Goal: Transaction & Acquisition: Download file/media

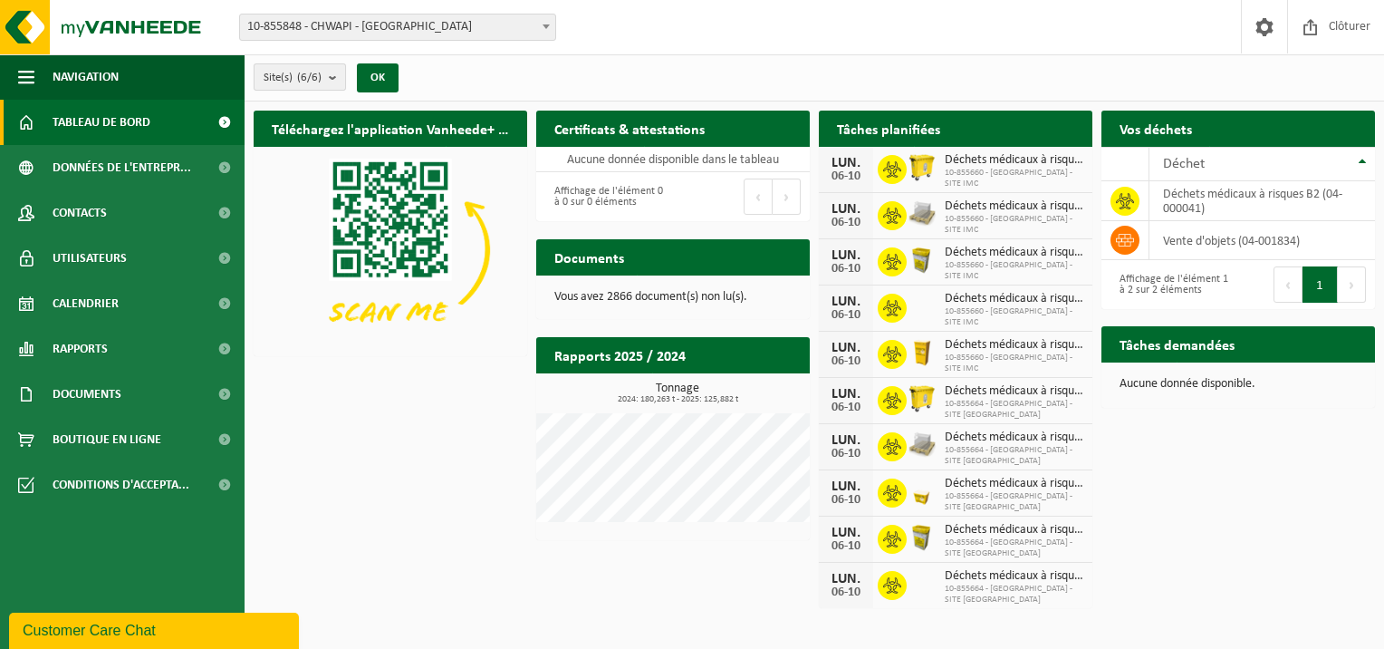
click at [337, 74] on b "submit" at bounding box center [337, 76] width 16 height 25
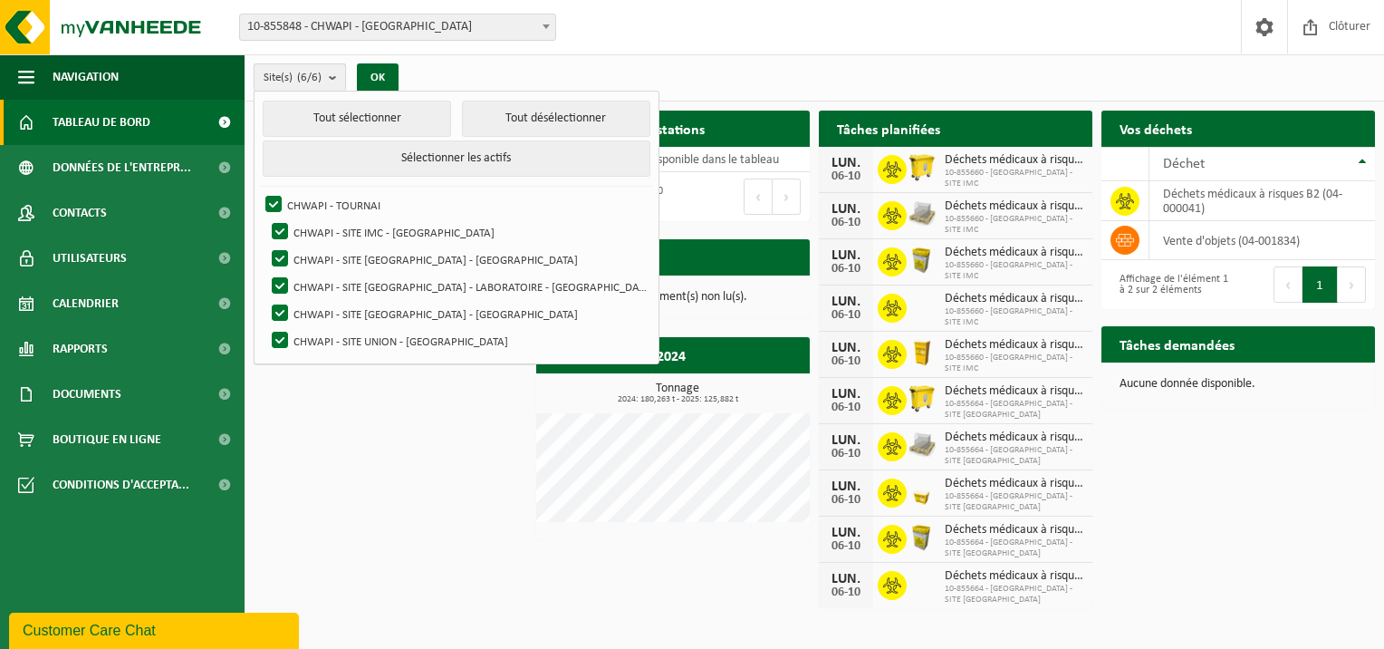
click at [337, 74] on b "submit" at bounding box center [337, 77] width 16 height 26
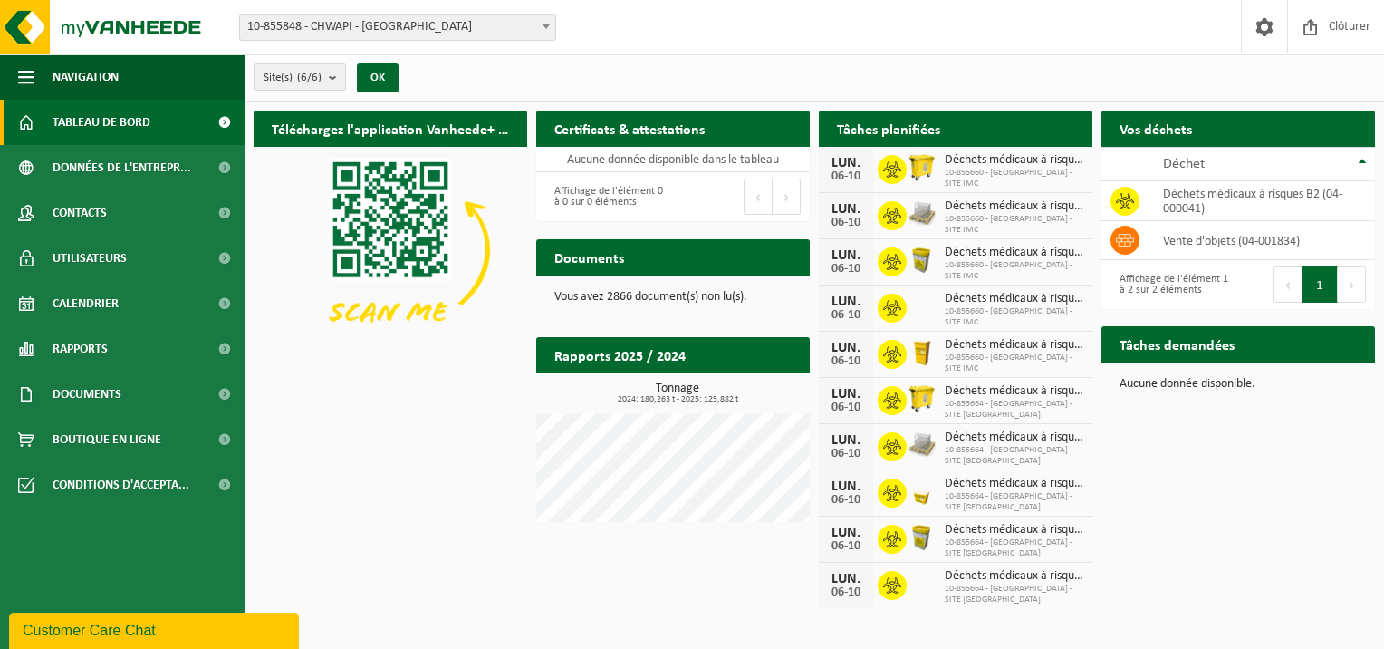
click at [337, 74] on b "submit" at bounding box center [337, 76] width 16 height 25
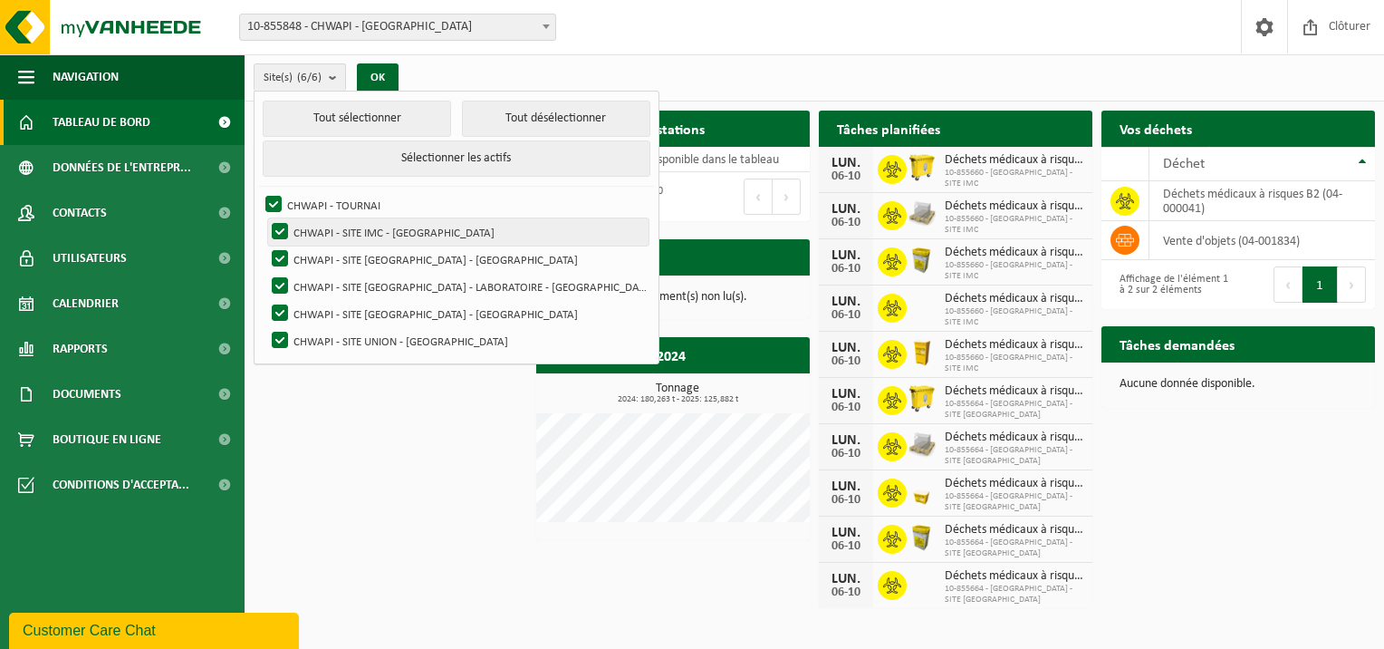
click at [337, 230] on label "CHWAPI - SITE IMC - [GEOGRAPHIC_DATA]" at bounding box center [458, 231] width 380 height 27
click at [265, 218] on input "CHWAPI - SITE IMC - [GEOGRAPHIC_DATA]" at bounding box center [264, 217] width 1 height 1
checkbox input "false"
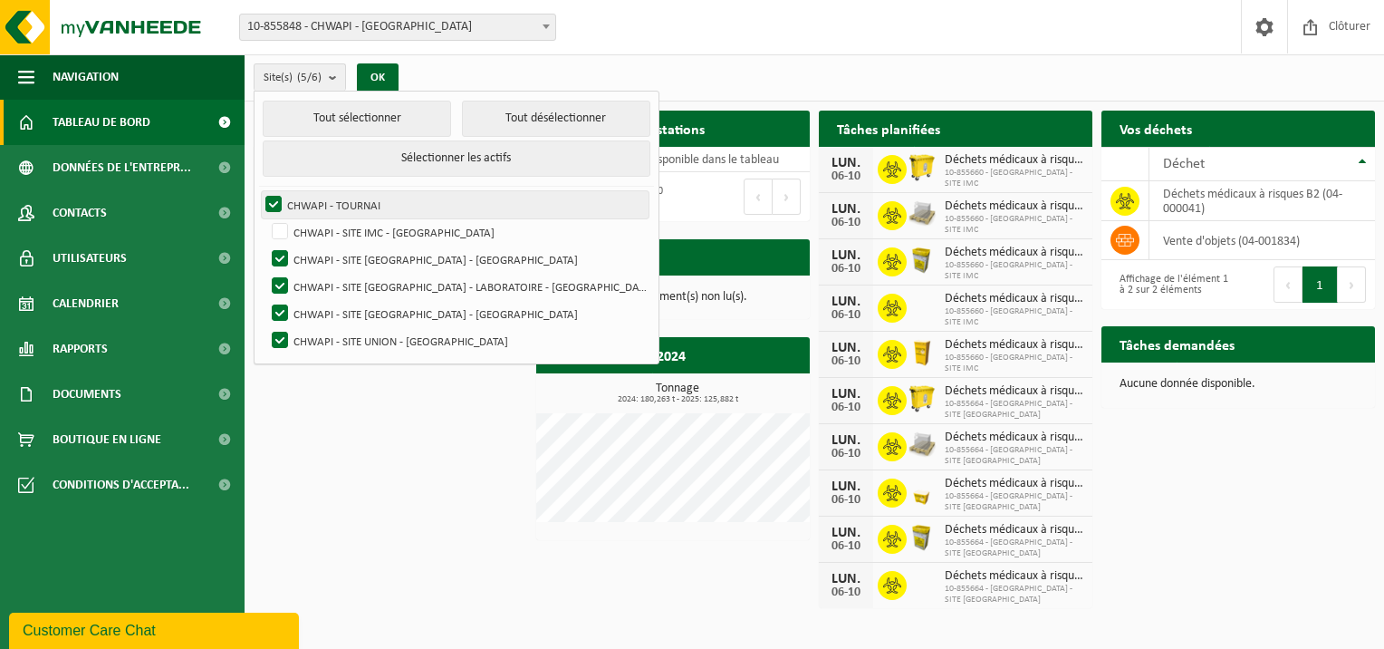
click at [271, 201] on label "CHWAPI - TOURNAI" at bounding box center [455, 204] width 387 height 27
click at [259, 191] on input "CHWAPI - TOURNAI" at bounding box center [258, 190] width 1 height 1
checkbox input "false"
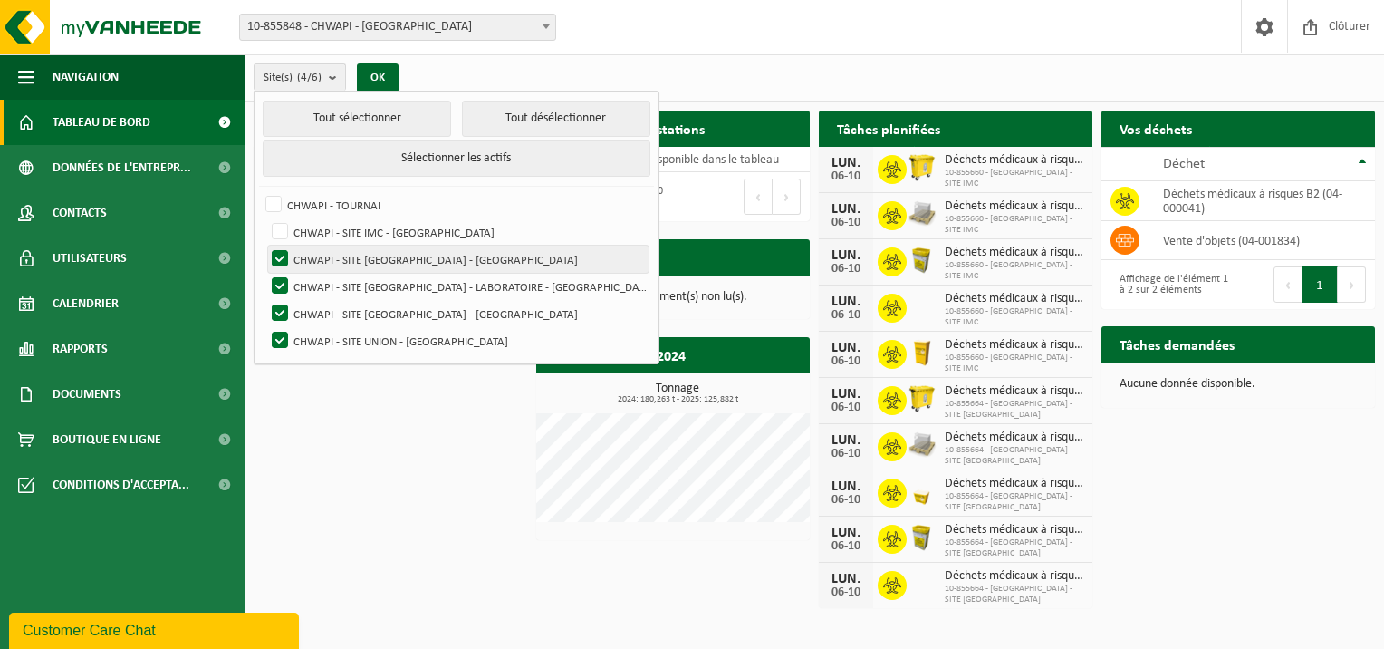
click at [279, 256] on label "CHWAPI - SITE NOTRE-DAME - TOURNAI" at bounding box center [458, 258] width 380 height 27
click at [265, 245] on input "CHWAPI - SITE NOTRE-DAME - TOURNAI" at bounding box center [264, 245] width 1 height 1
checkbox input "false"
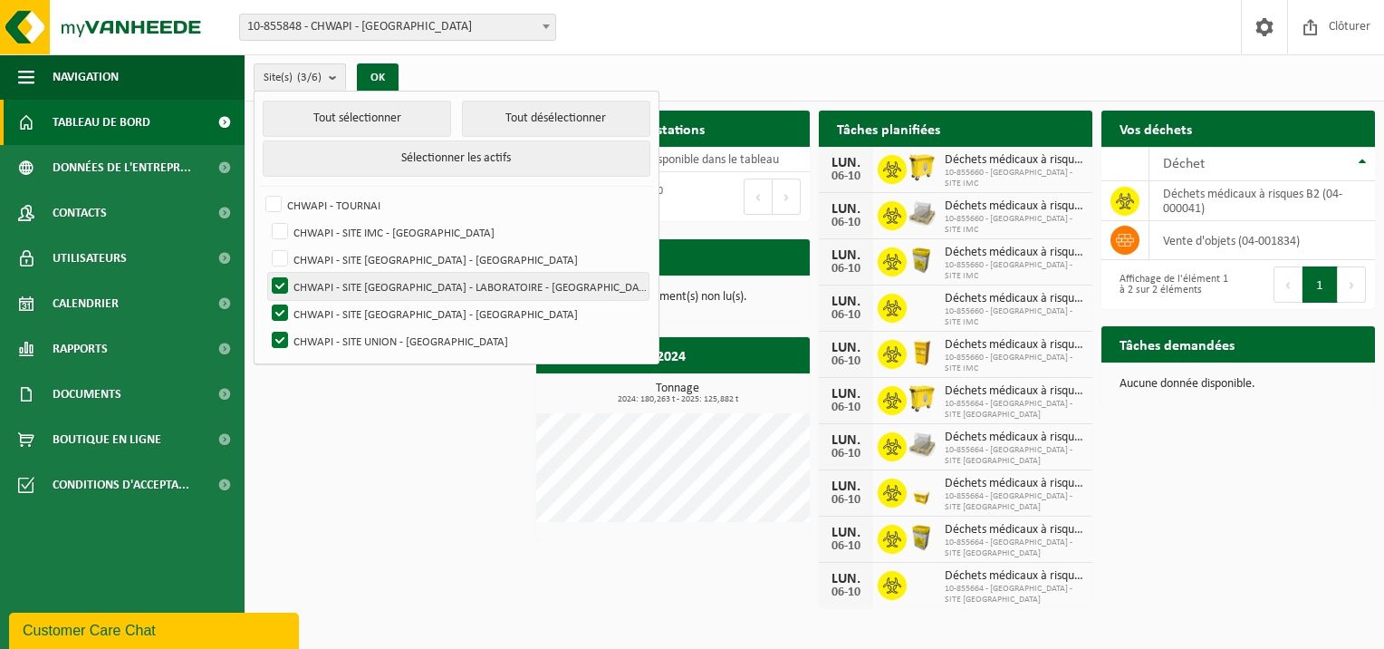
click at [279, 278] on label "CHWAPI - SITE [GEOGRAPHIC_DATA] - LABORATOIRE - [GEOGRAPHIC_DATA]" at bounding box center [458, 286] width 380 height 27
click at [265, 273] on input "CHWAPI - SITE [GEOGRAPHIC_DATA] - LABORATOIRE - [GEOGRAPHIC_DATA]" at bounding box center [264, 272] width 1 height 1
checkbox input "false"
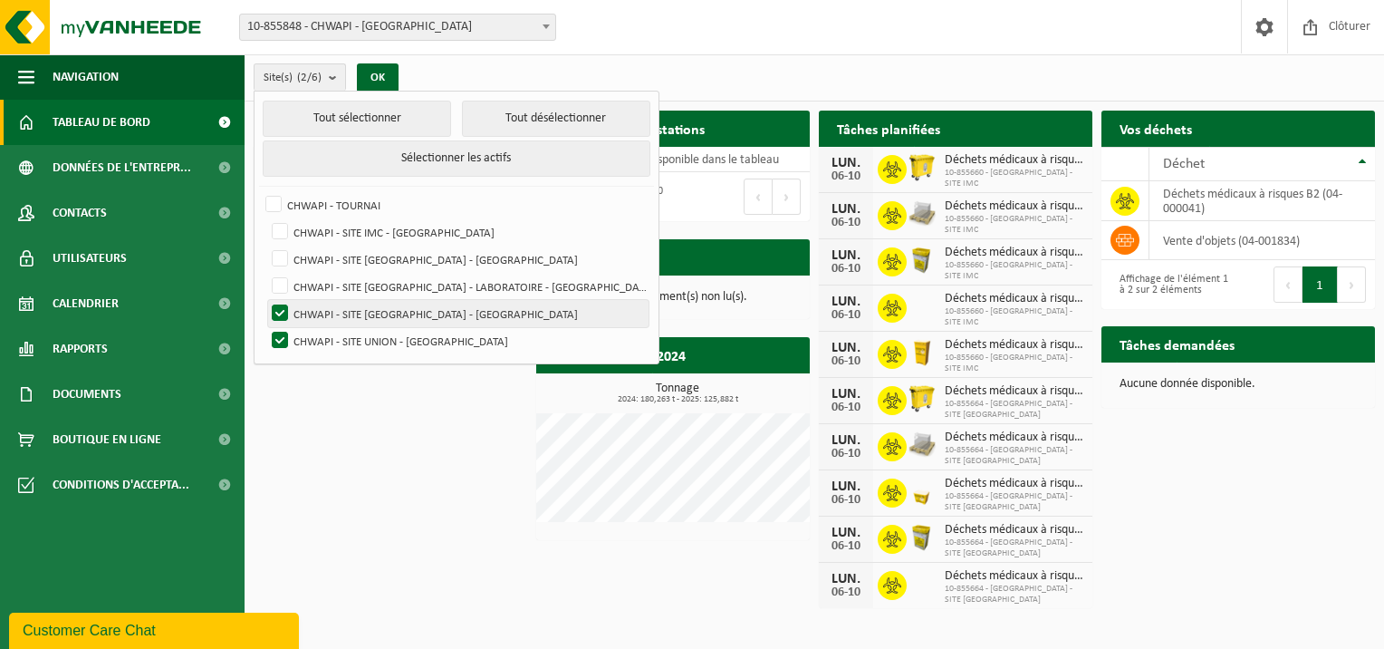
click at [280, 308] on label "CHWAPI - SITE [GEOGRAPHIC_DATA] - [GEOGRAPHIC_DATA]" at bounding box center [458, 313] width 380 height 27
click at [265, 300] on input "CHWAPI - SITE [GEOGRAPHIC_DATA] - [GEOGRAPHIC_DATA]" at bounding box center [264, 299] width 1 height 1
checkbox input "false"
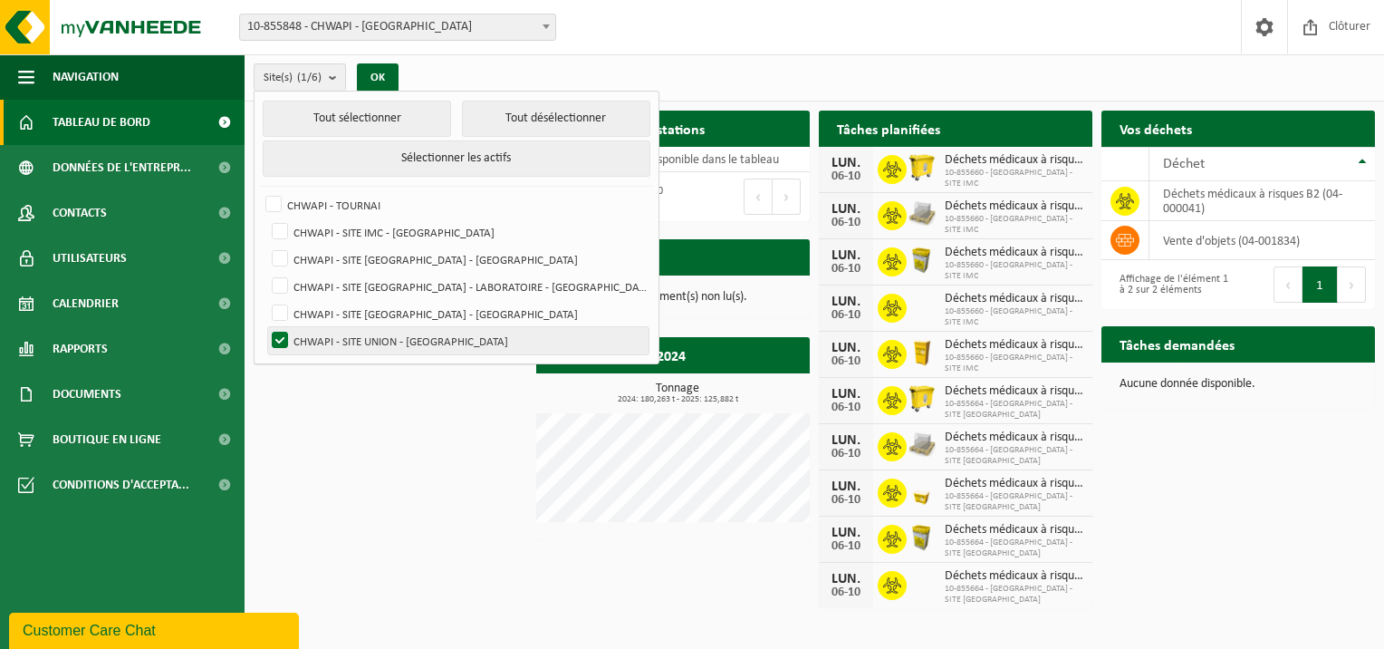
click at [279, 336] on label "CHWAPI - SITE UNION - [GEOGRAPHIC_DATA]" at bounding box center [458, 340] width 380 height 27
click at [265, 327] on input "CHWAPI - SITE UNION - [GEOGRAPHIC_DATA]" at bounding box center [264, 326] width 1 height 1
checkbox input "false"
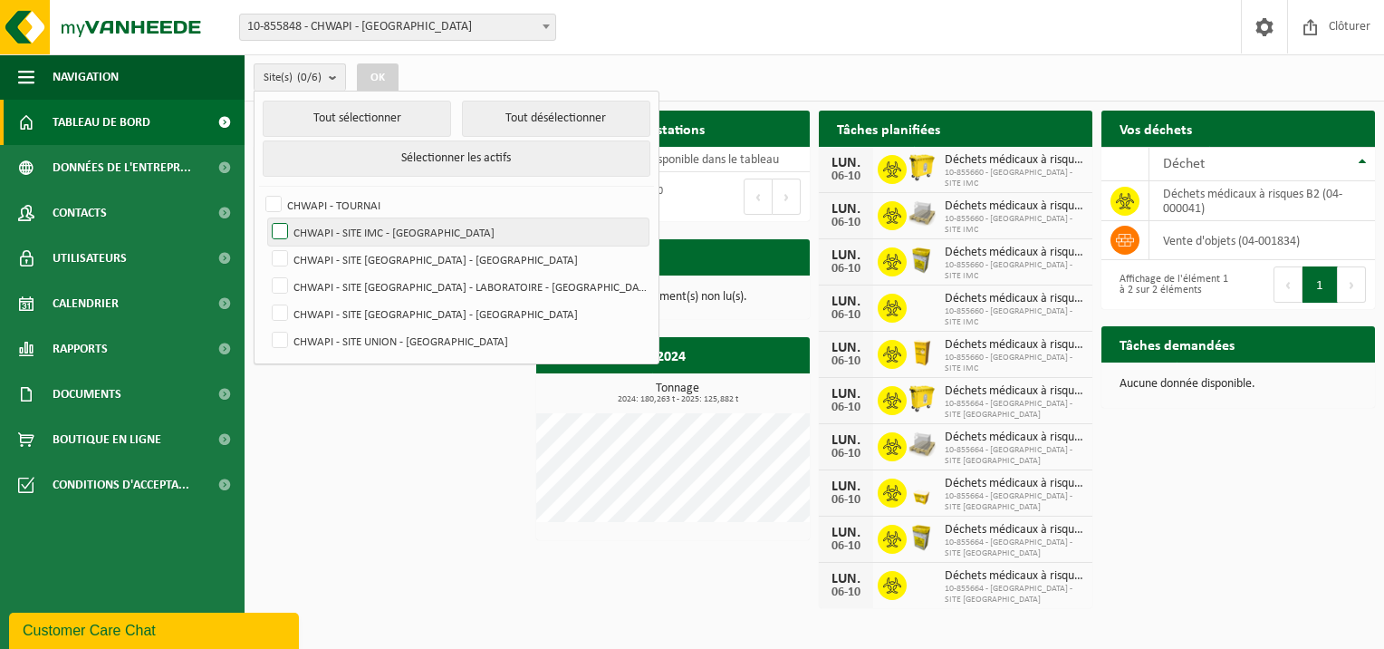
click at [285, 230] on label "CHWAPI - SITE IMC - [GEOGRAPHIC_DATA]" at bounding box center [458, 231] width 380 height 27
click at [265, 218] on input "CHWAPI - SITE IMC - [GEOGRAPHIC_DATA]" at bounding box center [264, 217] width 1 height 1
checkbox input "true"
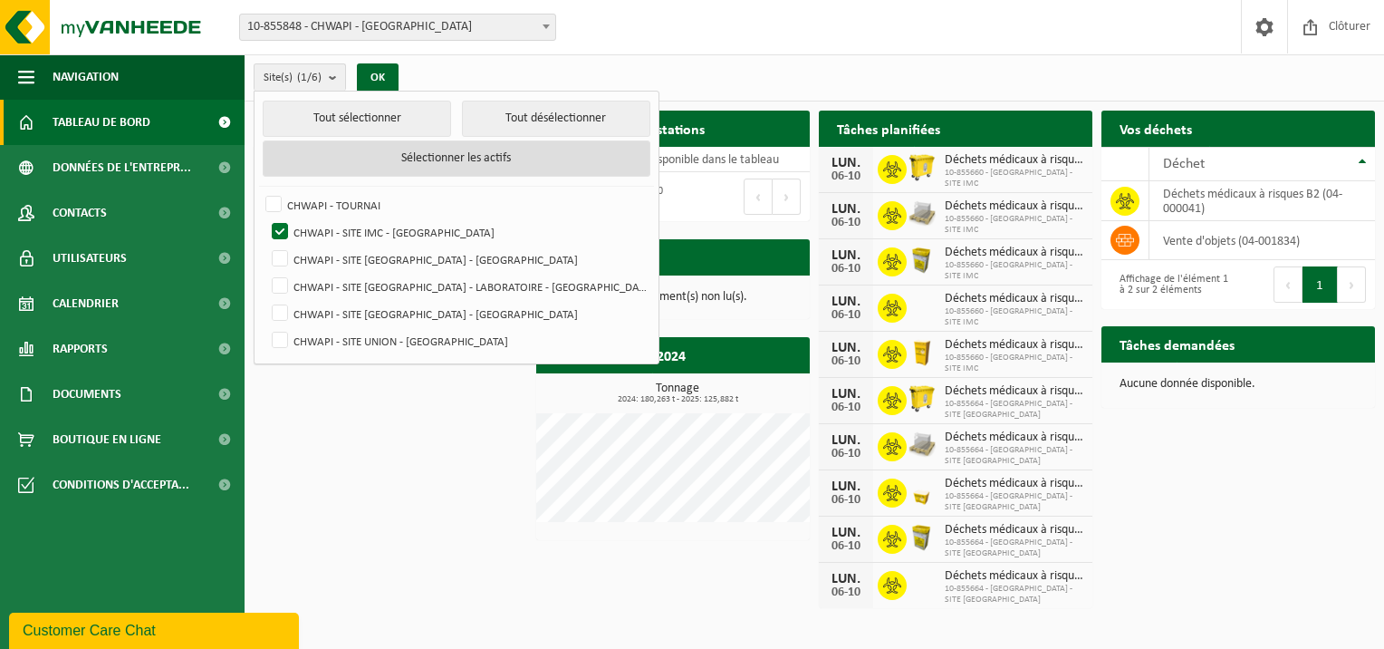
click at [382, 159] on button "Sélectionner les actifs" at bounding box center [456, 158] width 387 height 36
checkbox input "true"
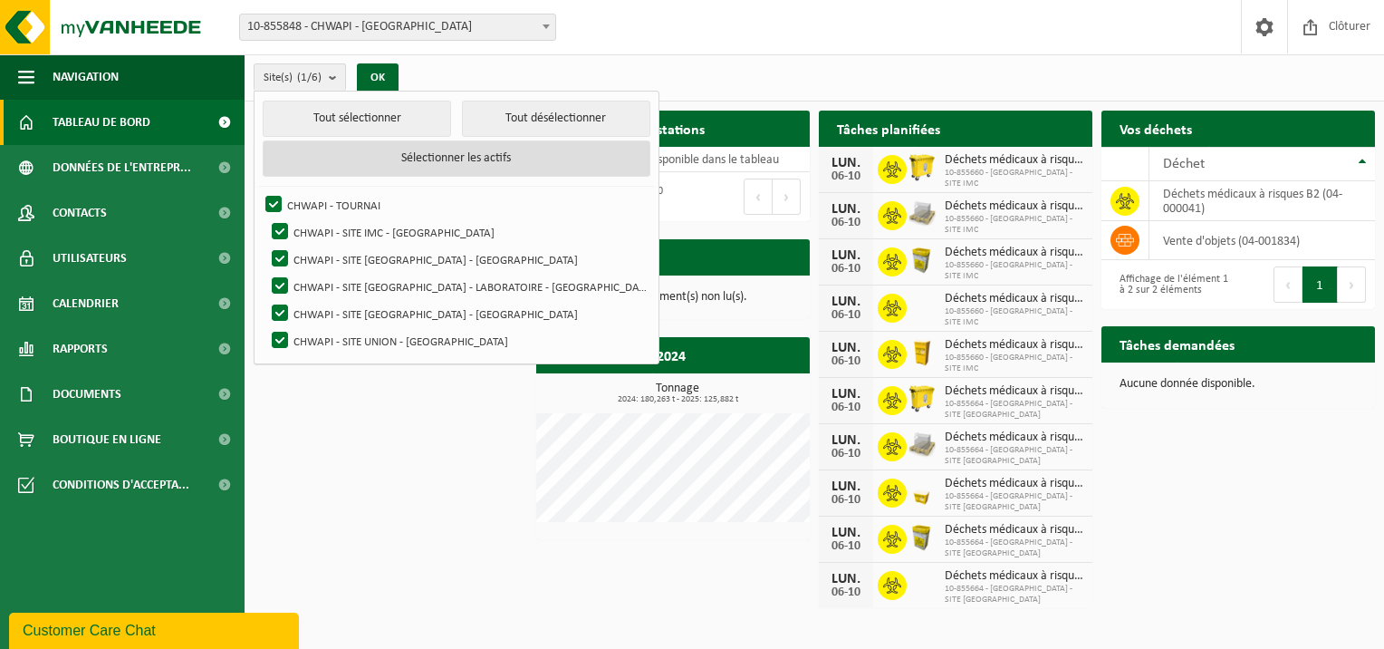
checkbox input "true"
click at [382, 159] on button "Sélectionner les actifs" at bounding box center [456, 158] width 387 height 36
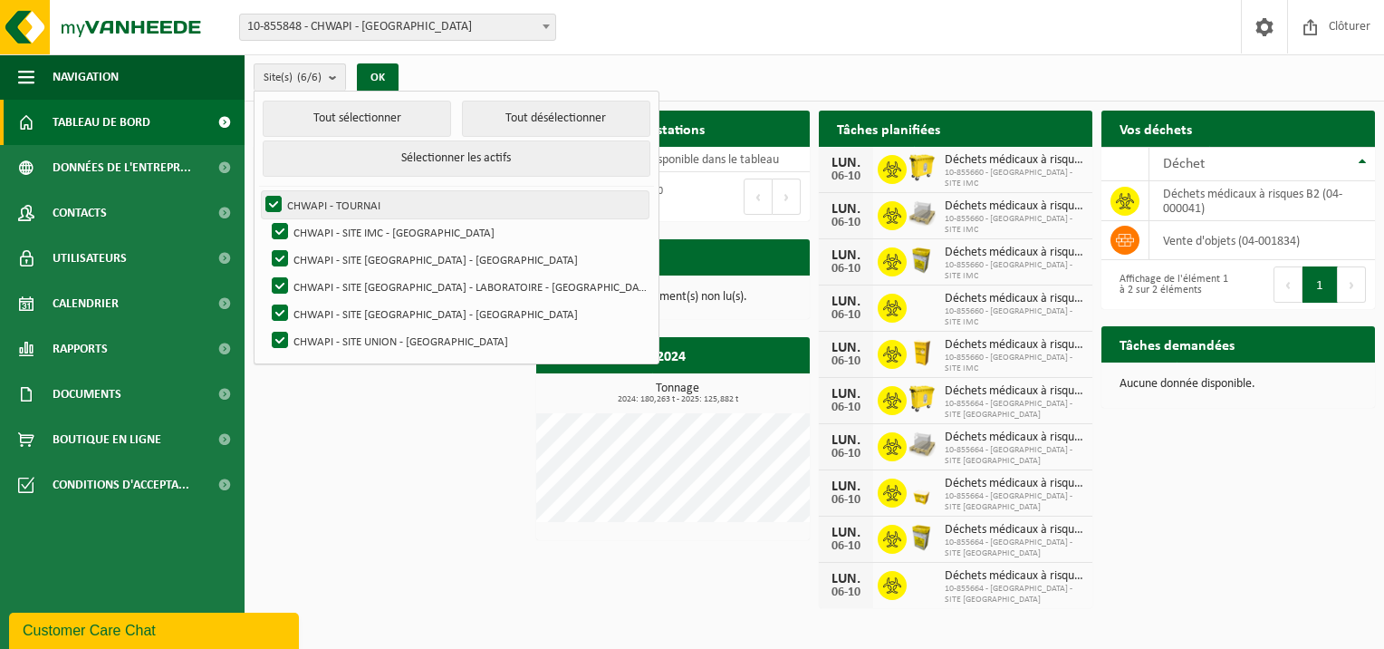
click at [269, 200] on label "CHWAPI - TOURNAI" at bounding box center [455, 204] width 387 height 27
click at [259, 191] on input "CHWAPI - TOURNAI" at bounding box center [258, 190] width 1 height 1
checkbox input "false"
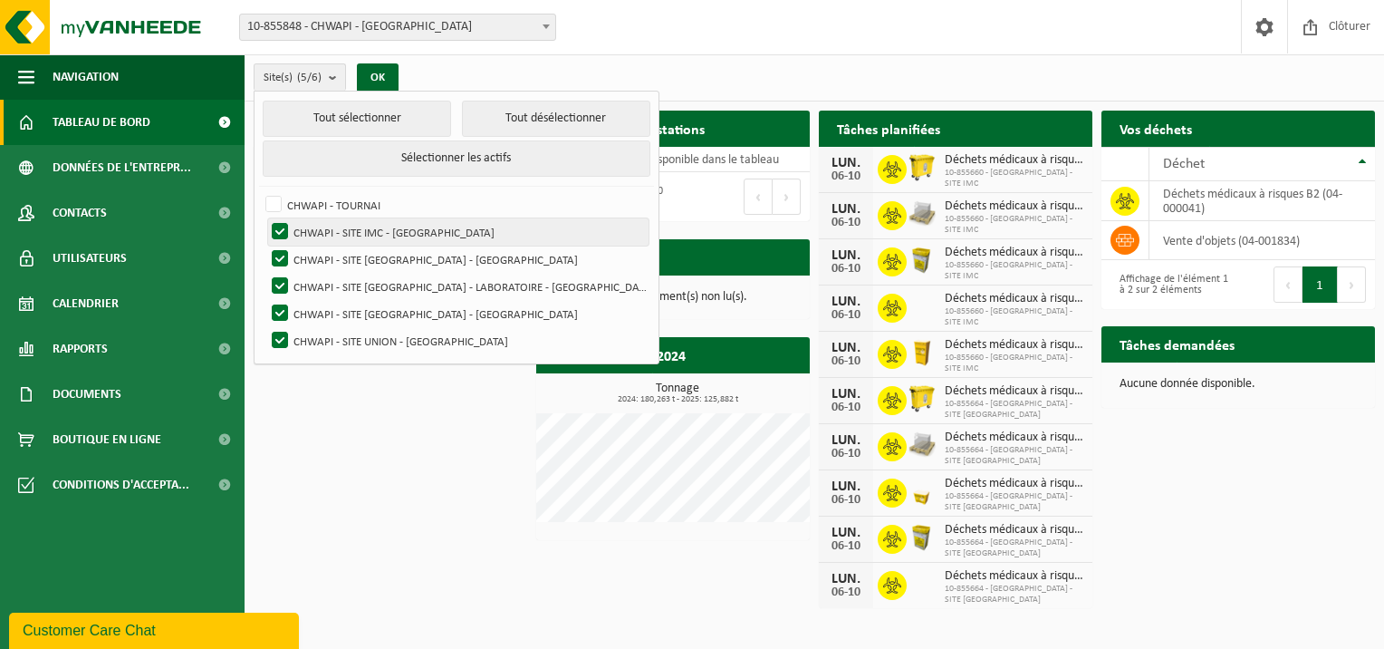
click at [279, 226] on label "CHWAPI - SITE IMC - [GEOGRAPHIC_DATA]" at bounding box center [458, 231] width 380 height 27
click at [265, 218] on input "CHWAPI - SITE IMC - [GEOGRAPHIC_DATA]" at bounding box center [264, 217] width 1 height 1
checkbox input "false"
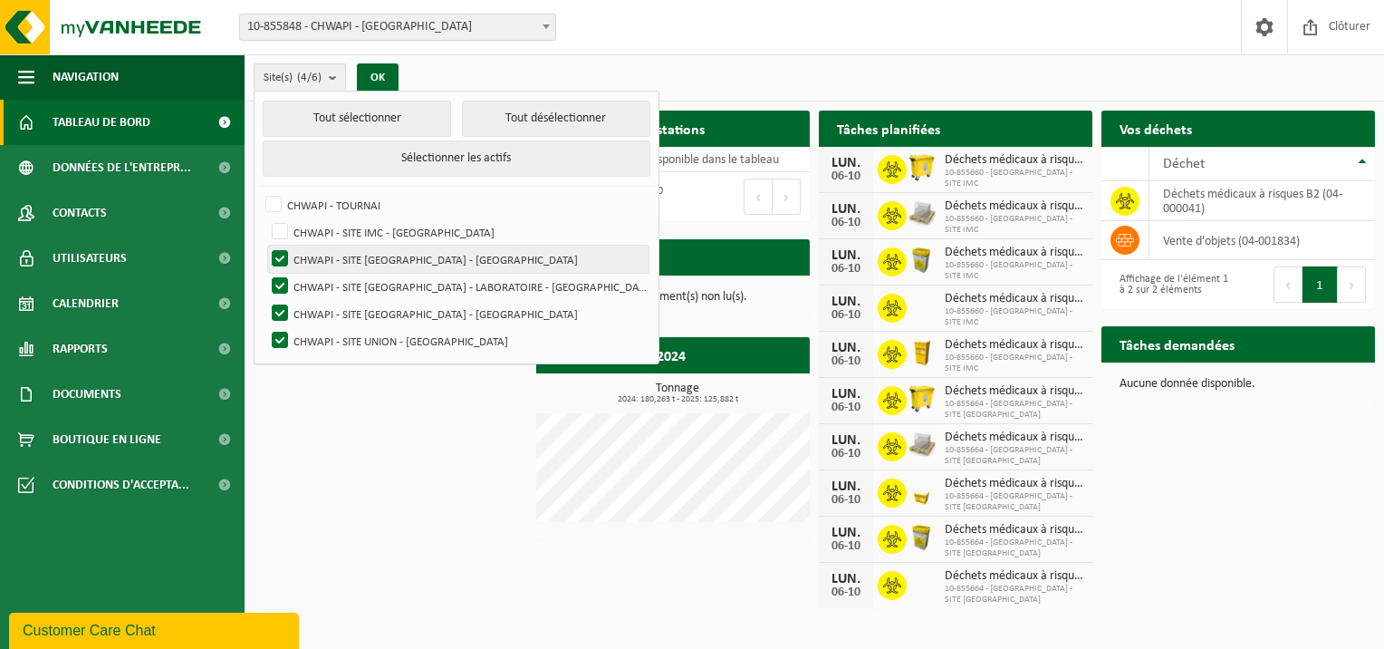
click at [279, 252] on label "CHWAPI - SITE [GEOGRAPHIC_DATA] - [GEOGRAPHIC_DATA]" at bounding box center [458, 258] width 380 height 27
click at [265, 245] on input "CHWAPI - SITE [GEOGRAPHIC_DATA] - [GEOGRAPHIC_DATA]" at bounding box center [264, 245] width 1 height 1
checkbox input "false"
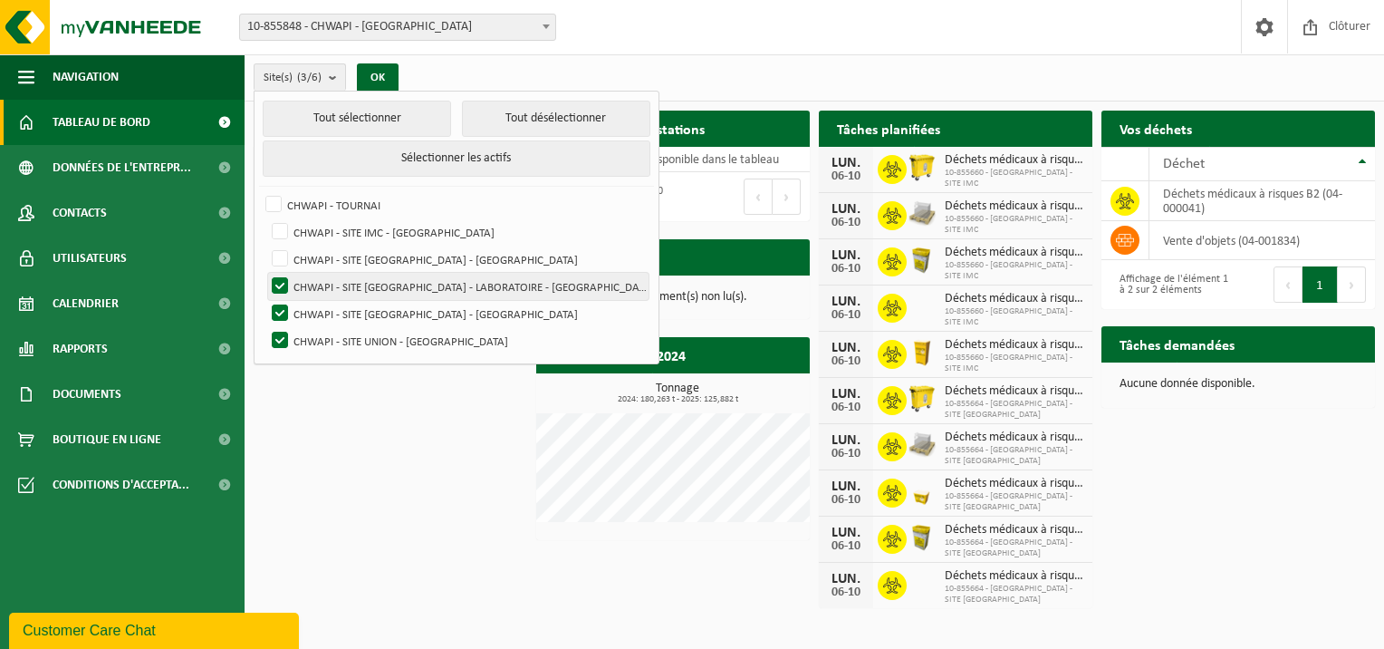
click at [282, 282] on label "CHWAPI - SITE [GEOGRAPHIC_DATA] - LABORATOIRE - [GEOGRAPHIC_DATA]" at bounding box center [458, 286] width 380 height 27
click at [265, 273] on input "CHWAPI - SITE [GEOGRAPHIC_DATA] - LABORATOIRE - [GEOGRAPHIC_DATA]" at bounding box center [264, 272] width 1 height 1
checkbox input "false"
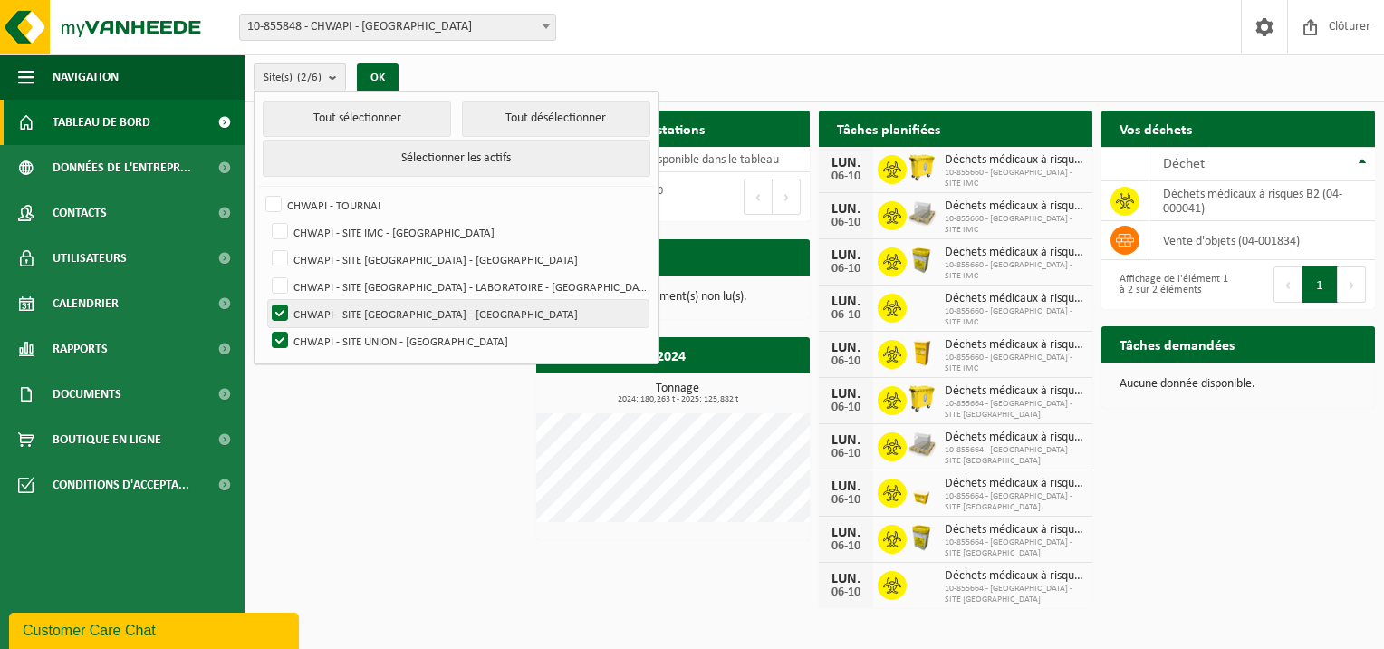
click at [280, 308] on label "CHWAPI - SITE [GEOGRAPHIC_DATA] - [GEOGRAPHIC_DATA]" at bounding box center [458, 313] width 380 height 27
click at [265, 300] on input "CHWAPI - SITE [GEOGRAPHIC_DATA] - [GEOGRAPHIC_DATA]" at bounding box center [264, 299] width 1 height 1
checkbox input "false"
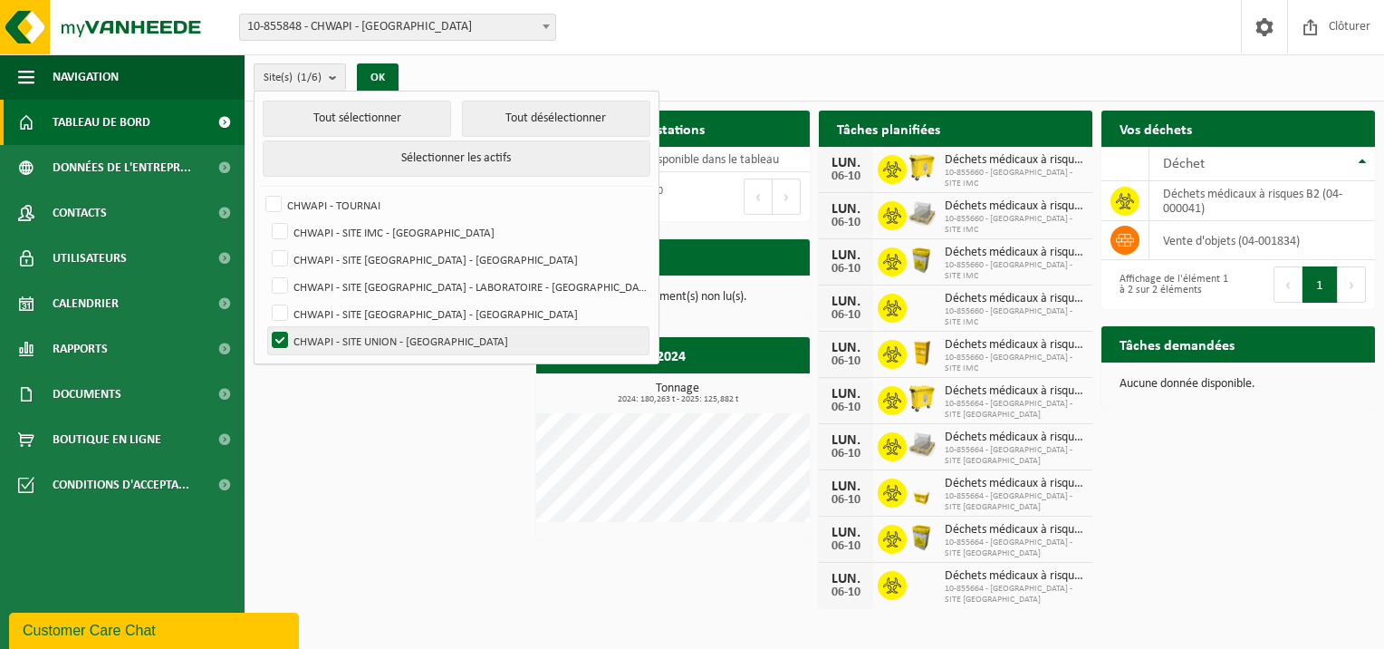
click at [280, 340] on label "CHWAPI - SITE UNION - [GEOGRAPHIC_DATA]" at bounding box center [458, 340] width 380 height 27
click at [265, 327] on input "CHWAPI - SITE UNION - [GEOGRAPHIC_DATA]" at bounding box center [264, 326] width 1 height 1
checkbox input "false"
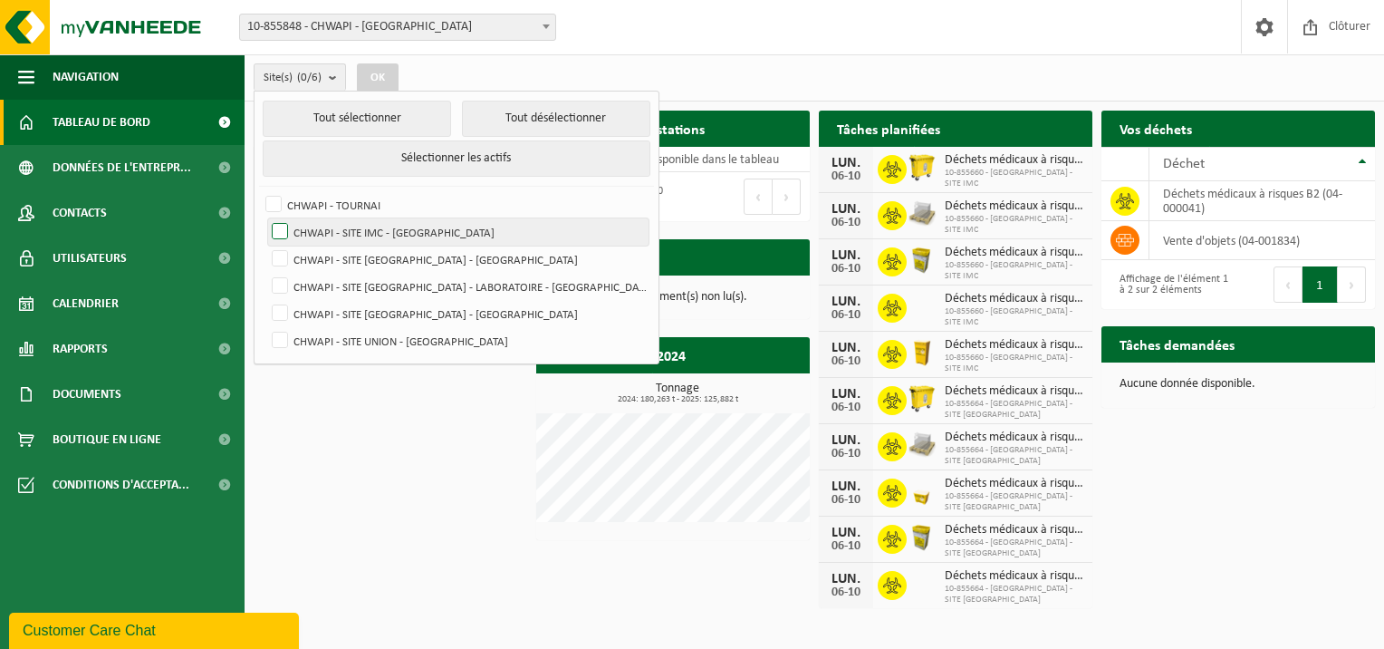
click at [282, 227] on label "CHWAPI - SITE IMC - [GEOGRAPHIC_DATA]" at bounding box center [458, 231] width 380 height 27
click at [265, 218] on input "CHWAPI - SITE IMC - [GEOGRAPHIC_DATA]" at bounding box center [264, 217] width 1 height 1
checkbox input "true"
click at [380, 74] on button "OK" at bounding box center [378, 77] width 42 height 29
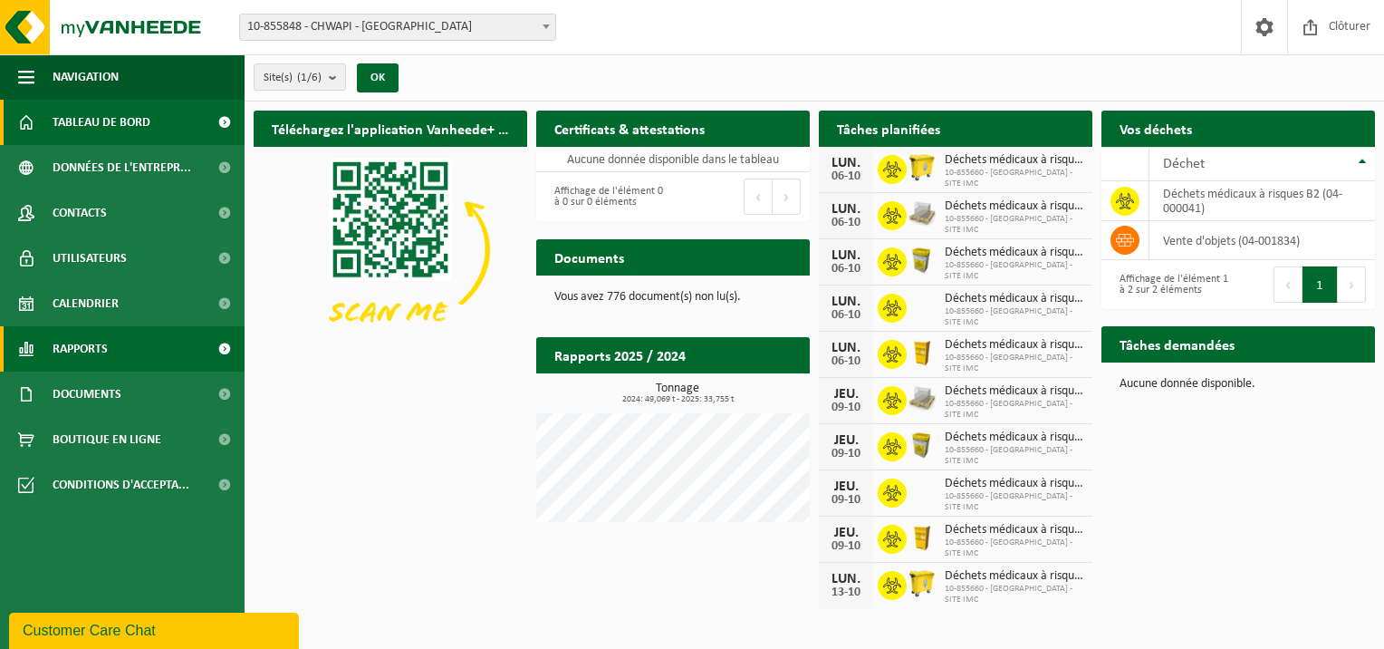
click at [109, 340] on link "Rapports" at bounding box center [122, 348] width 245 height 45
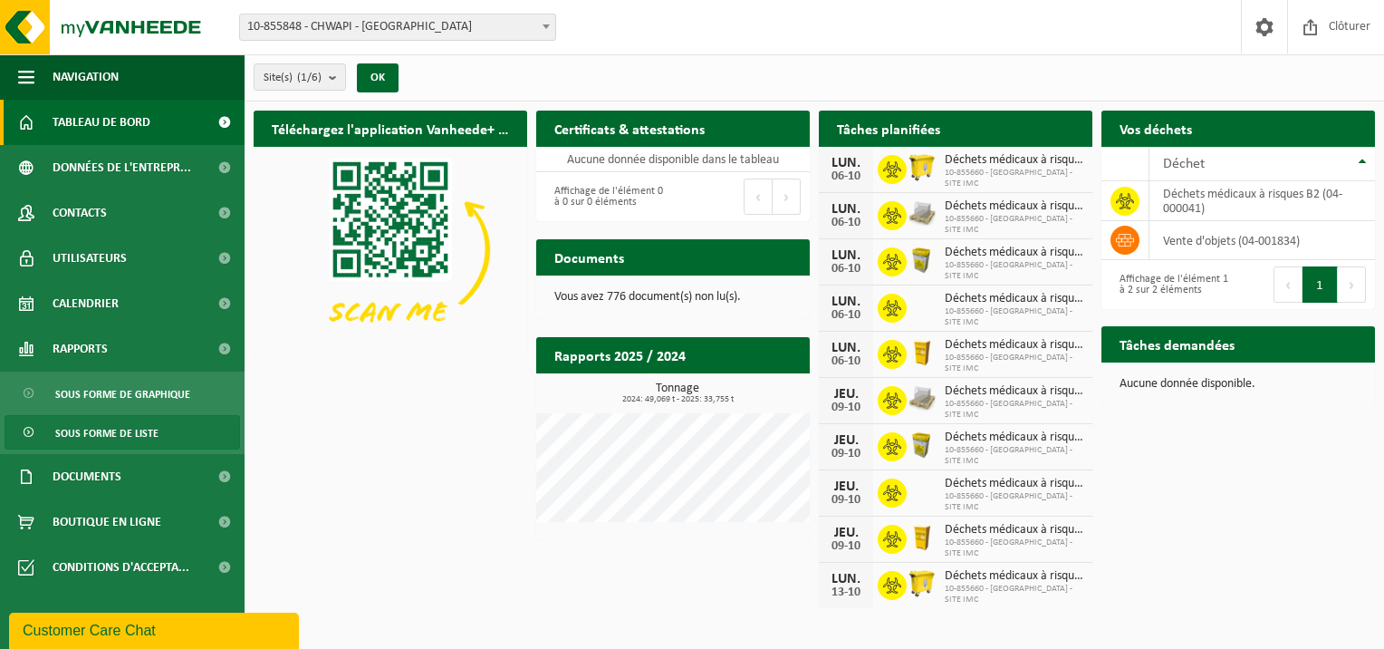
click at [134, 436] on span "Sous forme de liste" at bounding box center [106, 433] width 103 height 34
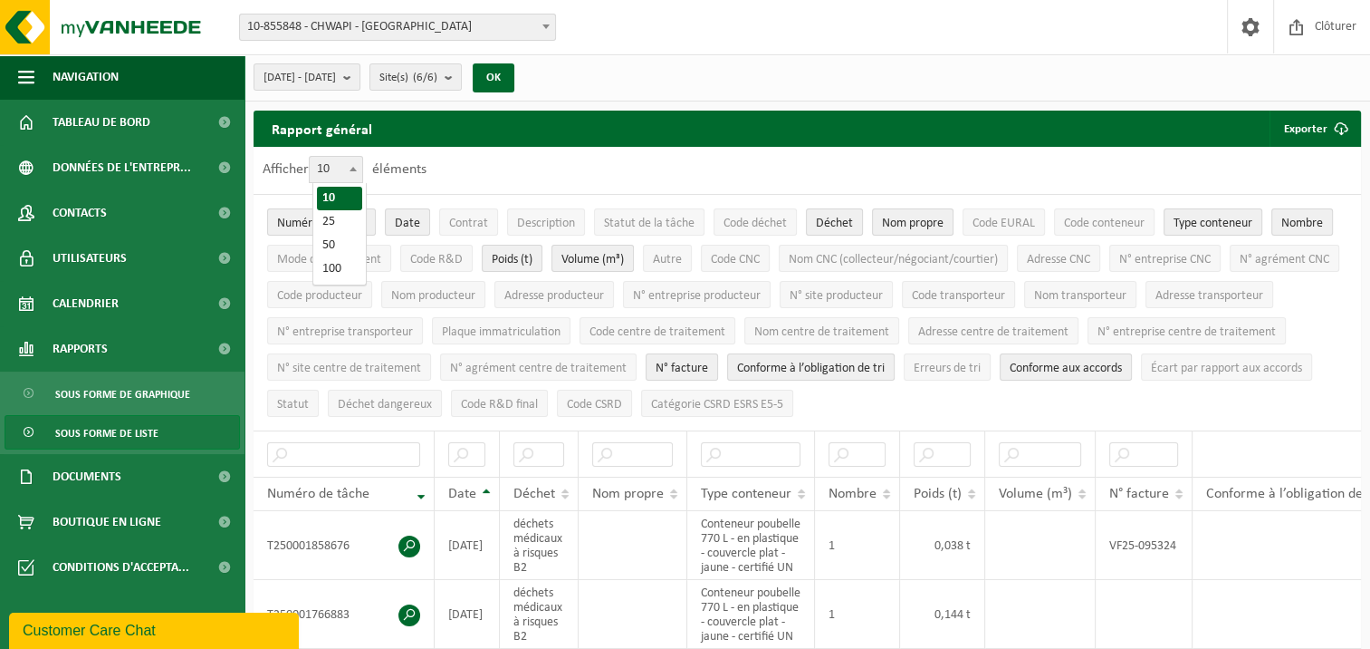
click at [357, 168] on b at bounding box center [353, 169] width 7 height 5
click at [359, 157] on select "10 25 50 100" at bounding box center [340, 156] width 54 height 1
select select "100"
click at [360, 76] on b "submit" at bounding box center [351, 76] width 16 height 25
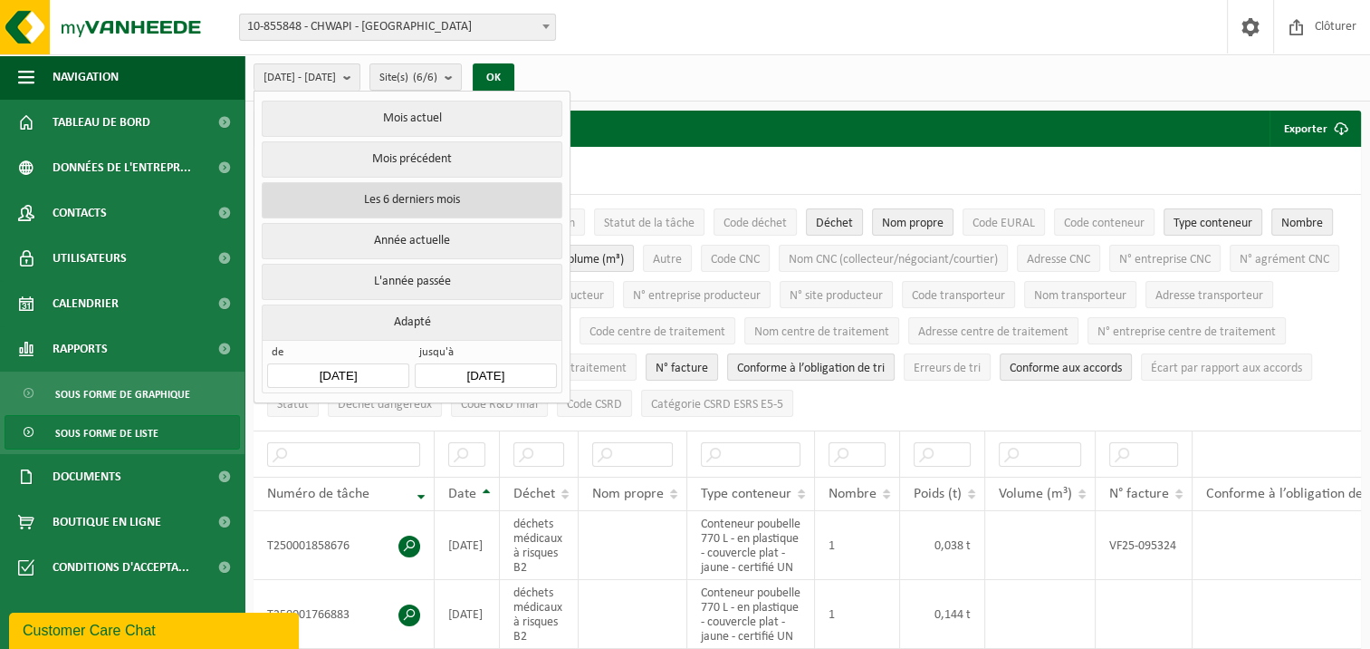
click at [388, 203] on button "Les 6 derniers mois" at bounding box center [412, 200] width 300 height 36
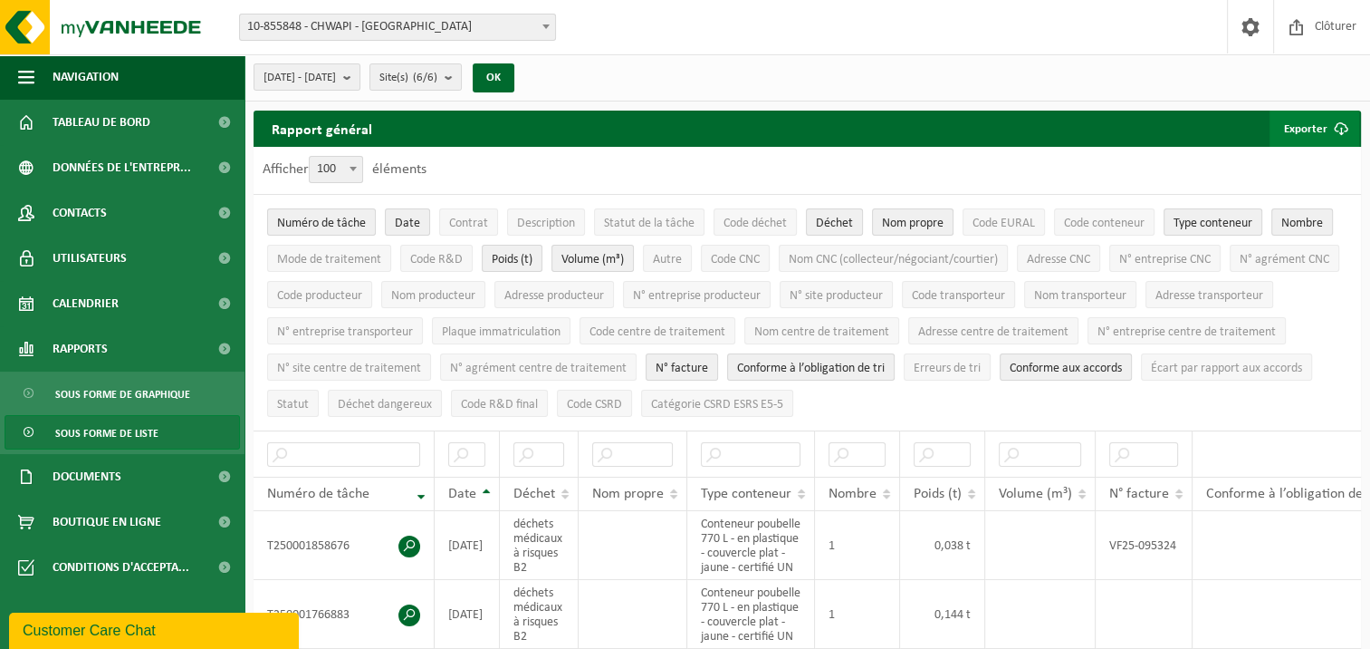
click at [1338, 126] on span "submit" at bounding box center [1341, 129] width 36 height 36
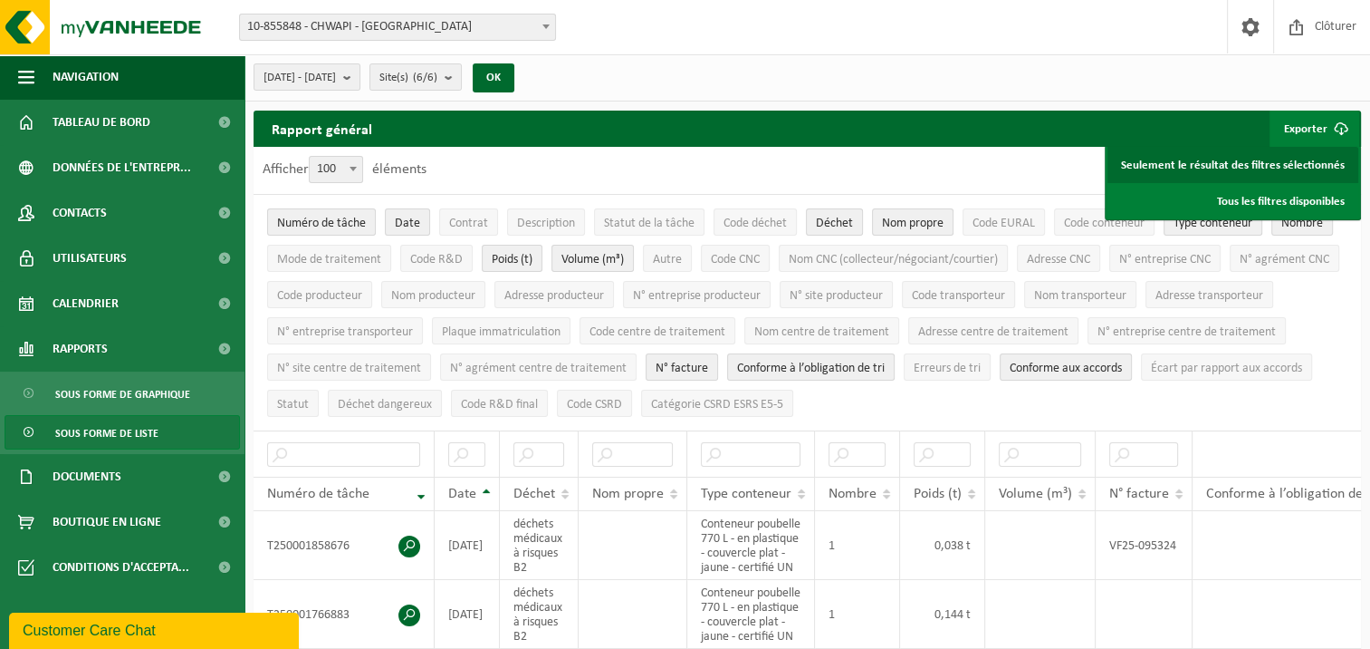
click at [1148, 164] on link "Seulement le résultat des filtres sélectionnés" at bounding box center [1233, 165] width 251 height 36
click at [461, 73] on b "submit" at bounding box center [453, 76] width 16 height 25
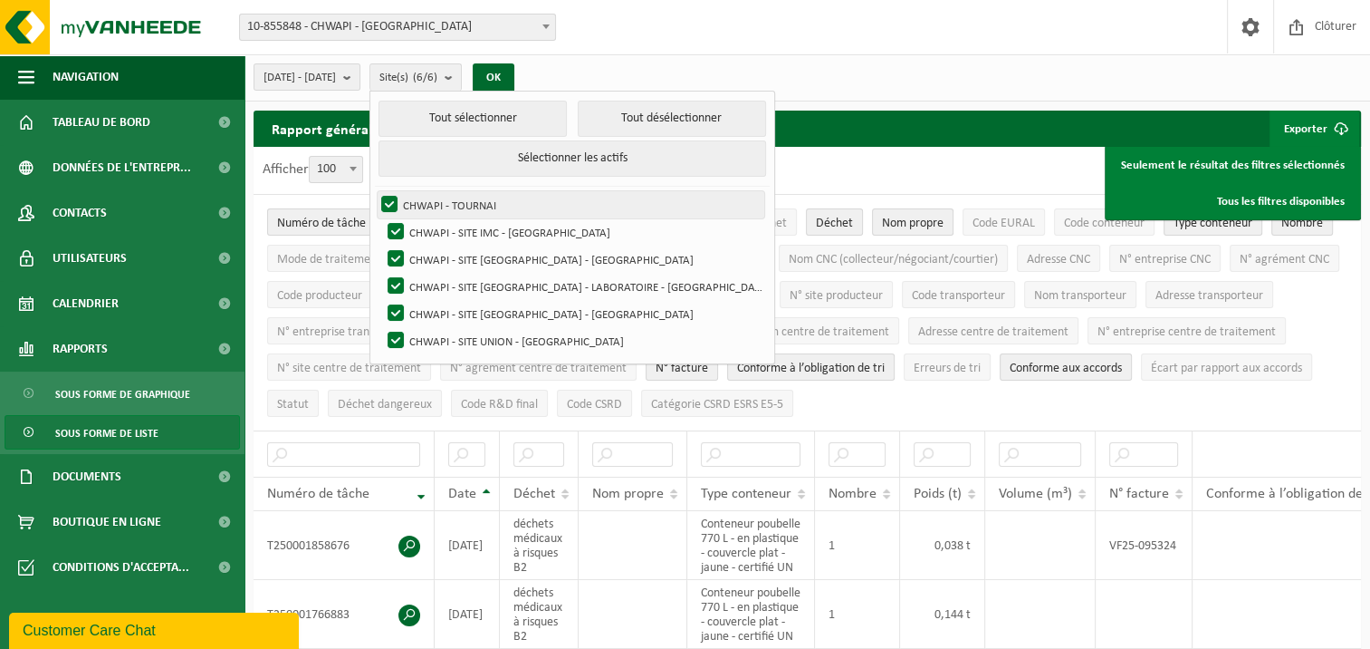
click at [436, 199] on label "CHWAPI - TOURNAI" at bounding box center [571, 204] width 387 height 27
click at [375, 191] on input "CHWAPI - TOURNAI" at bounding box center [374, 190] width 1 height 1
checkbox input "false"
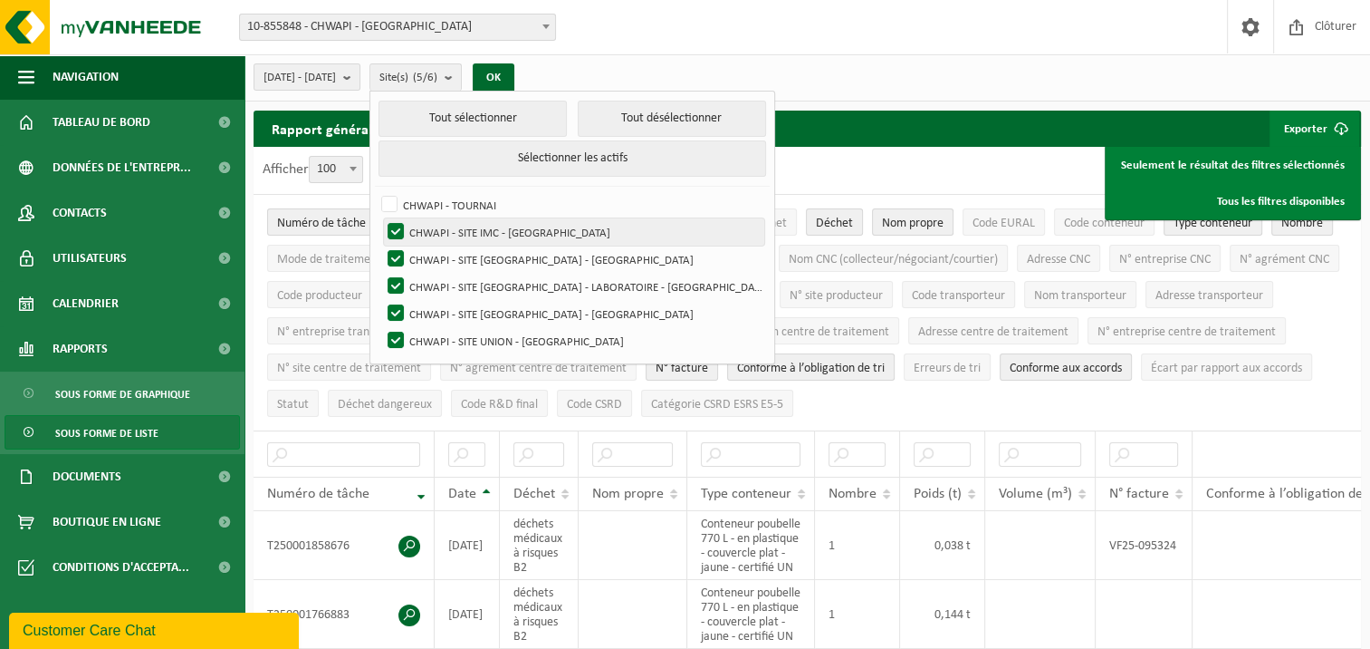
click at [441, 228] on label "CHWAPI - SITE IMC - [GEOGRAPHIC_DATA]" at bounding box center [574, 231] width 380 height 27
click at [381, 218] on input "CHWAPI - SITE IMC - [GEOGRAPHIC_DATA]" at bounding box center [380, 217] width 1 height 1
checkbox input "false"
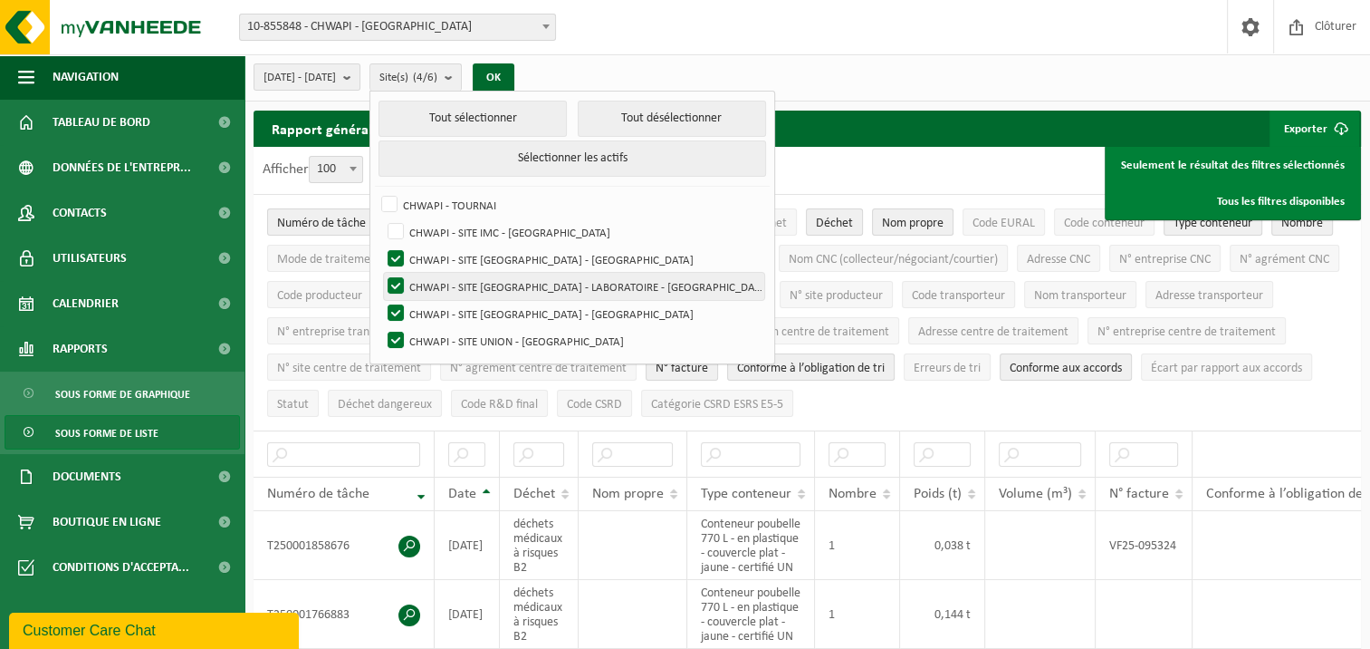
click at [442, 282] on label "CHWAPI - SITE [GEOGRAPHIC_DATA] - LABORATOIRE - [GEOGRAPHIC_DATA]" at bounding box center [574, 286] width 380 height 27
click at [381, 273] on input "CHWAPI - SITE [GEOGRAPHIC_DATA] - LABORATOIRE - [GEOGRAPHIC_DATA]" at bounding box center [380, 272] width 1 height 1
checkbox input "false"
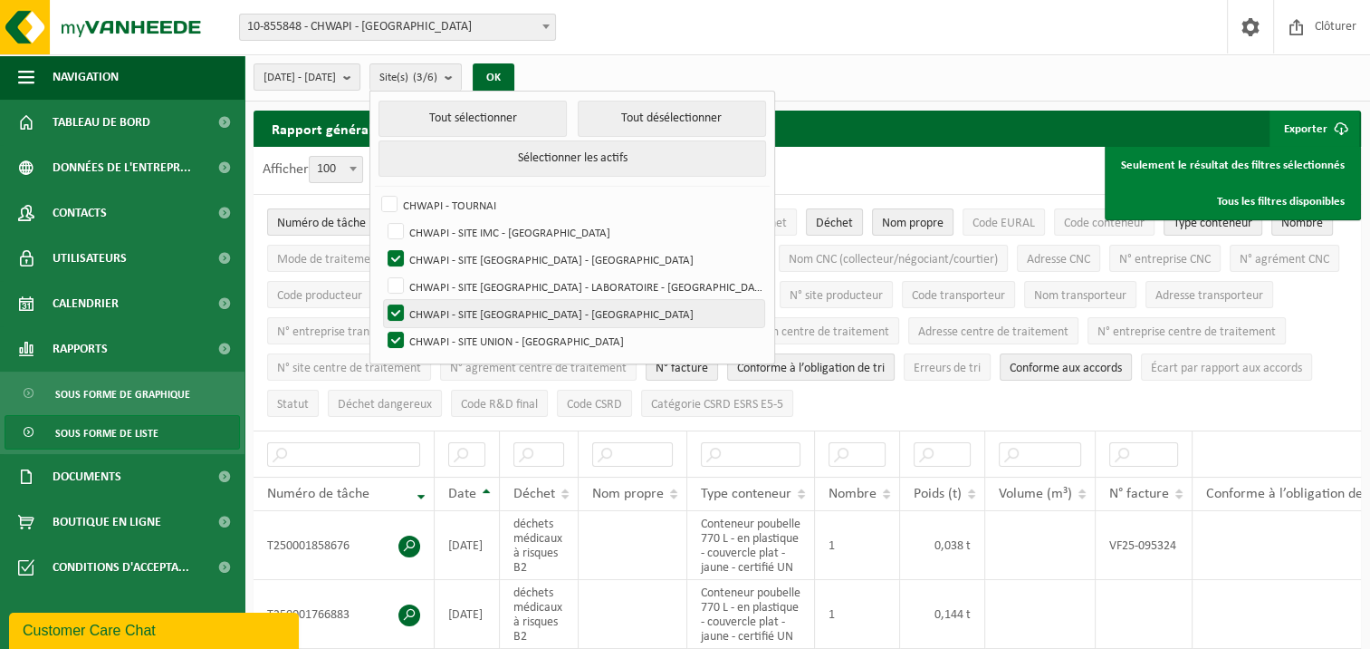
click at [441, 316] on label "CHWAPI - SITE [GEOGRAPHIC_DATA] - [GEOGRAPHIC_DATA]" at bounding box center [574, 313] width 380 height 27
click at [381, 300] on input "CHWAPI - SITE [GEOGRAPHIC_DATA] - [GEOGRAPHIC_DATA]" at bounding box center [380, 299] width 1 height 1
checkbox input "false"
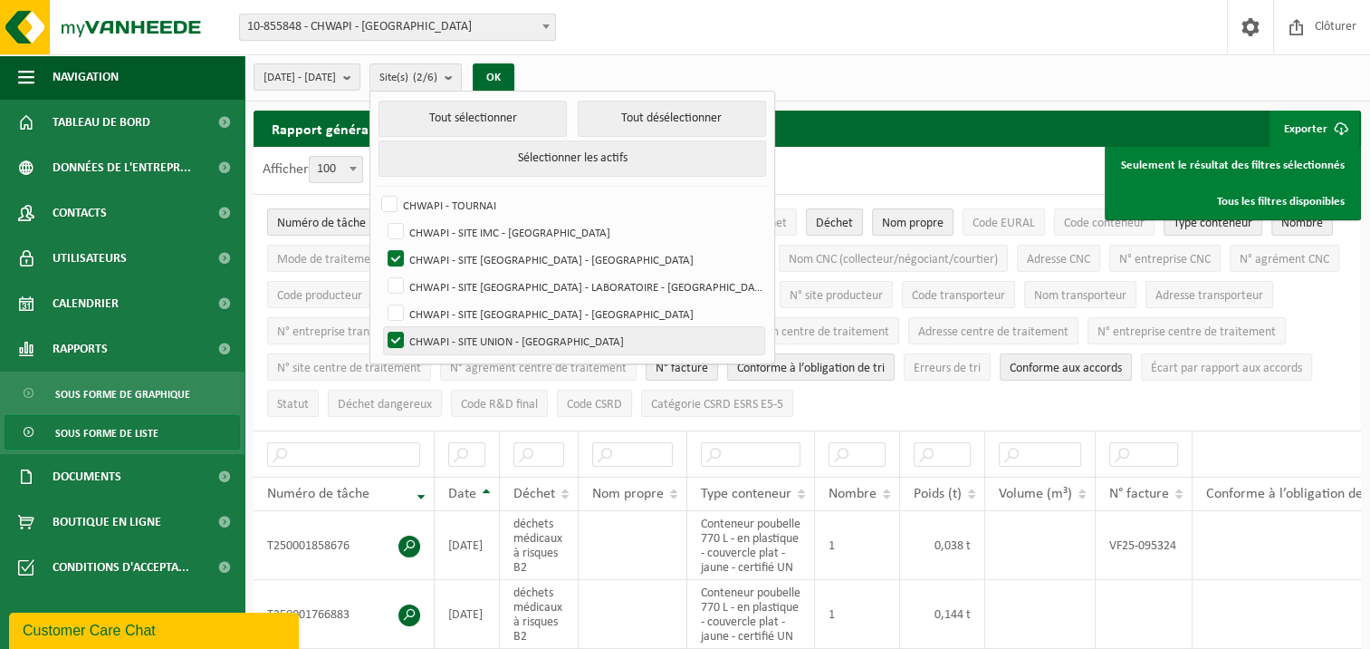
click at [442, 339] on label "CHWAPI - SITE UNION - [GEOGRAPHIC_DATA]" at bounding box center [574, 340] width 380 height 27
click at [381, 327] on input "CHWAPI - SITE UNION - [GEOGRAPHIC_DATA]" at bounding box center [380, 326] width 1 height 1
checkbox input "false"
click at [514, 69] on button "OK" at bounding box center [494, 77] width 42 height 29
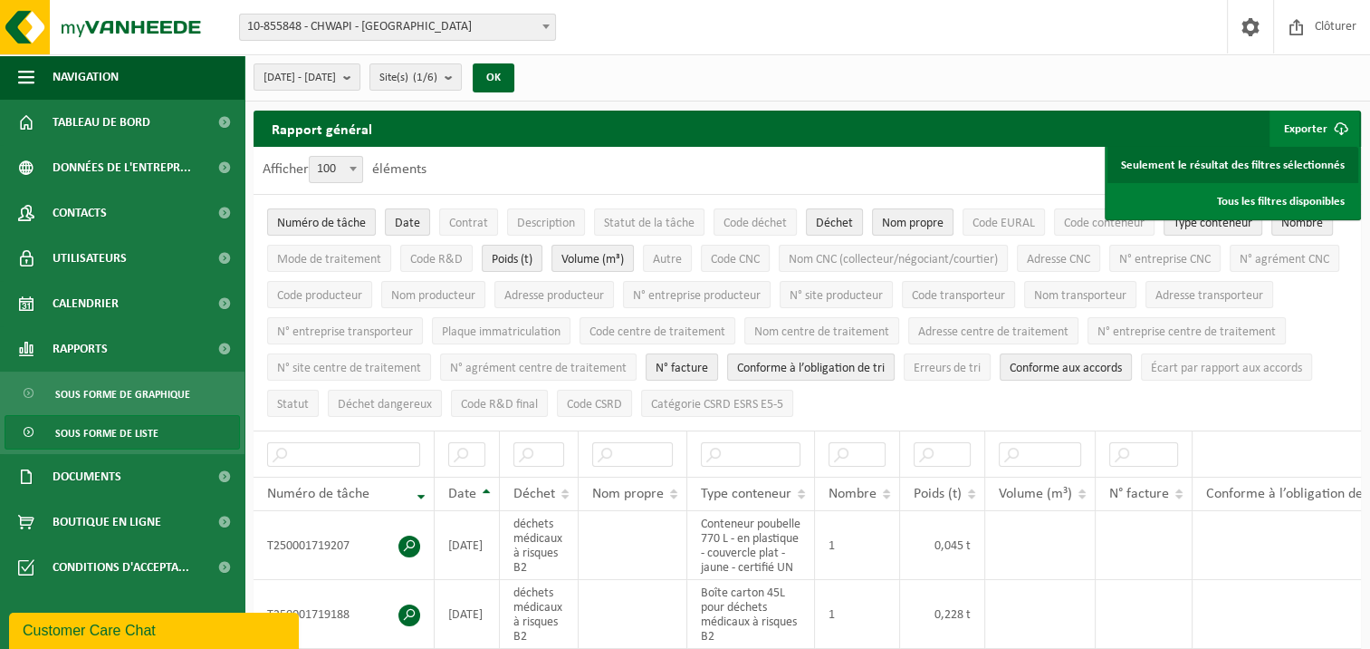
click at [1293, 158] on link "Seulement le résultat des filtres sélectionnés" at bounding box center [1233, 165] width 251 height 36
click at [547, 25] on b at bounding box center [546, 26] width 7 height 5
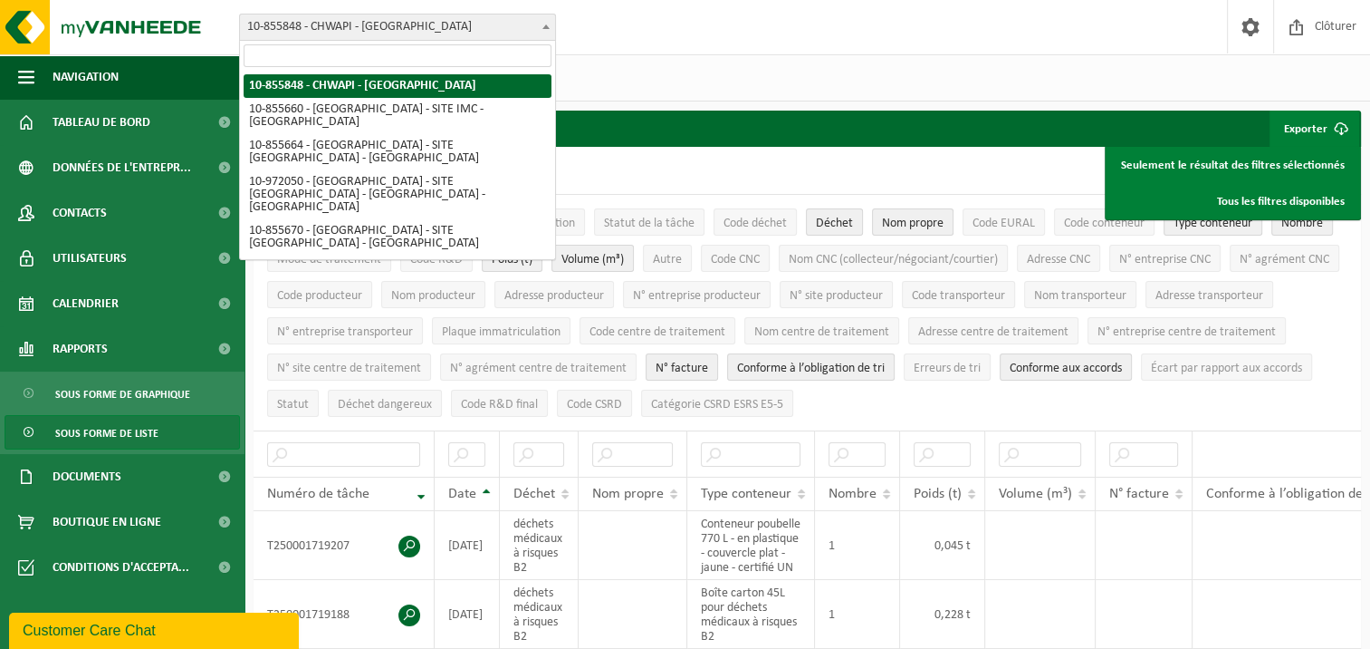
click at [547, 25] on b at bounding box center [546, 26] width 7 height 5
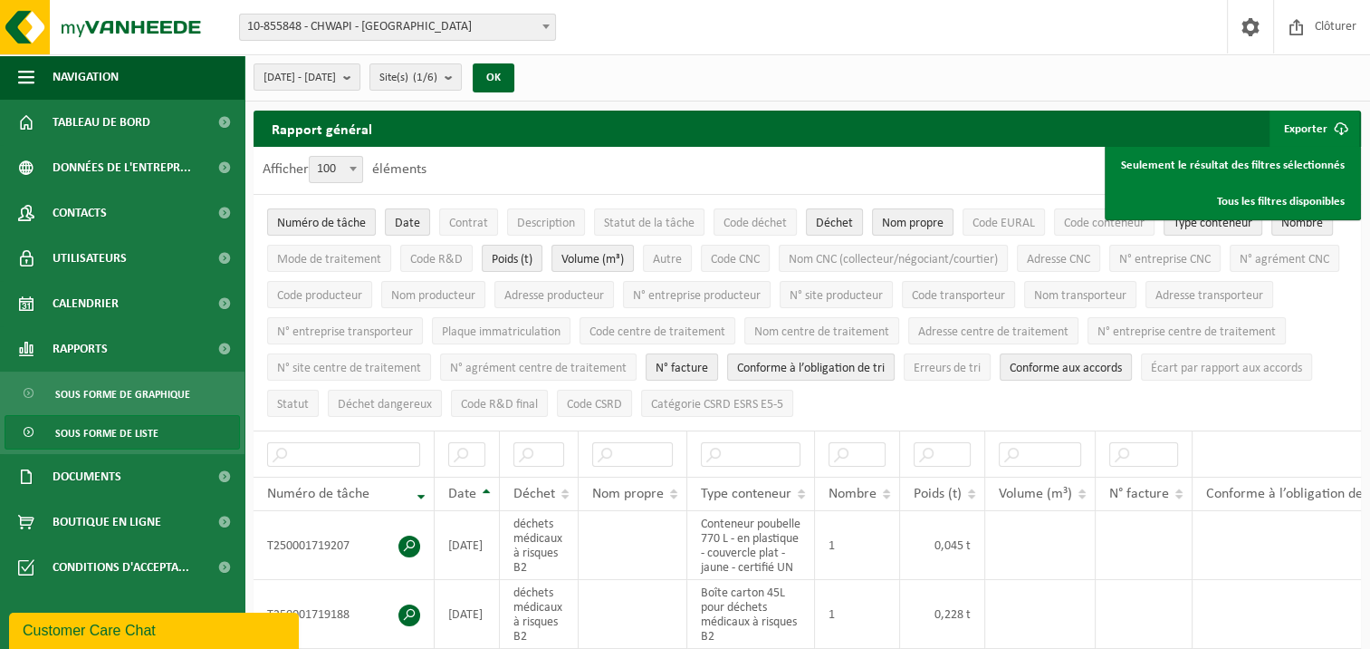
click at [628, 55] on div "2025-05-01 - 2025-10-03 Mois actuel Mois précédent Les 6 derniers mois Année ac…" at bounding box center [808, 77] width 1126 height 47
click at [461, 79] on b "submit" at bounding box center [453, 76] width 16 height 25
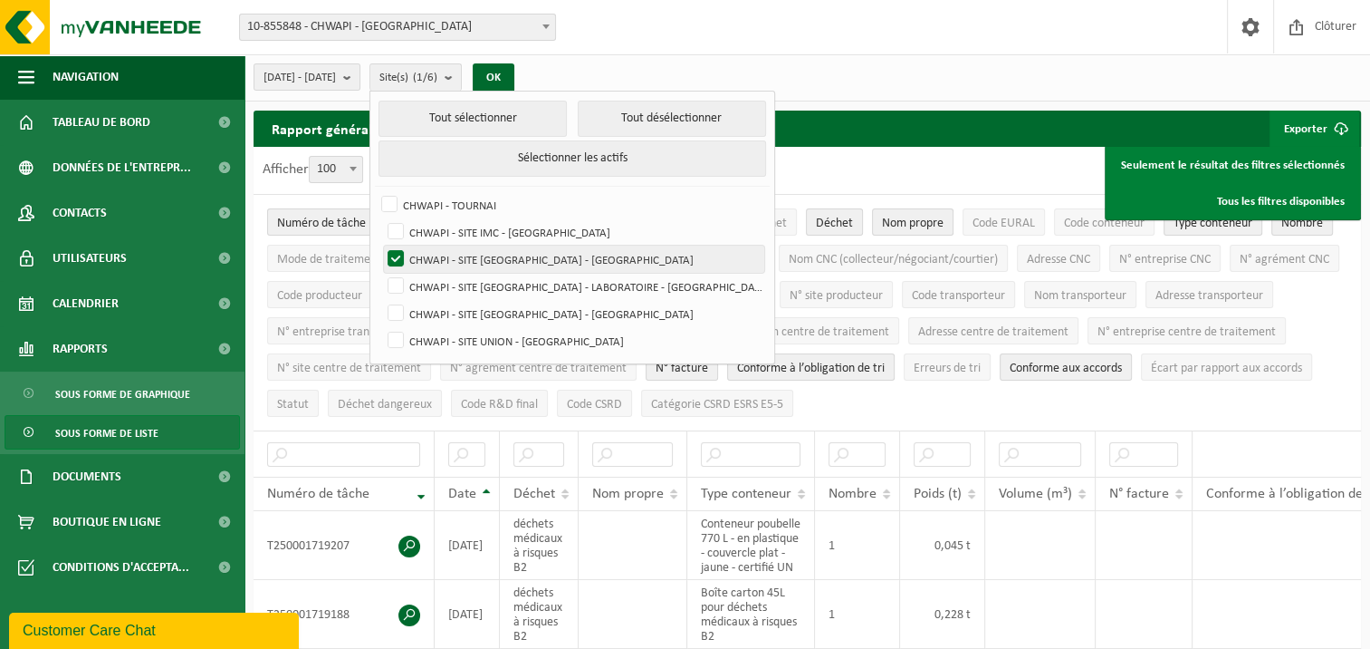
click at [441, 257] on label "CHWAPI - SITE [GEOGRAPHIC_DATA] - [GEOGRAPHIC_DATA]" at bounding box center [574, 258] width 380 height 27
click at [381, 245] on input "CHWAPI - SITE [GEOGRAPHIC_DATA] - [GEOGRAPHIC_DATA]" at bounding box center [380, 245] width 1 height 1
checkbox input "false"
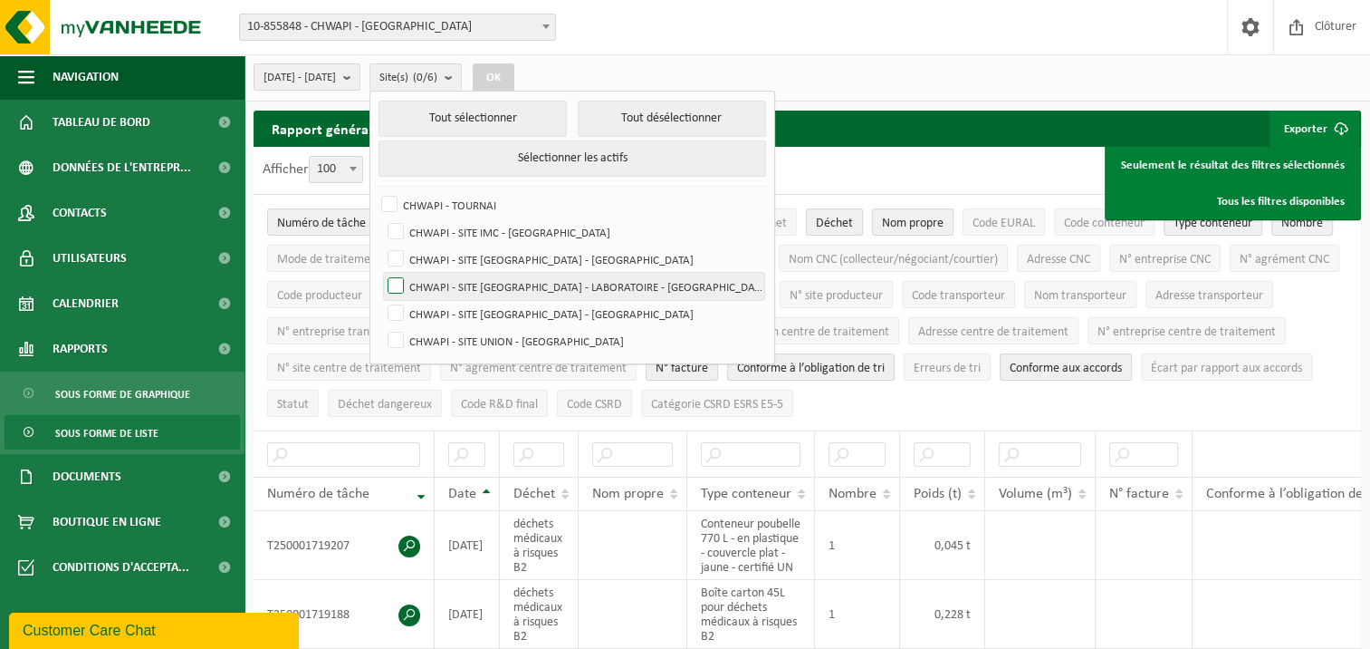
click at [441, 279] on label "CHWAPI - SITE [GEOGRAPHIC_DATA] - LABORATOIRE - [GEOGRAPHIC_DATA]" at bounding box center [574, 286] width 380 height 27
click at [381, 273] on input "CHWAPI - SITE [GEOGRAPHIC_DATA] - LABORATOIRE - [GEOGRAPHIC_DATA]" at bounding box center [380, 272] width 1 height 1
checkbox input "true"
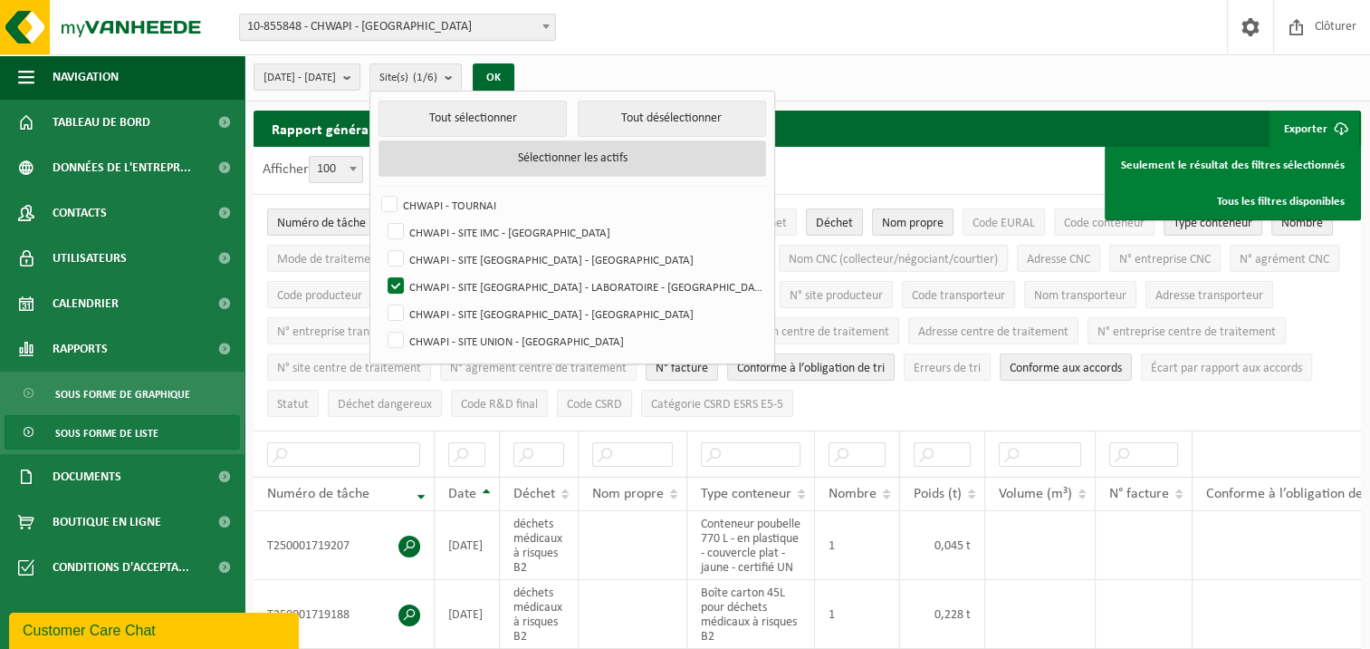
click at [594, 165] on button "Sélectionner les actifs" at bounding box center [572, 158] width 387 height 36
checkbox input "true"
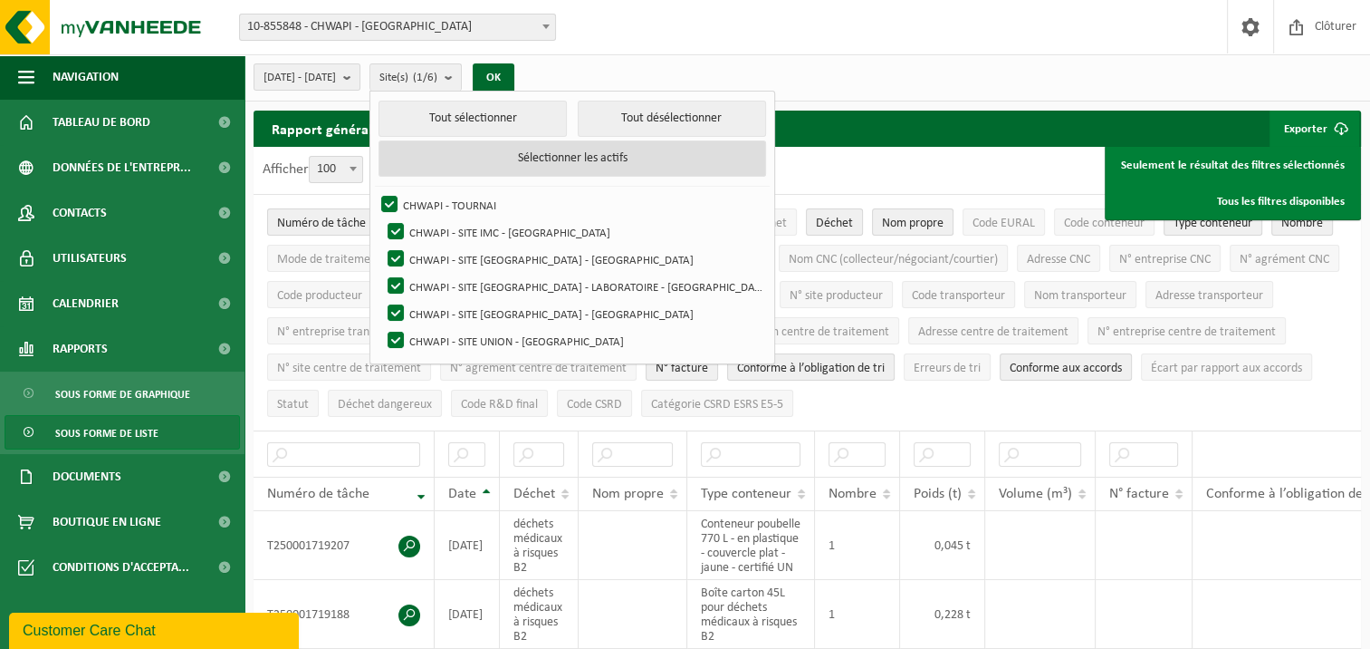
checkbox input "true"
click at [594, 165] on button "Sélectionner les actifs" at bounding box center [572, 158] width 387 height 36
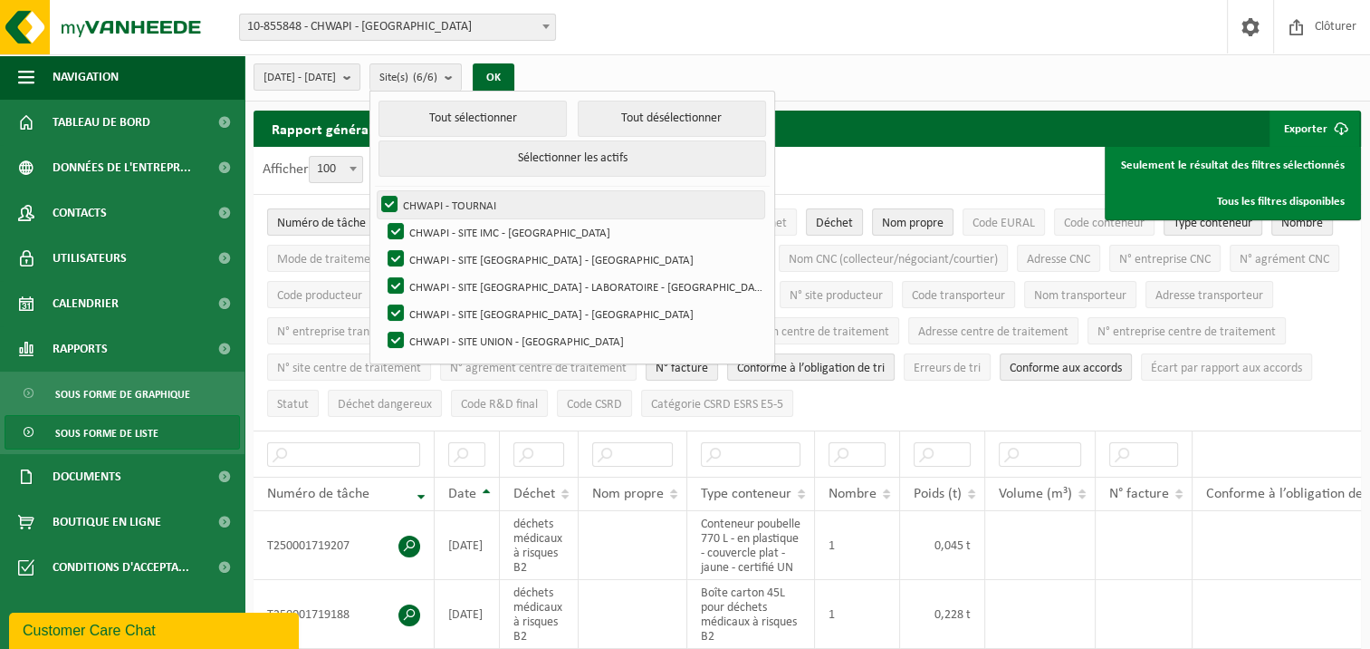
click at [437, 199] on label "CHWAPI - TOURNAI" at bounding box center [571, 204] width 387 height 27
click at [375, 191] on input "CHWAPI - TOURNAI" at bounding box center [374, 190] width 1 height 1
checkbox input "false"
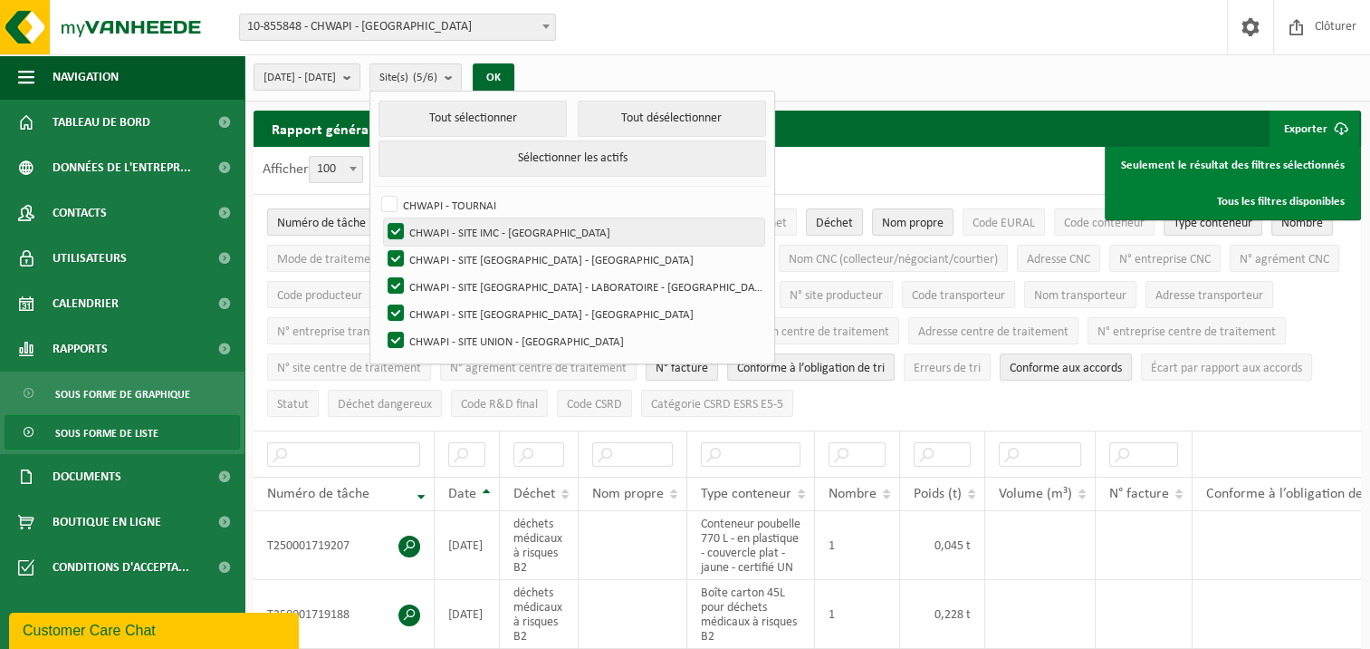
click at [442, 222] on label "CHWAPI - SITE IMC - [GEOGRAPHIC_DATA]" at bounding box center [574, 231] width 380 height 27
click at [381, 218] on input "CHWAPI - SITE IMC - [GEOGRAPHIC_DATA]" at bounding box center [380, 217] width 1 height 1
checkbox input "false"
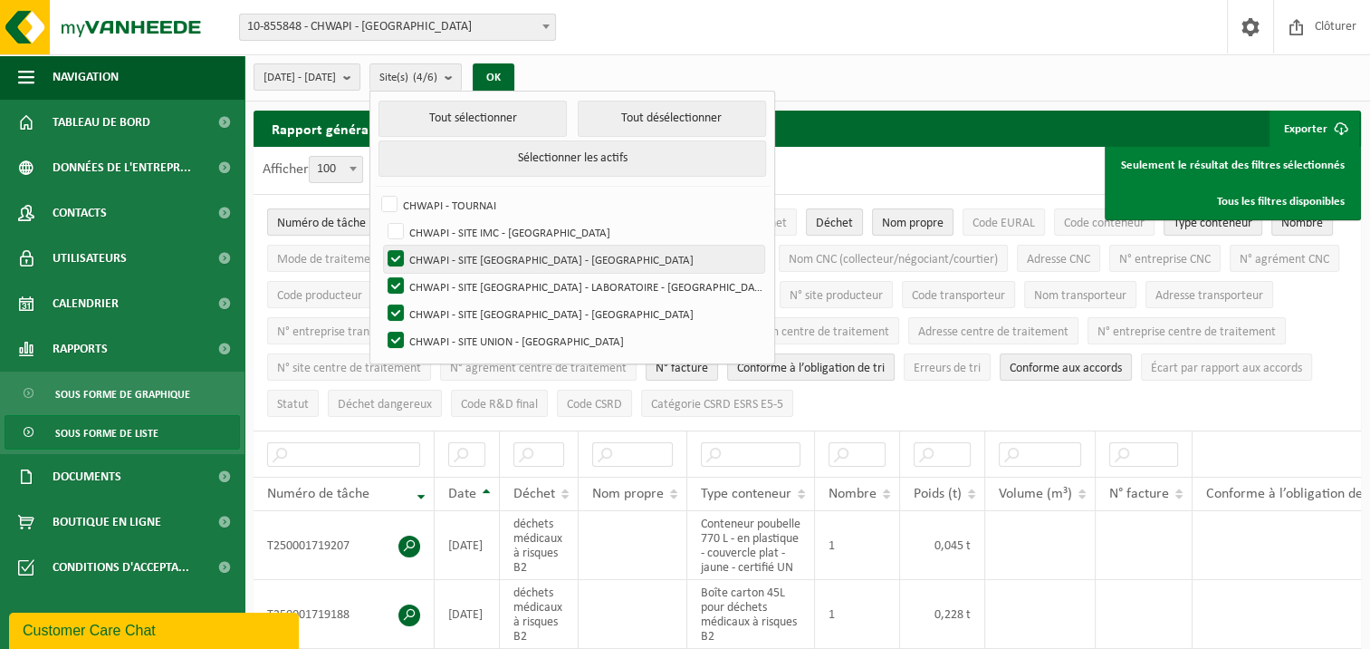
click at [437, 247] on label "CHWAPI - SITE [GEOGRAPHIC_DATA] - [GEOGRAPHIC_DATA]" at bounding box center [574, 258] width 380 height 27
click at [381, 245] on input "CHWAPI - SITE [GEOGRAPHIC_DATA] - [GEOGRAPHIC_DATA]" at bounding box center [380, 245] width 1 height 1
checkbox input "false"
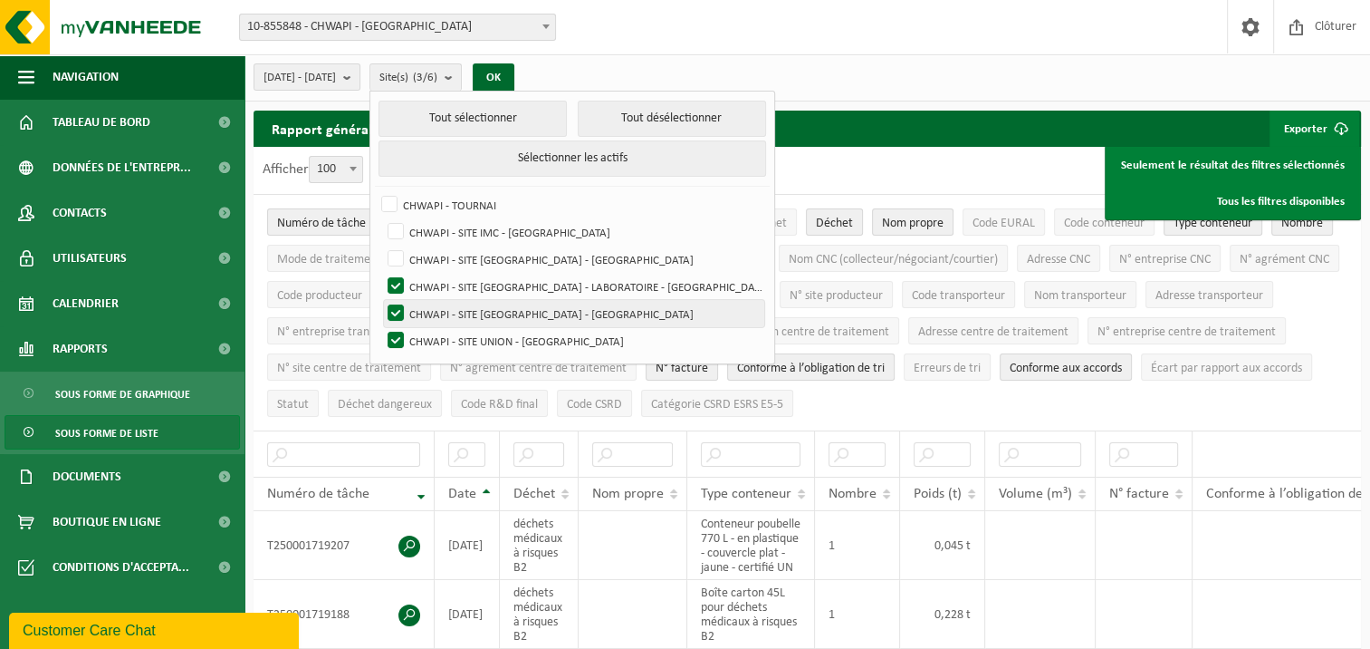
click at [440, 307] on label "CHWAPI - SITE [GEOGRAPHIC_DATA] - [GEOGRAPHIC_DATA]" at bounding box center [574, 313] width 380 height 27
click at [381, 300] on input "CHWAPI - SITE [GEOGRAPHIC_DATA] - [GEOGRAPHIC_DATA]" at bounding box center [380, 299] width 1 height 1
checkbox input "false"
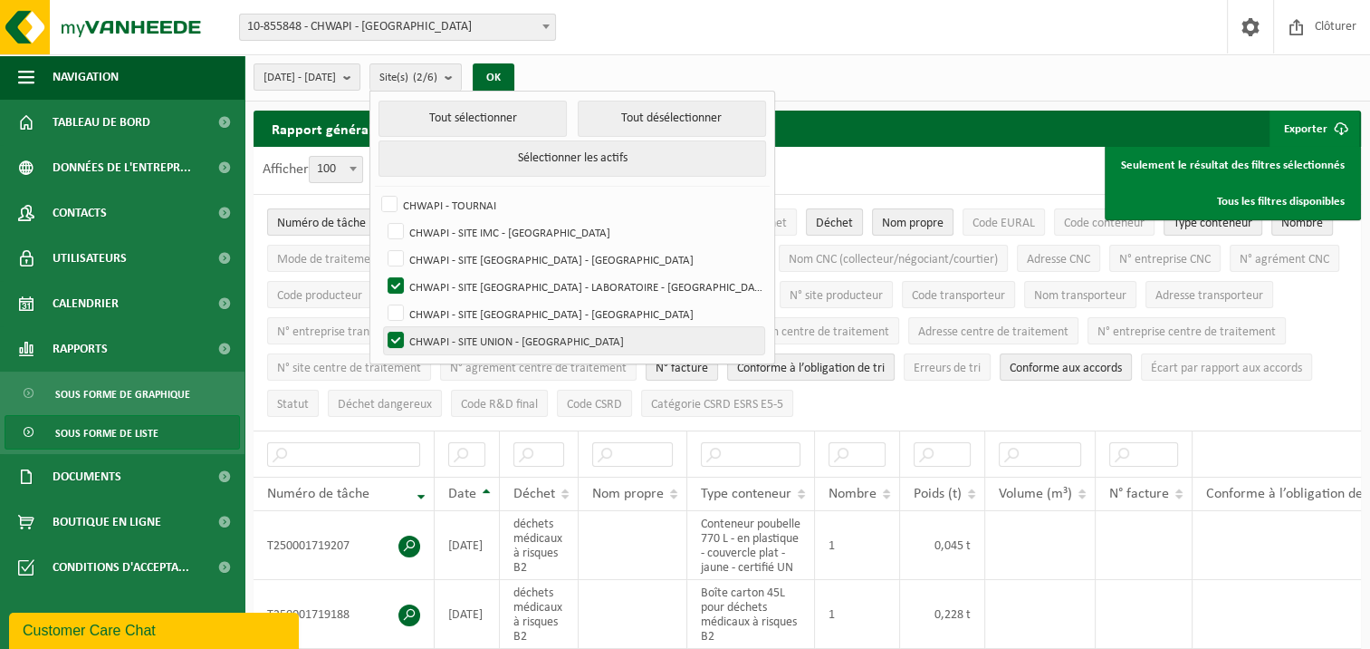
click at [441, 339] on label "CHWAPI - SITE UNION - [GEOGRAPHIC_DATA]" at bounding box center [574, 340] width 380 height 27
click at [381, 327] on input "CHWAPI - SITE UNION - [GEOGRAPHIC_DATA]" at bounding box center [380, 326] width 1 height 1
checkbox input "false"
click at [514, 70] on button "OK" at bounding box center [494, 77] width 42 height 29
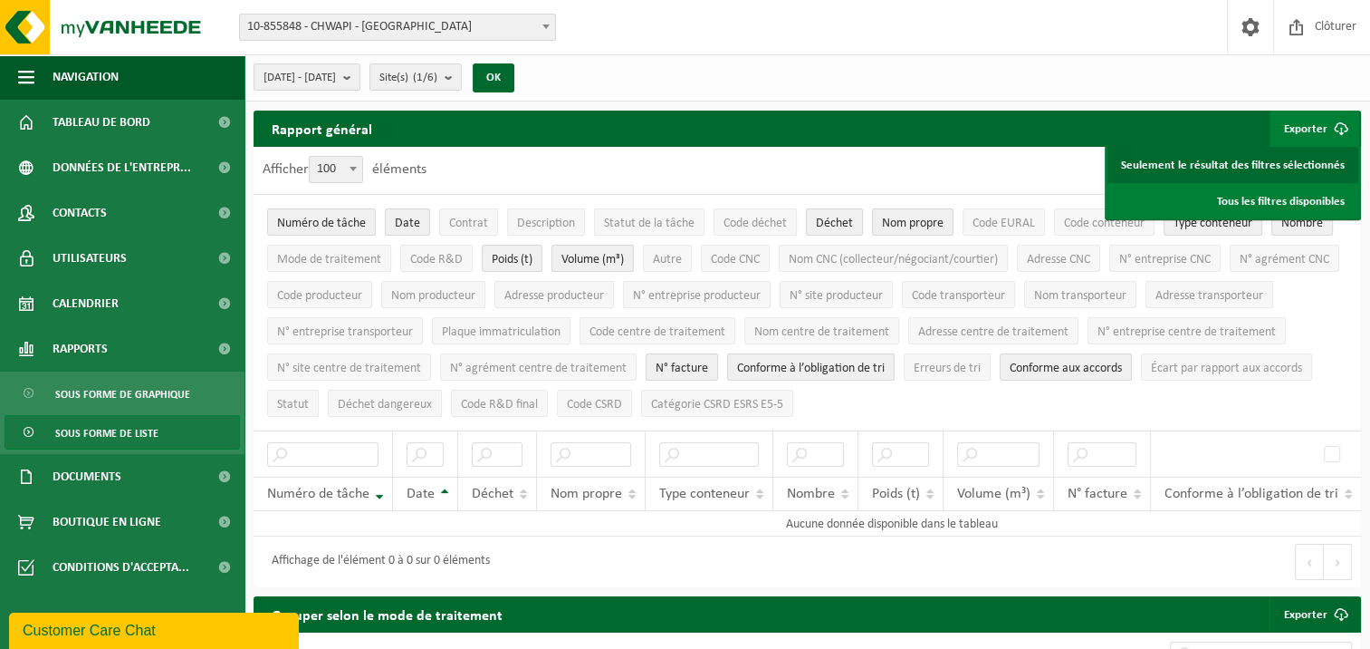
click at [1145, 165] on link "Seulement le résultat des filtres sélectionnés" at bounding box center [1233, 165] width 251 height 36
click at [461, 72] on b "submit" at bounding box center [453, 76] width 16 height 25
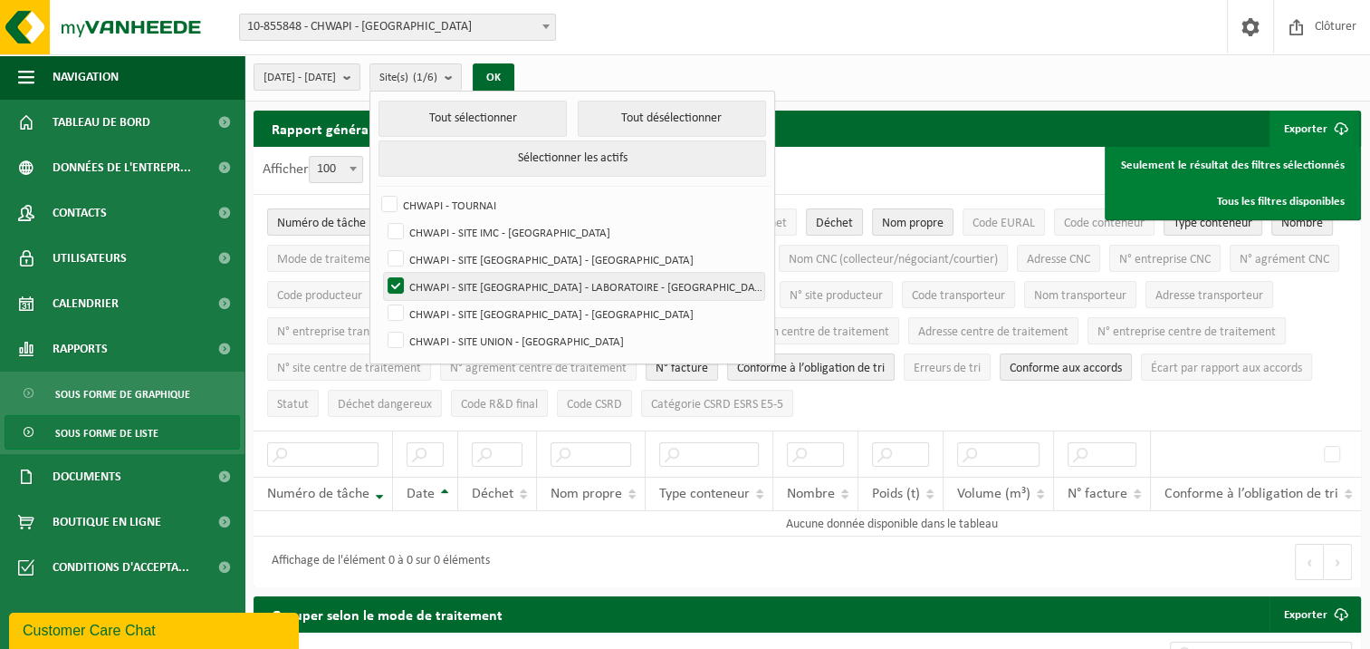
click at [446, 279] on label "CHWAPI - SITE [GEOGRAPHIC_DATA] - LABORATOIRE - [GEOGRAPHIC_DATA]" at bounding box center [574, 286] width 380 height 27
click at [381, 273] on input "CHWAPI - SITE [GEOGRAPHIC_DATA] - LABORATOIRE - [GEOGRAPHIC_DATA]" at bounding box center [380, 272] width 1 height 1
checkbox input "false"
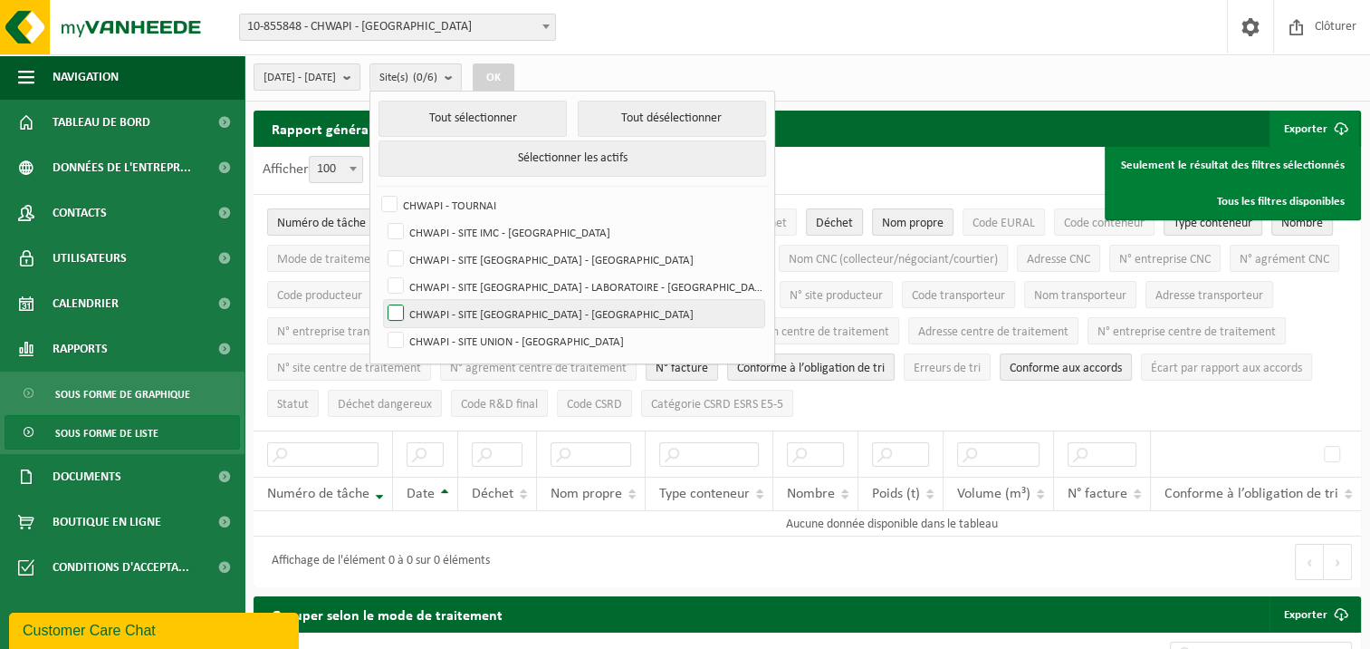
click at [443, 310] on label "CHWAPI - SITE [GEOGRAPHIC_DATA] - [GEOGRAPHIC_DATA]" at bounding box center [574, 313] width 380 height 27
click at [381, 300] on input "CHWAPI - SITE [GEOGRAPHIC_DATA] - [GEOGRAPHIC_DATA]" at bounding box center [380, 299] width 1 height 1
checkbox input "true"
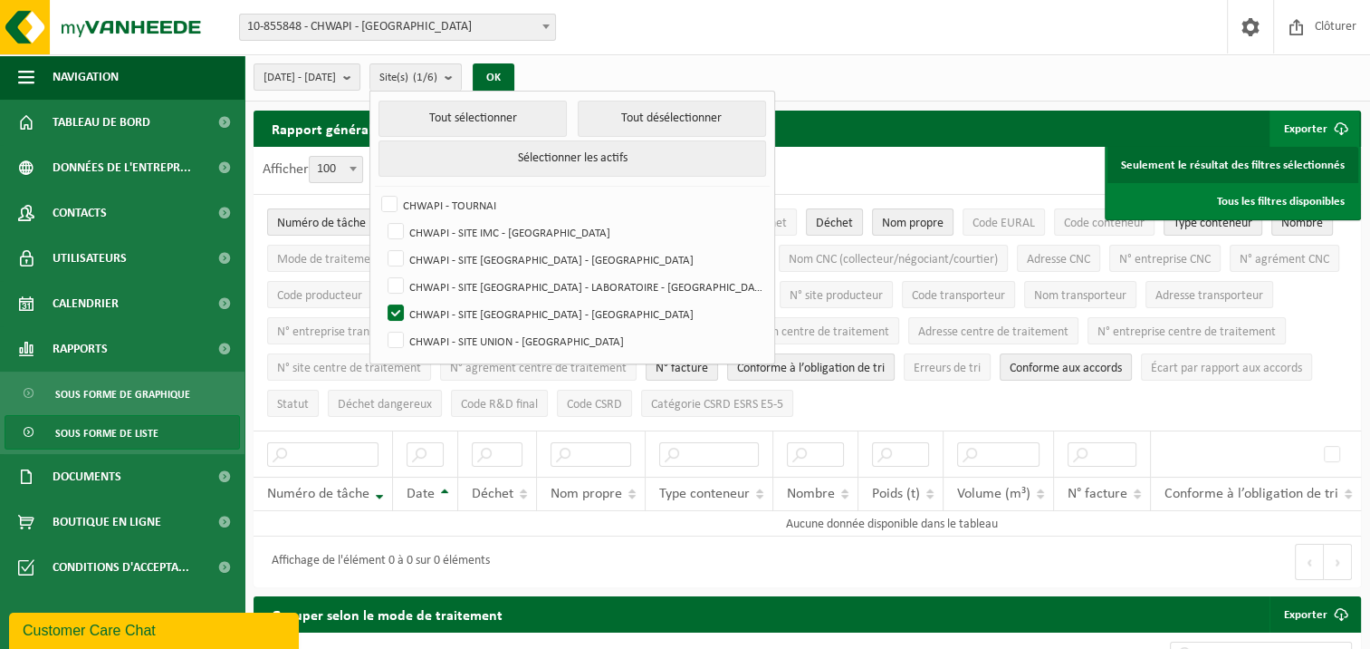
click at [1167, 162] on link "Seulement le résultat des filtres sélectionnés" at bounding box center [1233, 165] width 251 height 36
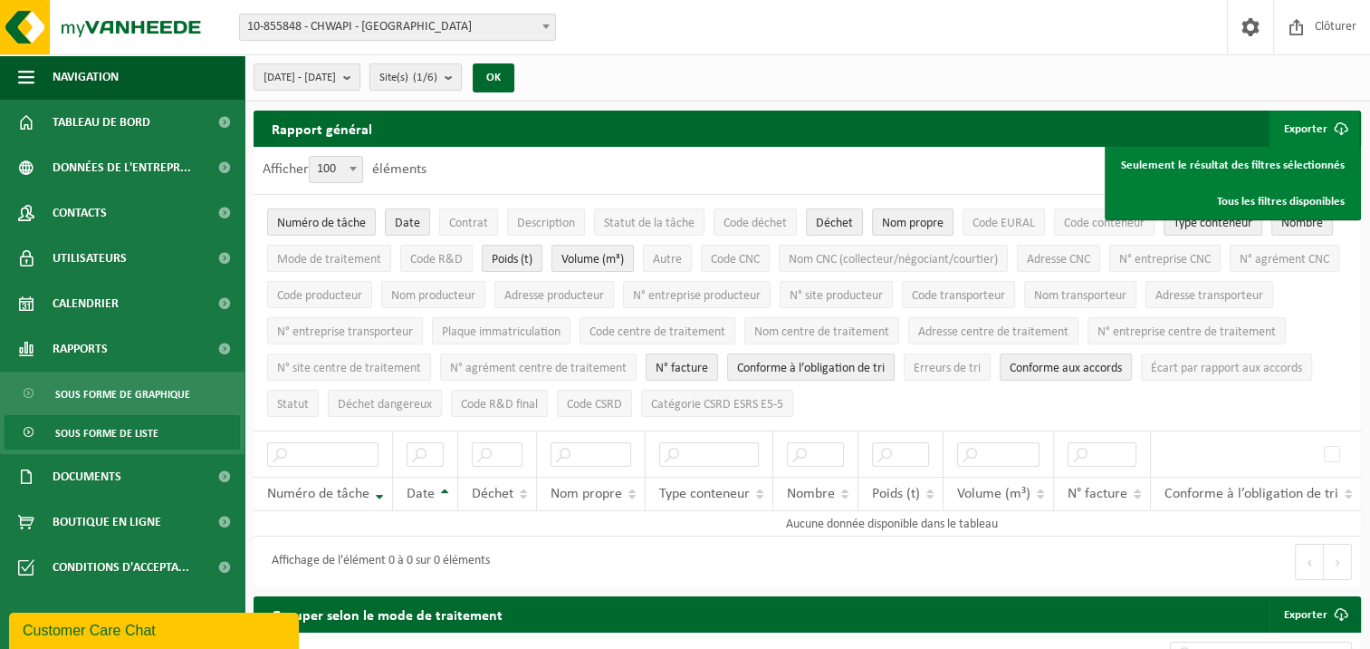
click at [461, 76] on b "submit" at bounding box center [453, 76] width 16 height 25
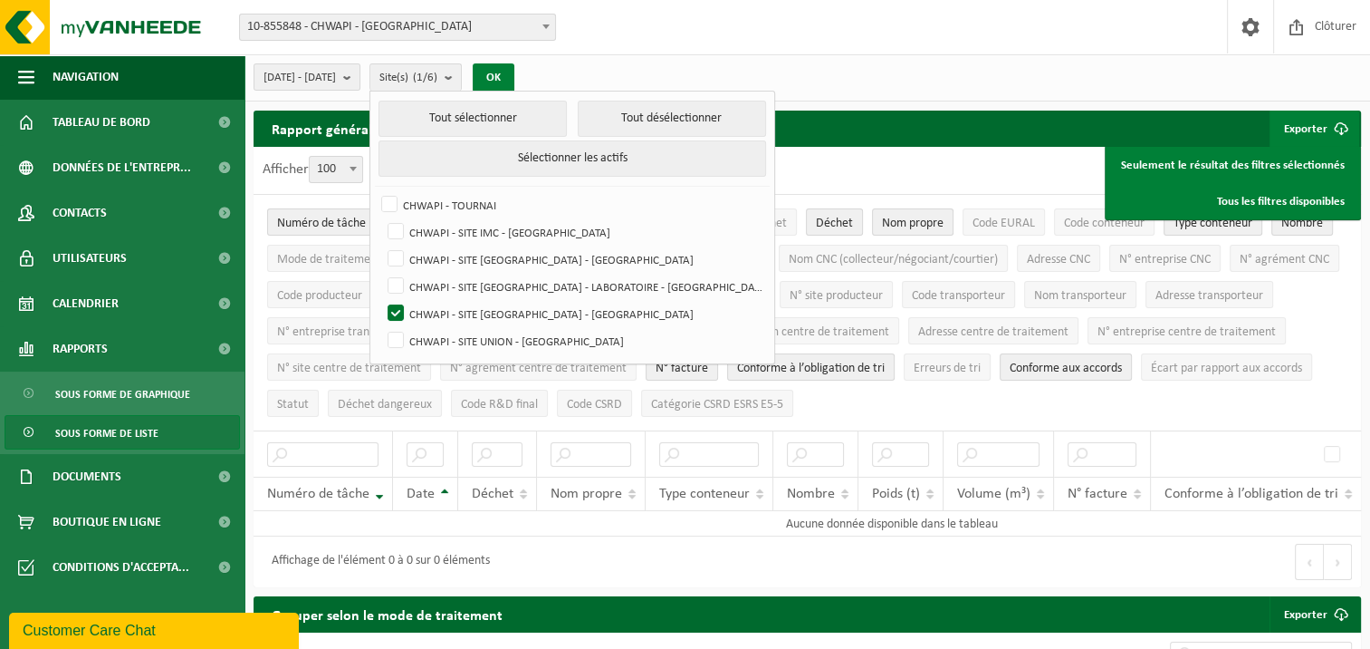
click at [514, 80] on button "OK" at bounding box center [494, 77] width 42 height 29
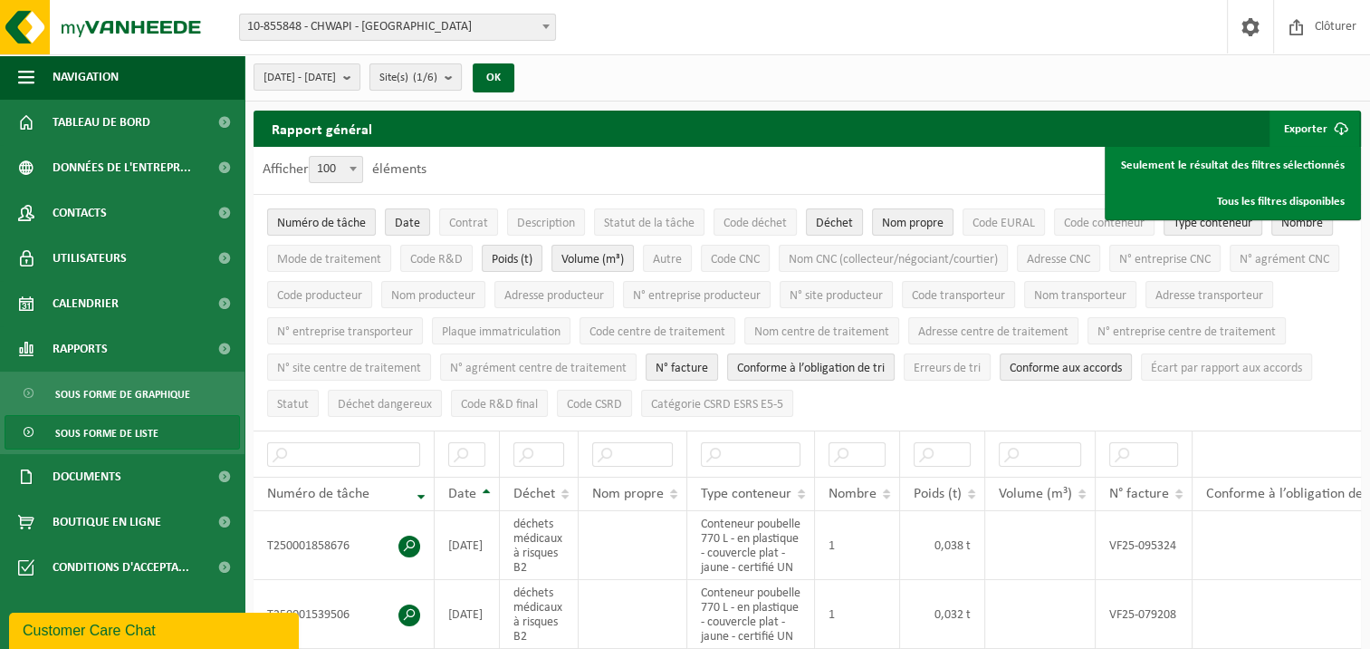
click at [461, 75] on b "submit" at bounding box center [453, 76] width 16 height 25
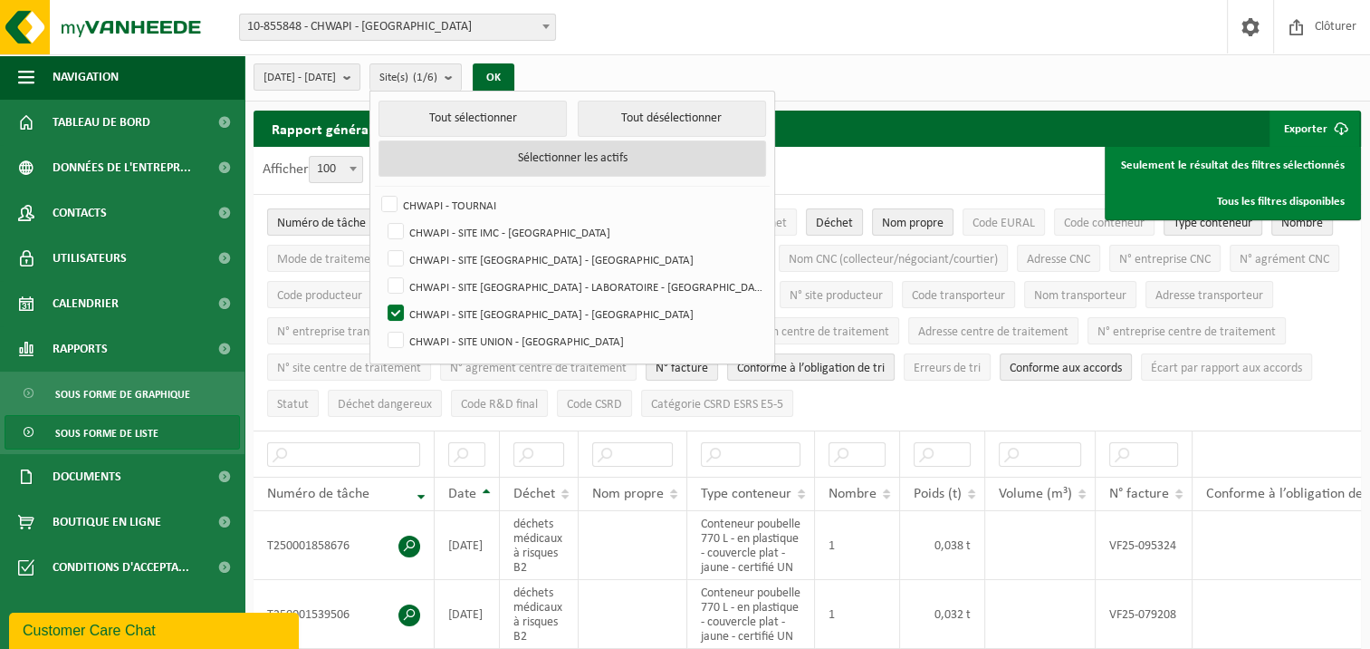
click at [562, 153] on button "Sélectionner les actifs" at bounding box center [572, 158] width 387 height 36
checkbox input "true"
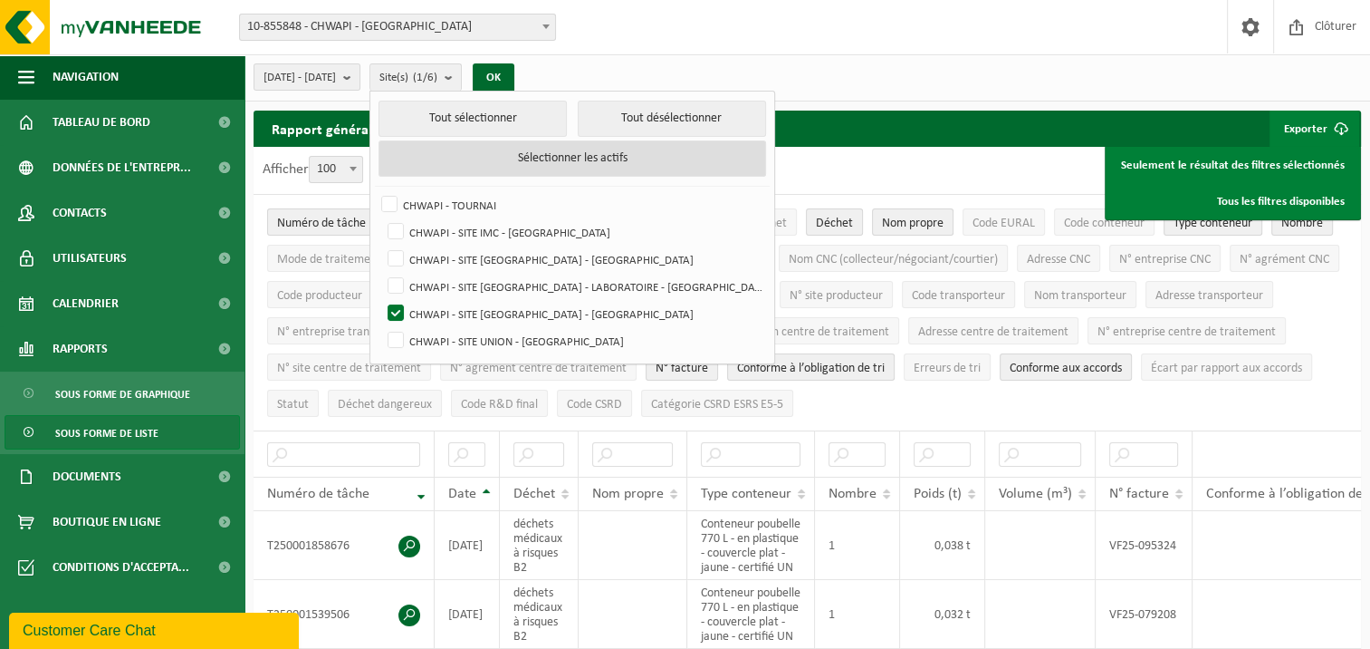
checkbox input "true"
click at [562, 153] on button "Sélectionner les actifs" at bounding box center [572, 158] width 387 height 36
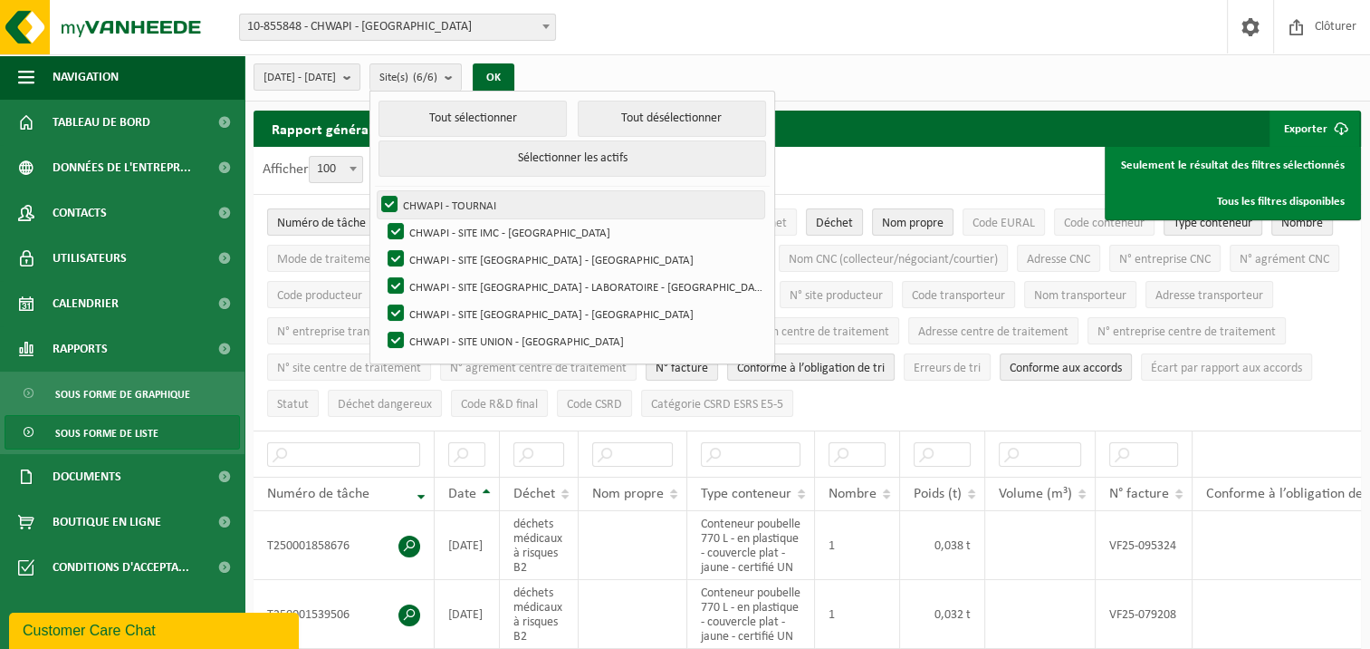
click at [433, 198] on label "CHWAPI - TOURNAI" at bounding box center [571, 204] width 387 height 27
click at [375, 191] on input "CHWAPI - TOURNAI" at bounding box center [374, 190] width 1 height 1
checkbox input "false"
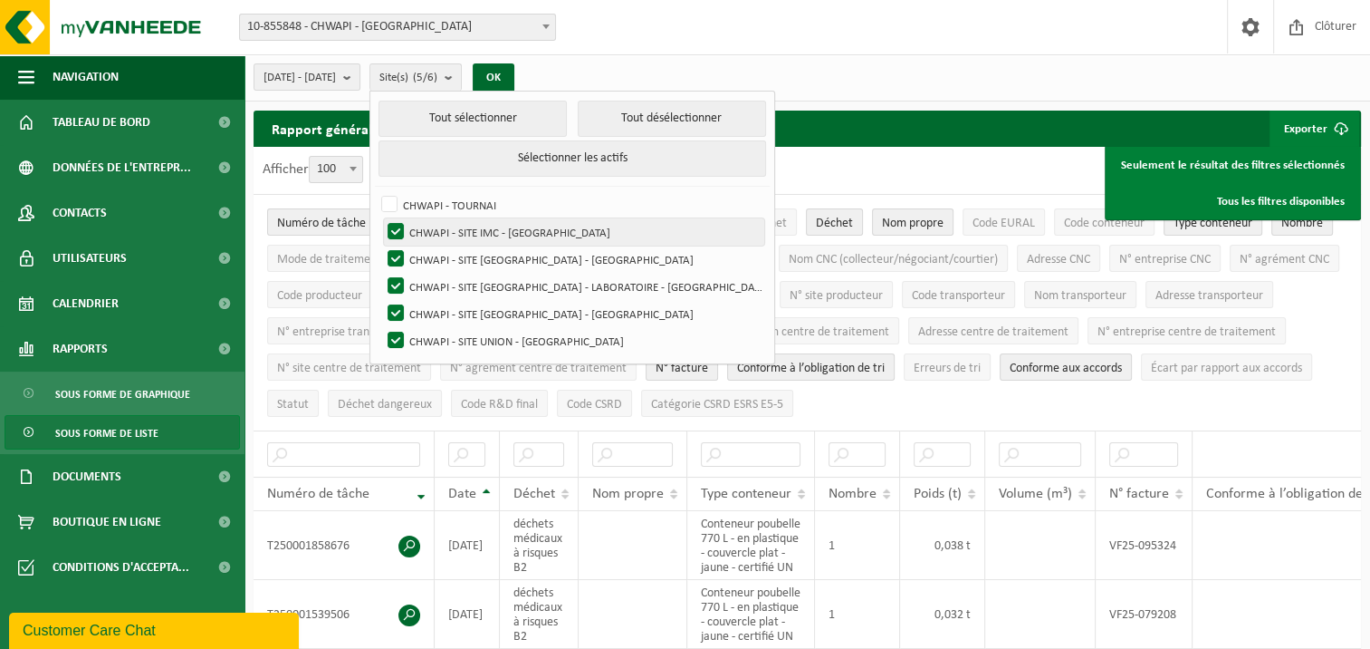
click at [442, 230] on label "CHWAPI - SITE IMC - [GEOGRAPHIC_DATA]" at bounding box center [574, 231] width 380 height 27
click at [381, 218] on input "CHWAPI - SITE IMC - [GEOGRAPHIC_DATA]" at bounding box center [380, 217] width 1 height 1
checkbox input "false"
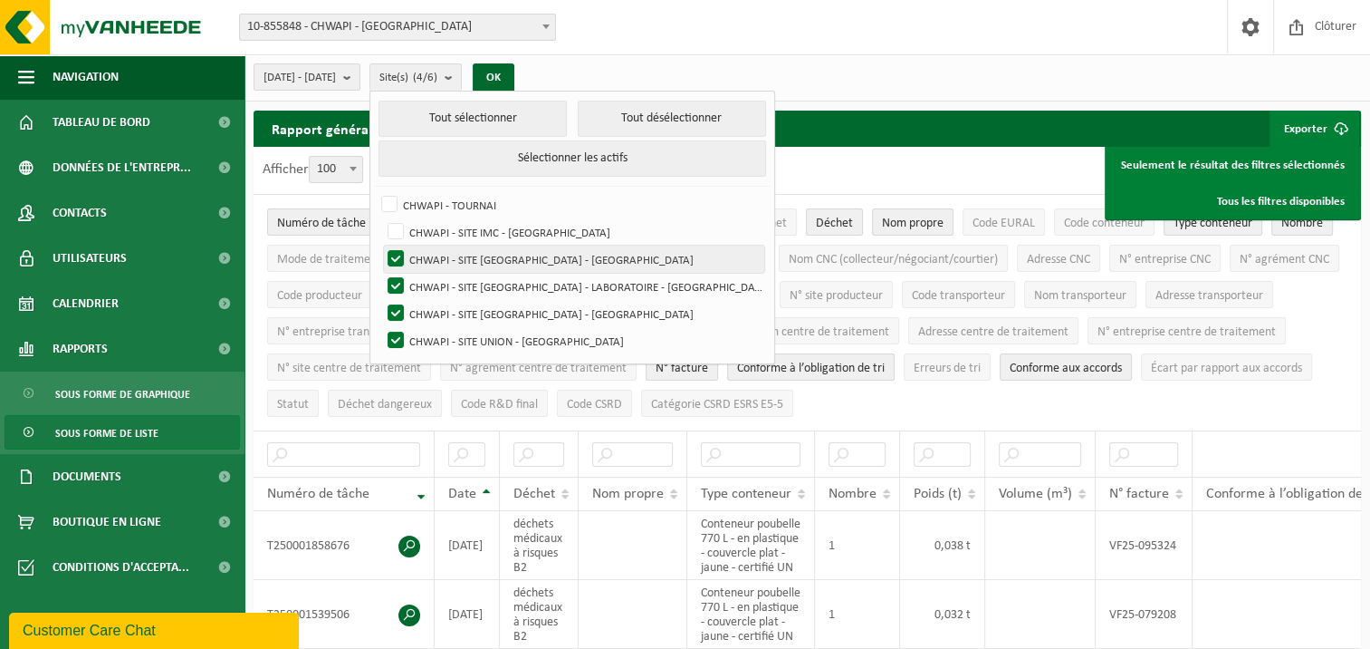
click at [440, 247] on label "CHWAPI - SITE [GEOGRAPHIC_DATA] - [GEOGRAPHIC_DATA]" at bounding box center [574, 258] width 380 height 27
click at [381, 245] on input "CHWAPI - SITE [GEOGRAPHIC_DATA] - [GEOGRAPHIC_DATA]" at bounding box center [380, 245] width 1 height 1
checkbox input "false"
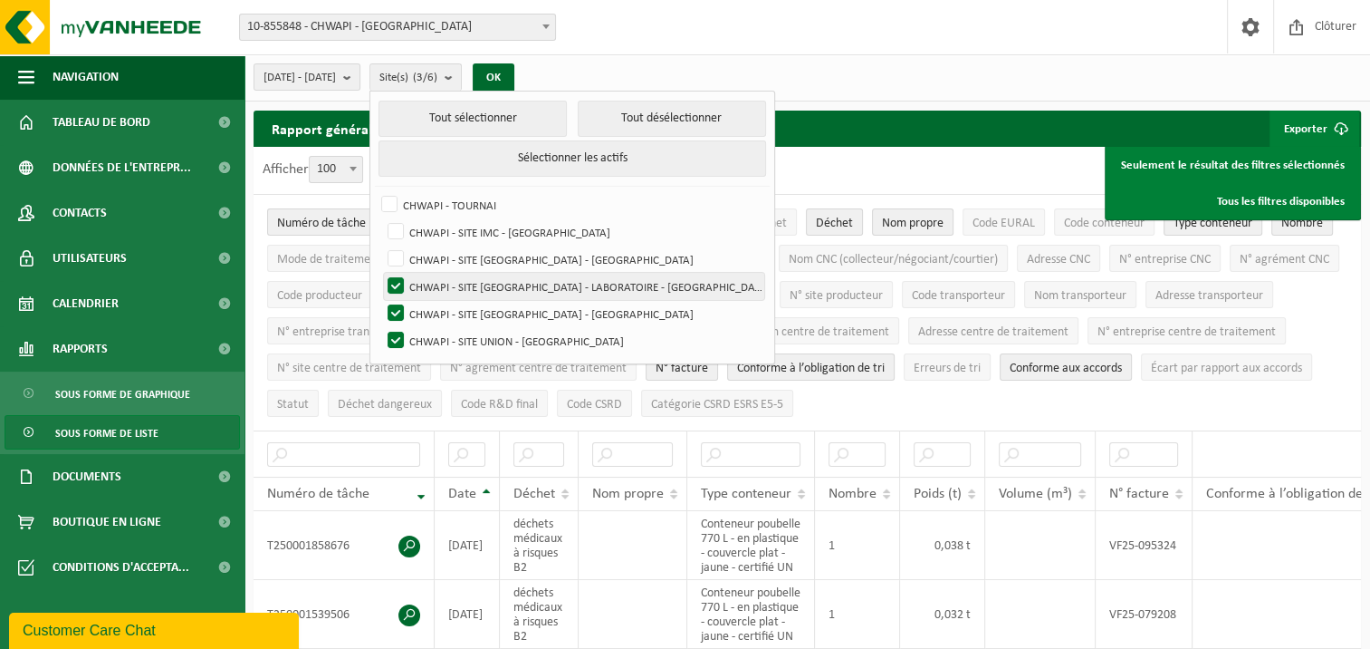
click at [440, 280] on label "CHWAPI - SITE [GEOGRAPHIC_DATA] - LABORATOIRE - [GEOGRAPHIC_DATA]" at bounding box center [574, 286] width 380 height 27
click at [381, 273] on input "CHWAPI - SITE [GEOGRAPHIC_DATA] - LABORATOIRE - [GEOGRAPHIC_DATA]" at bounding box center [380, 272] width 1 height 1
checkbox input "false"
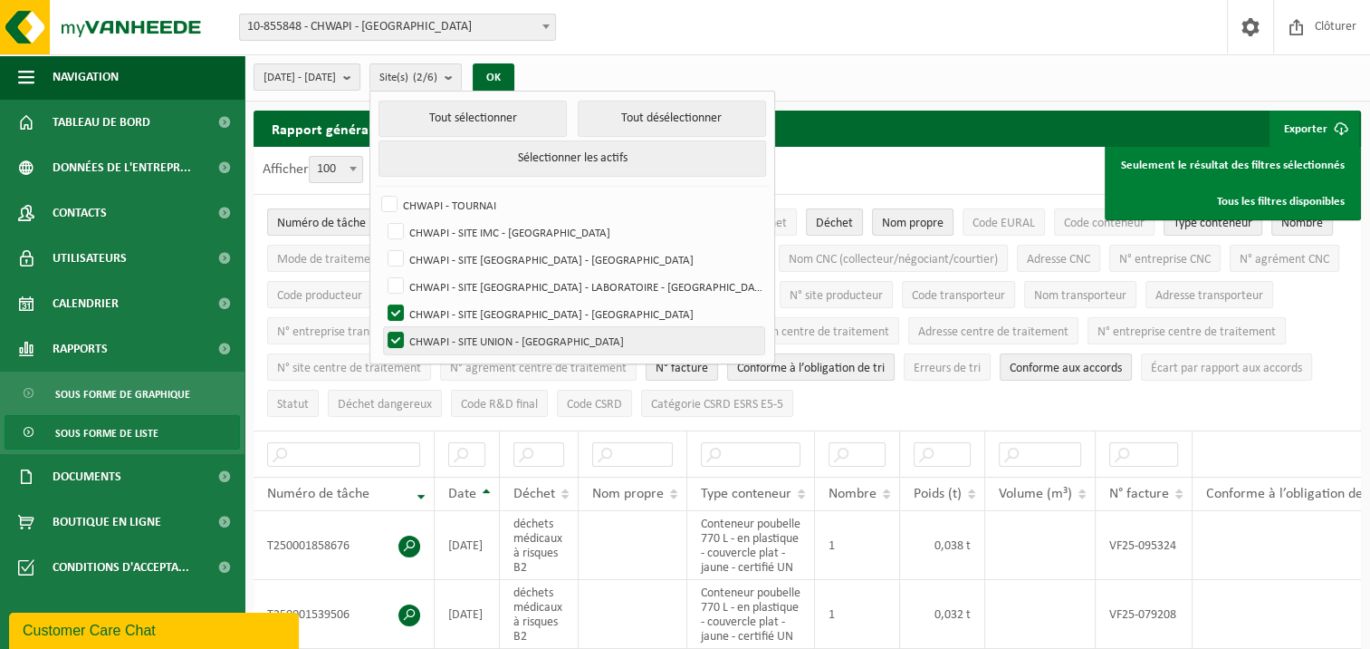
click at [441, 336] on label "CHWAPI - SITE UNION - [GEOGRAPHIC_DATA]" at bounding box center [574, 340] width 380 height 27
click at [381, 327] on input "CHWAPI - SITE UNION - [GEOGRAPHIC_DATA]" at bounding box center [380, 326] width 1 height 1
checkbox input "false"
click at [514, 76] on button "OK" at bounding box center [494, 77] width 42 height 29
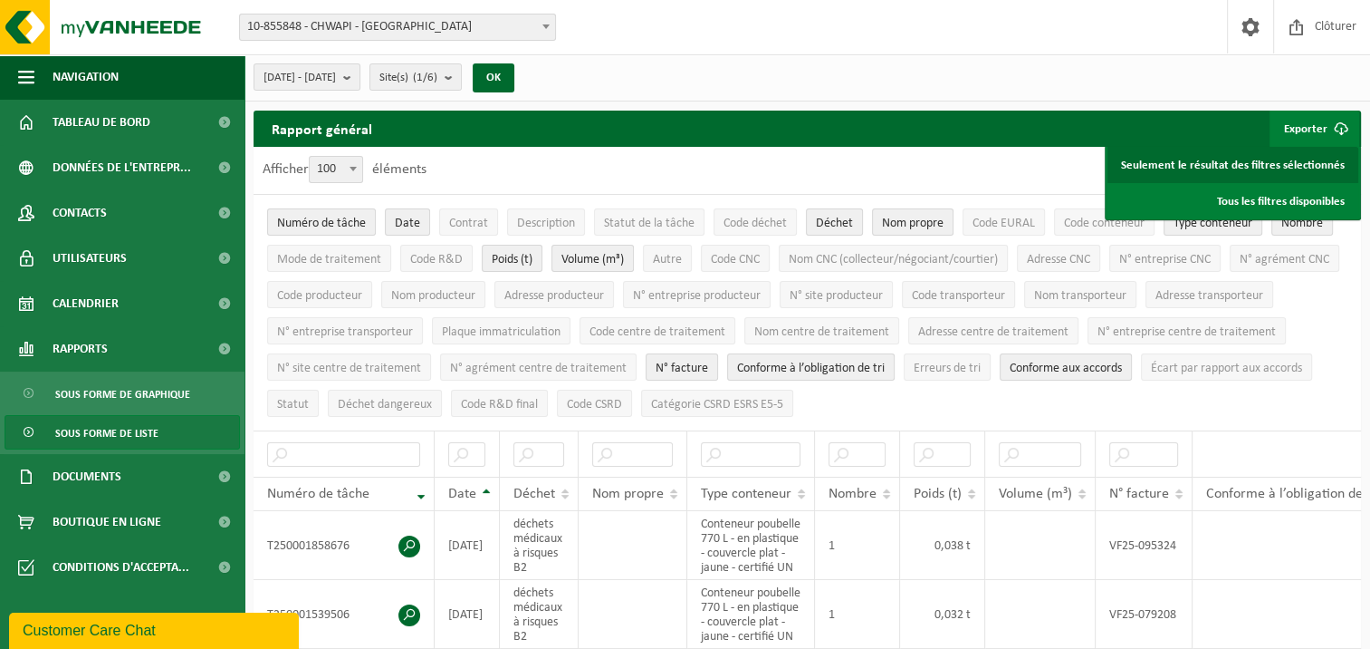
click at [1294, 159] on link "Seulement le résultat des filtres sélectionnés" at bounding box center [1233, 165] width 251 height 36
click at [461, 75] on b "submit" at bounding box center [453, 76] width 16 height 25
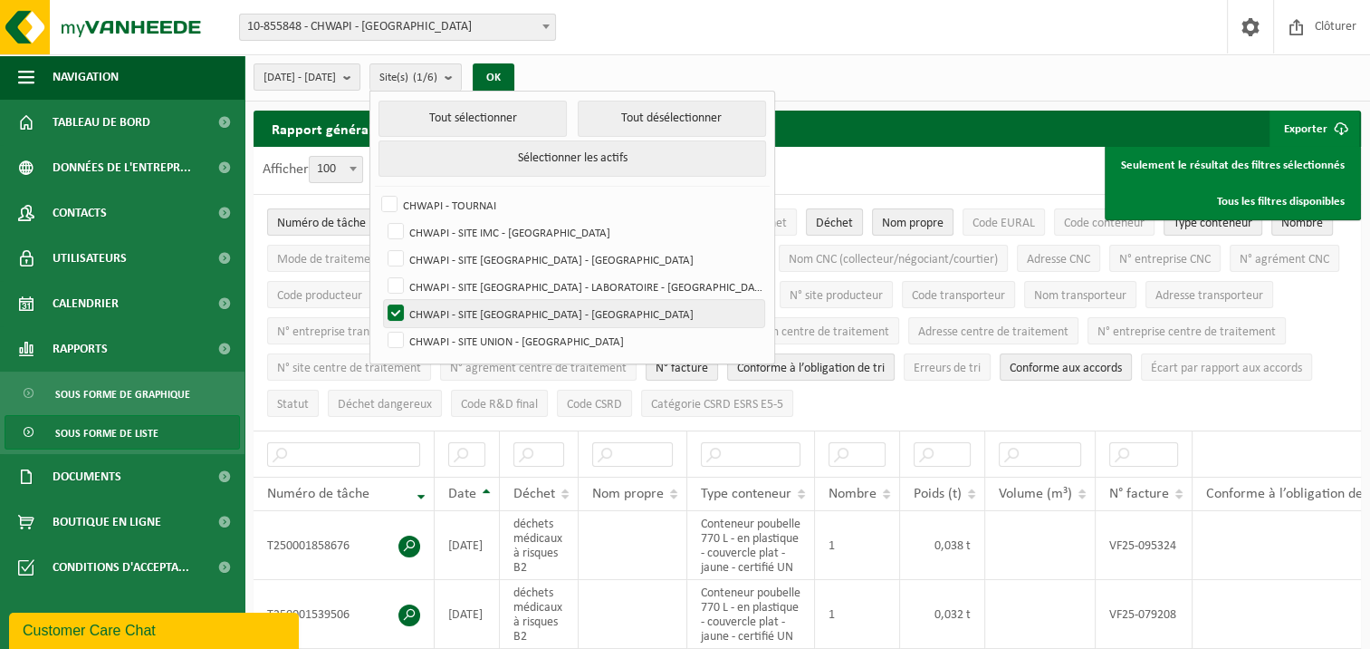
click at [446, 311] on label "CHWAPI - SITE [GEOGRAPHIC_DATA] - [GEOGRAPHIC_DATA]" at bounding box center [574, 313] width 380 height 27
click at [381, 300] on input "CHWAPI - SITE [GEOGRAPHIC_DATA] - [GEOGRAPHIC_DATA]" at bounding box center [380, 299] width 1 height 1
checkbox input "false"
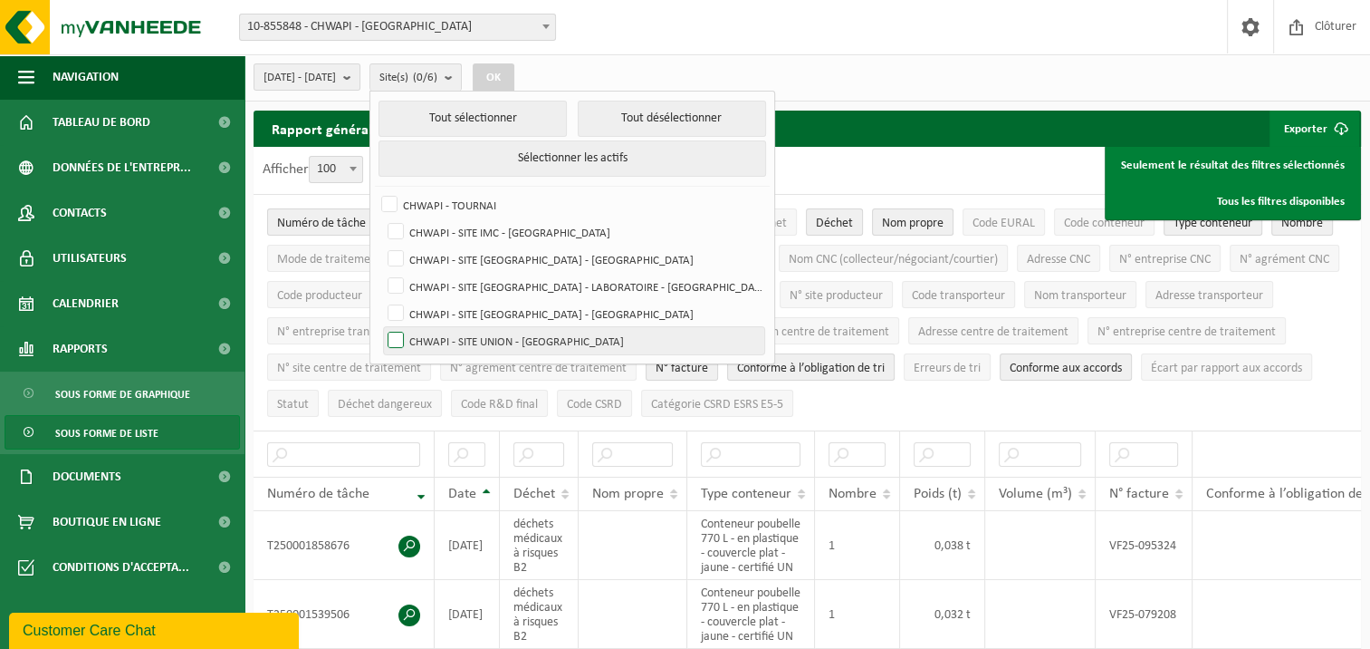
click at [443, 337] on label "CHWAPI - SITE UNION - [GEOGRAPHIC_DATA]" at bounding box center [574, 340] width 380 height 27
click at [381, 327] on input "CHWAPI - SITE UNION - [GEOGRAPHIC_DATA]" at bounding box center [380, 326] width 1 height 1
checkbox input "true"
click at [514, 76] on button "OK" at bounding box center [494, 77] width 42 height 29
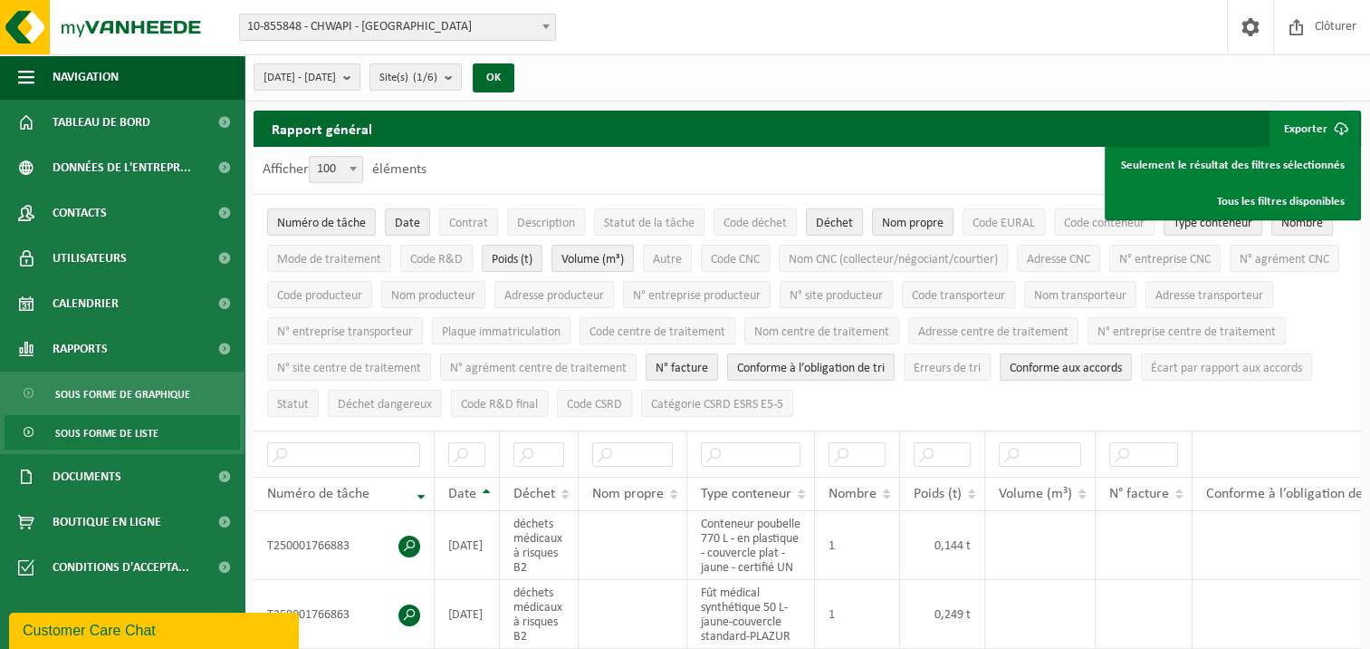
click at [544, 22] on span at bounding box center [546, 26] width 18 height 24
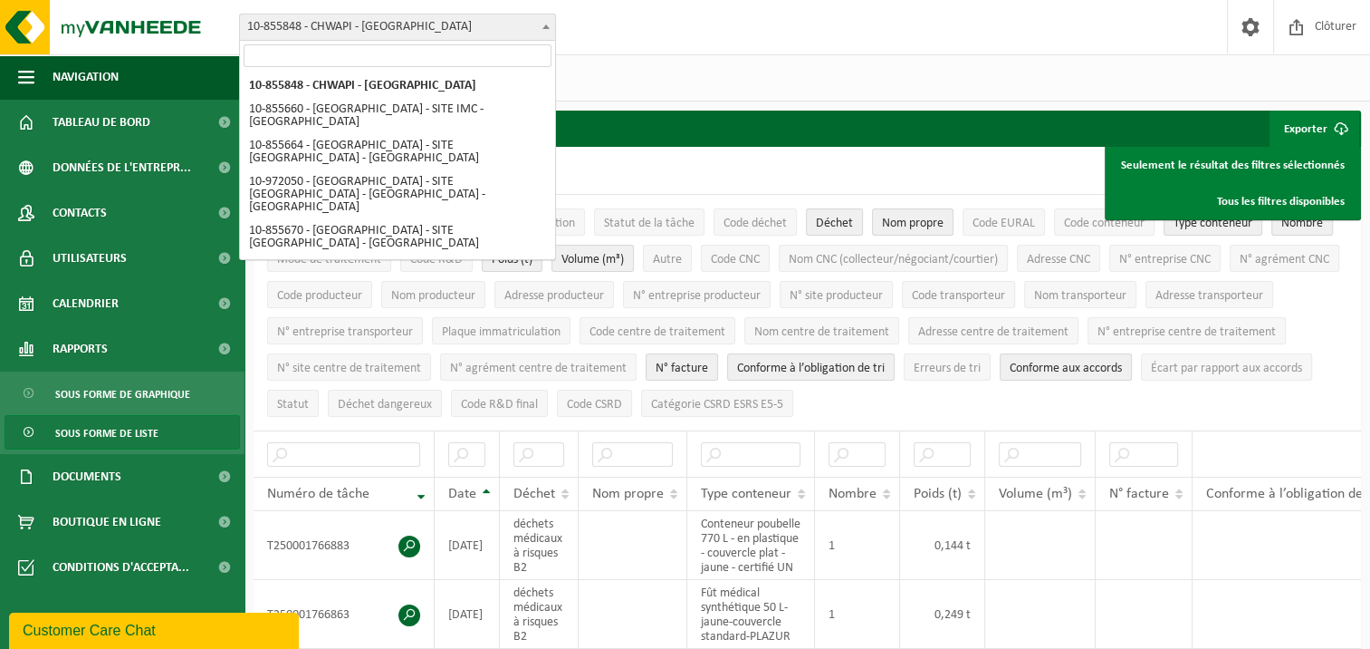
select select "98451"
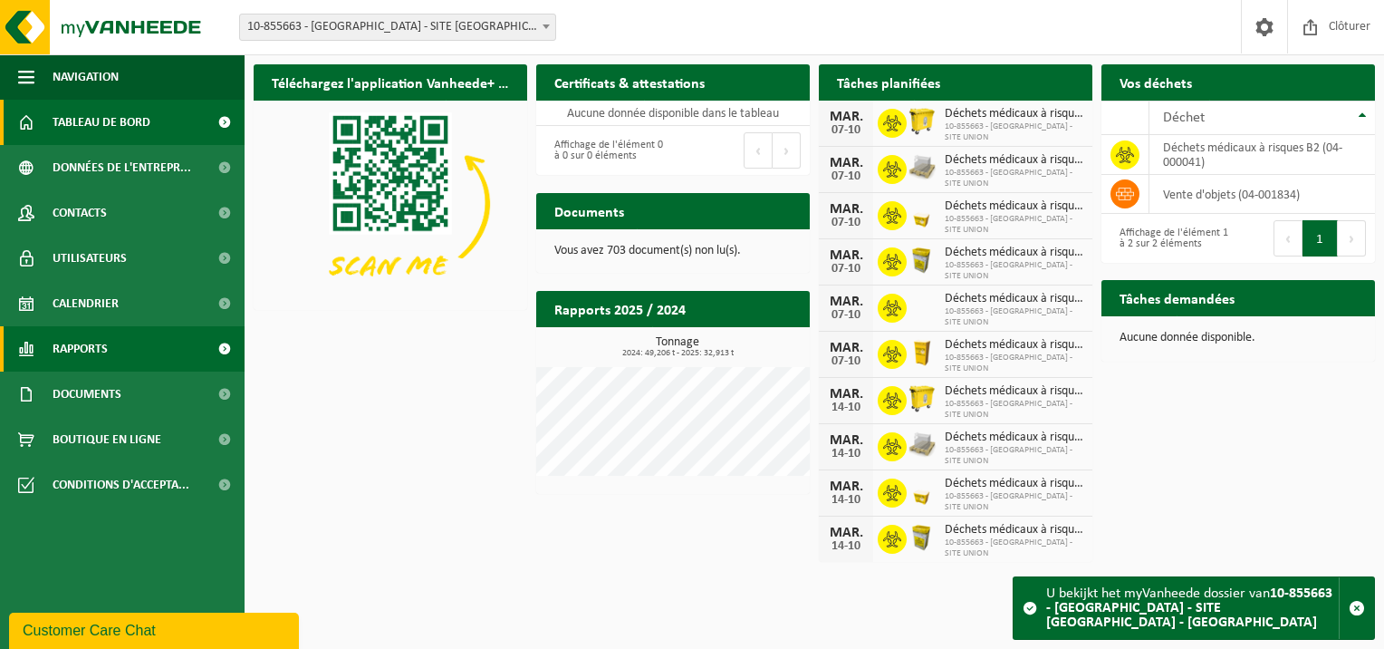
click at [107, 339] on span "Rapports" at bounding box center [80, 348] width 55 height 45
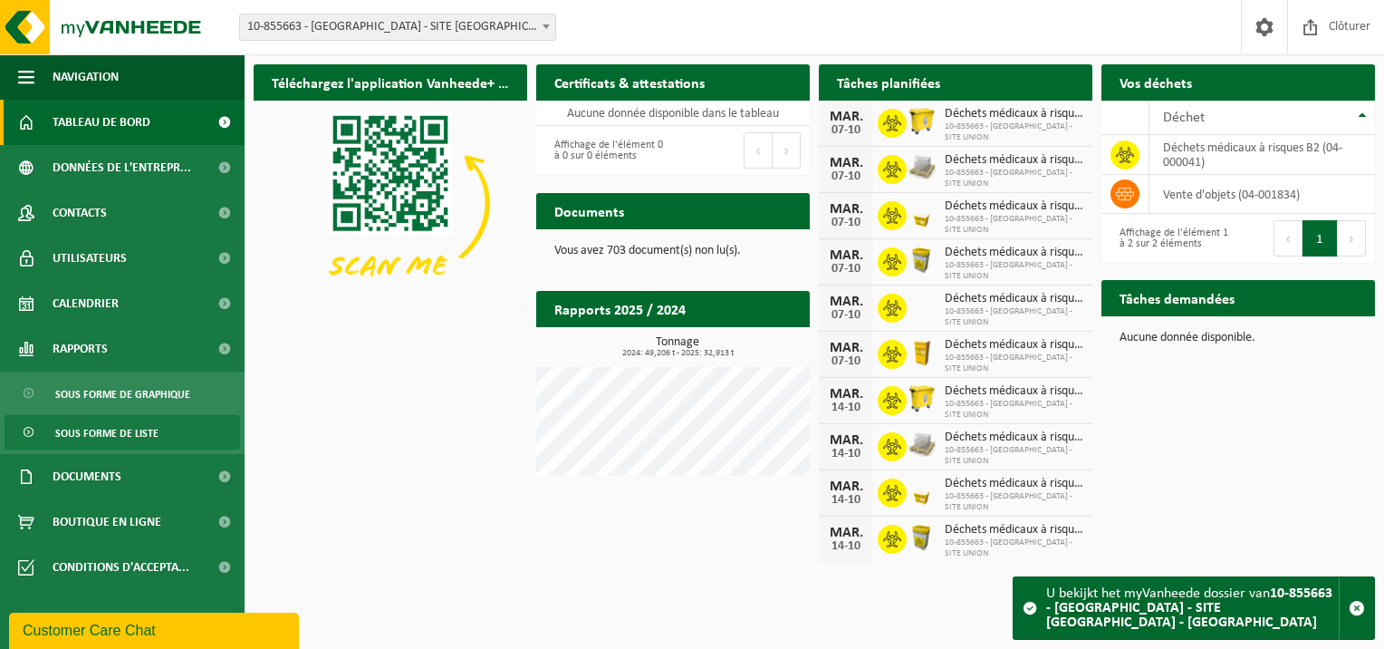
click at [147, 428] on span "Sous forme de liste" at bounding box center [106, 433] width 103 height 34
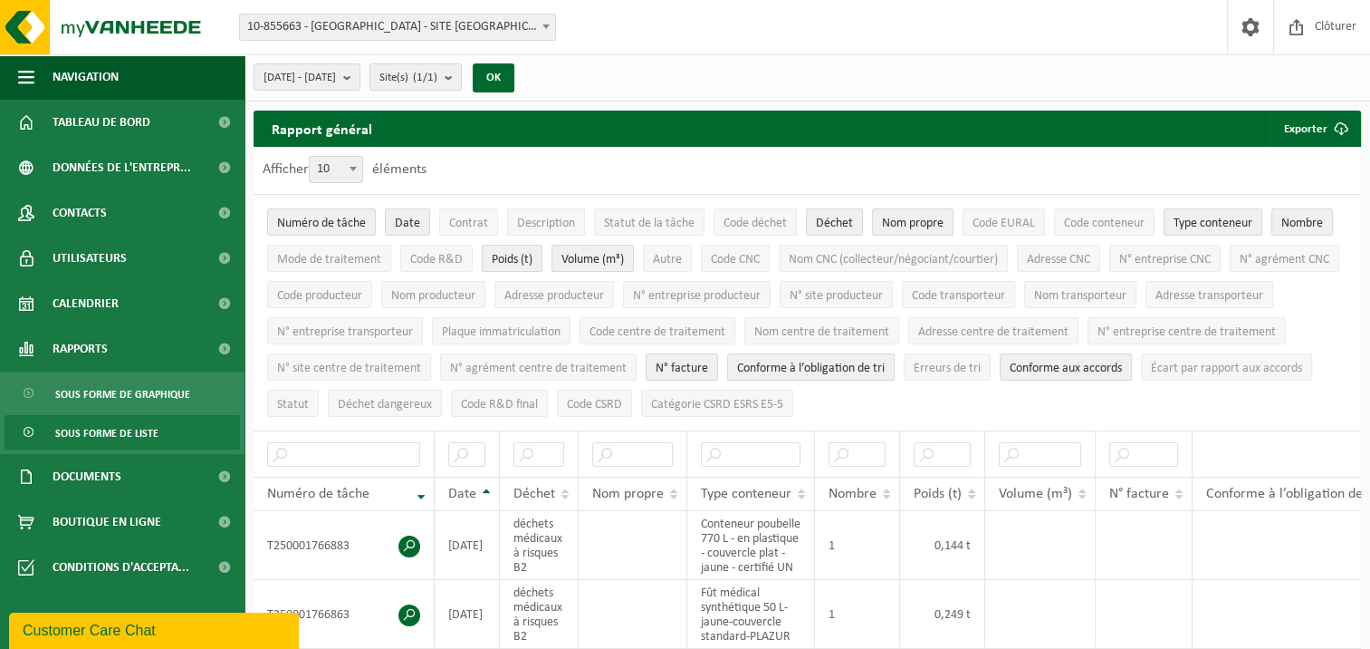
click at [461, 72] on b "submit" at bounding box center [453, 76] width 16 height 25
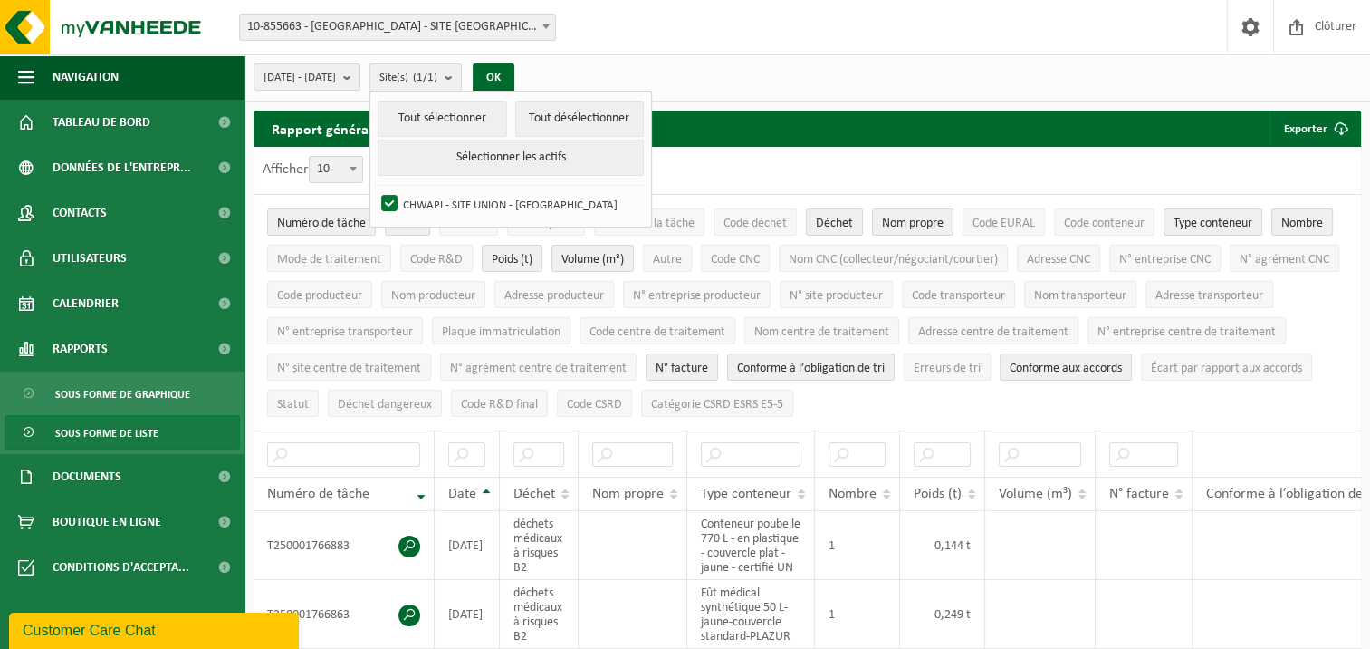
click at [461, 72] on b "submit" at bounding box center [453, 77] width 16 height 26
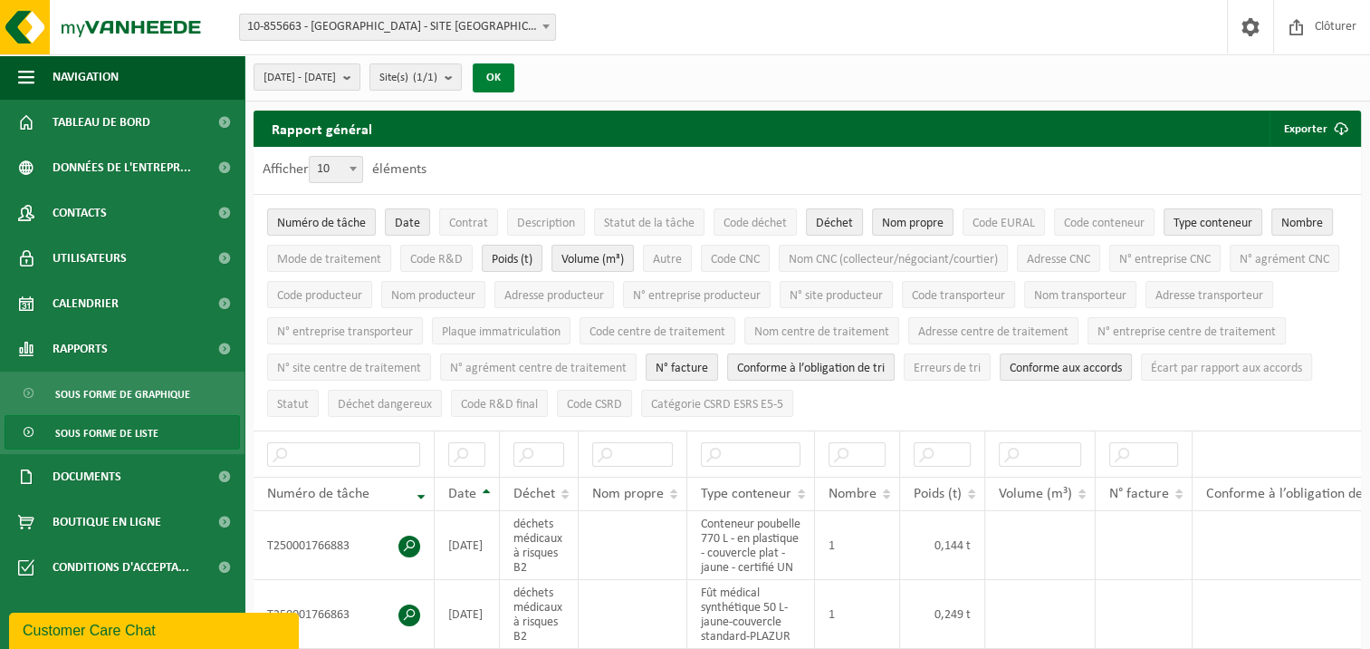
click at [514, 77] on button "OK" at bounding box center [494, 77] width 42 height 29
click at [1339, 129] on span "submit" at bounding box center [1341, 129] width 36 height 36
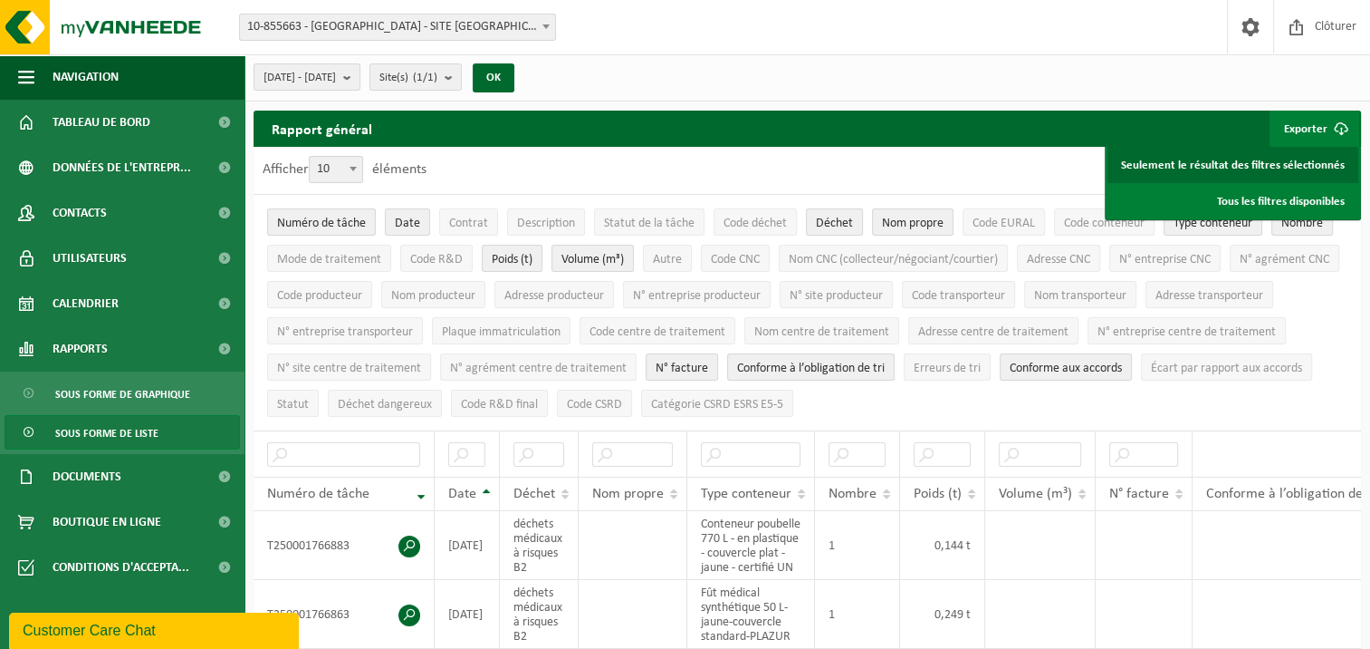
click at [1301, 160] on link "Seulement le résultat des filtres sélectionnés" at bounding box center [1233, 165] width 251 height 36
click at [548, 25] on b at bounding box center [546, 26] width 7 height 5
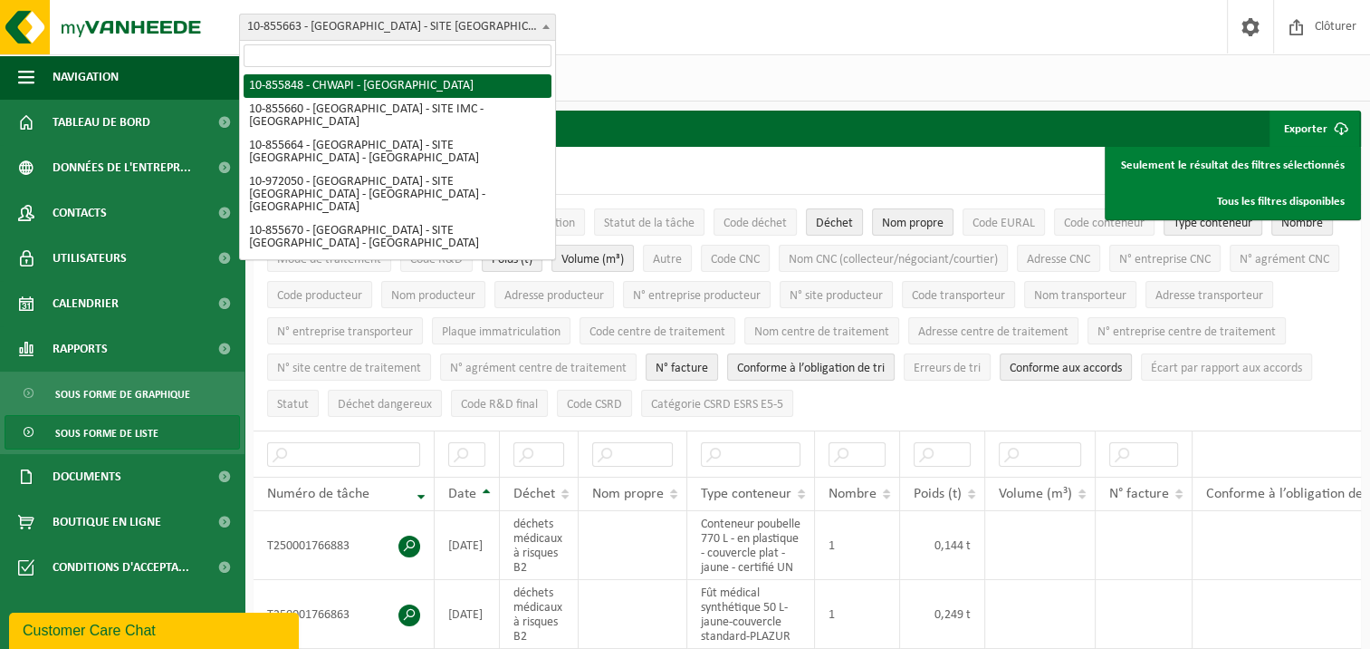
select select "98472"
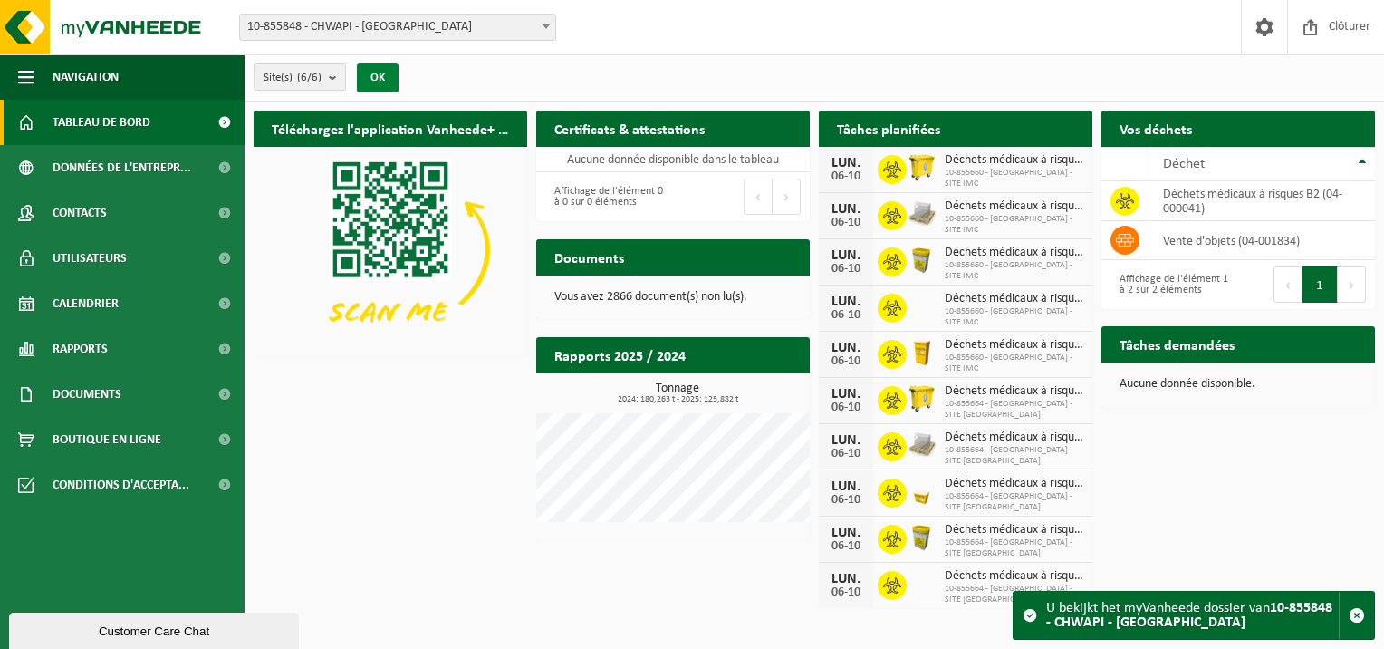
click at [373, 75] on button "OK" at bounding box center [378, 77] width 42 height 29
click at [333, 74] on b "submit" at bounding box center [337, 76] width 16 height 25
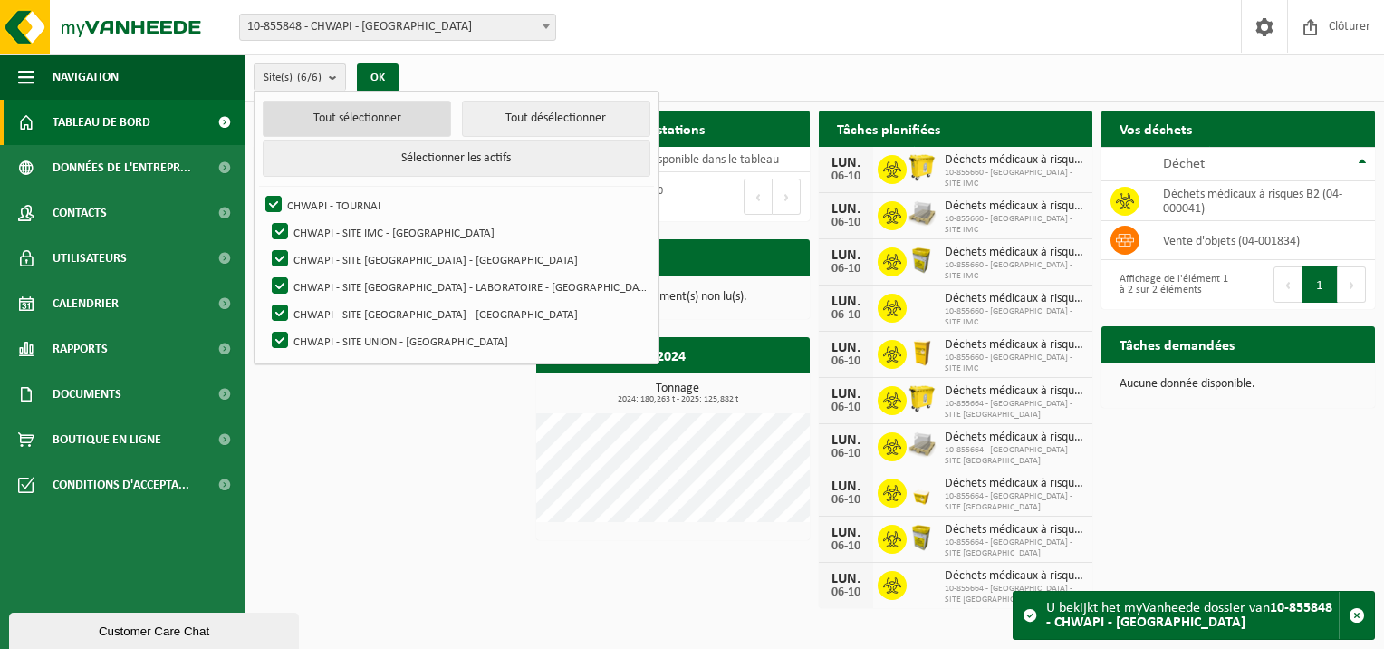
click at [348, 119] on button "Tout sélectionner" at bounding box center [357, 119] width 188 height 36
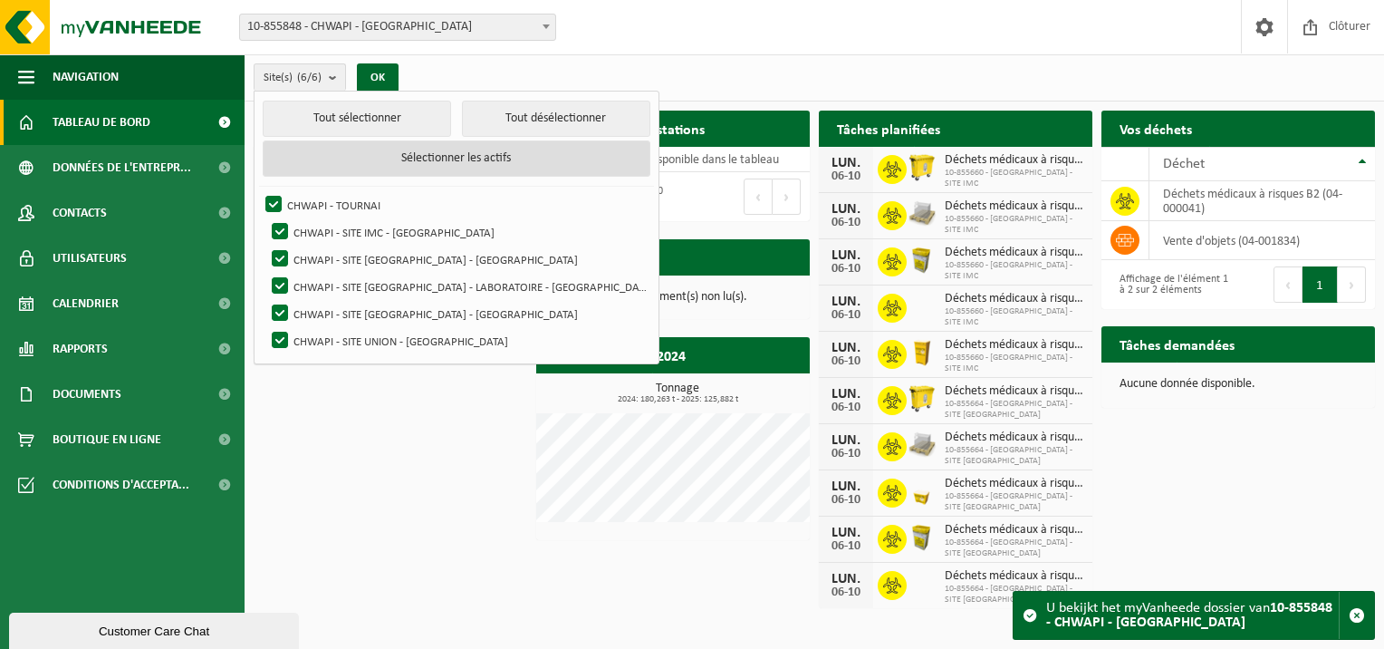
click at [451, 167] on button "Sélectionner les actifs" at bounding box center [456, 158] width 387 height 36
click at [436, 156] on button "Sélectionner les actifs" at bounding box center [456, 158] width 387 height 36
click at [378, 73] on button "OK" at bounding box center [378, 77] width 42 height 29
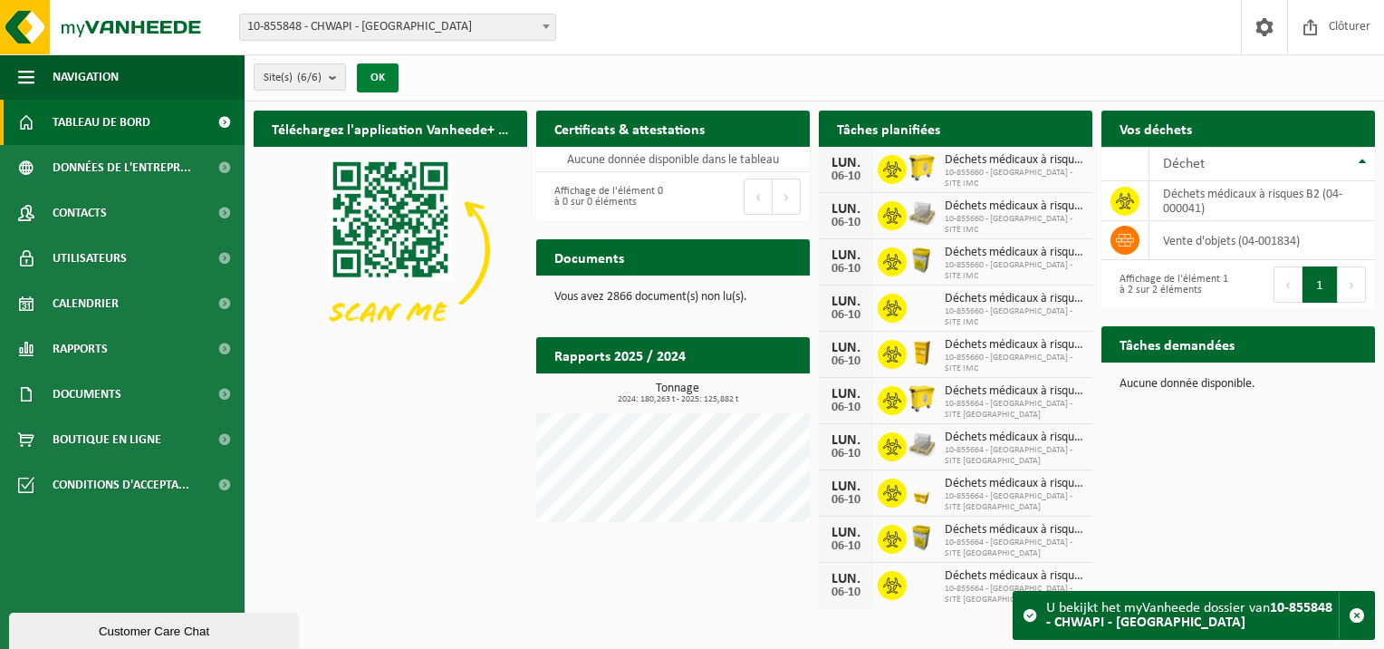
click at [378, 73] on button "OK" at bounding box center [378, 77] width 42 height 29
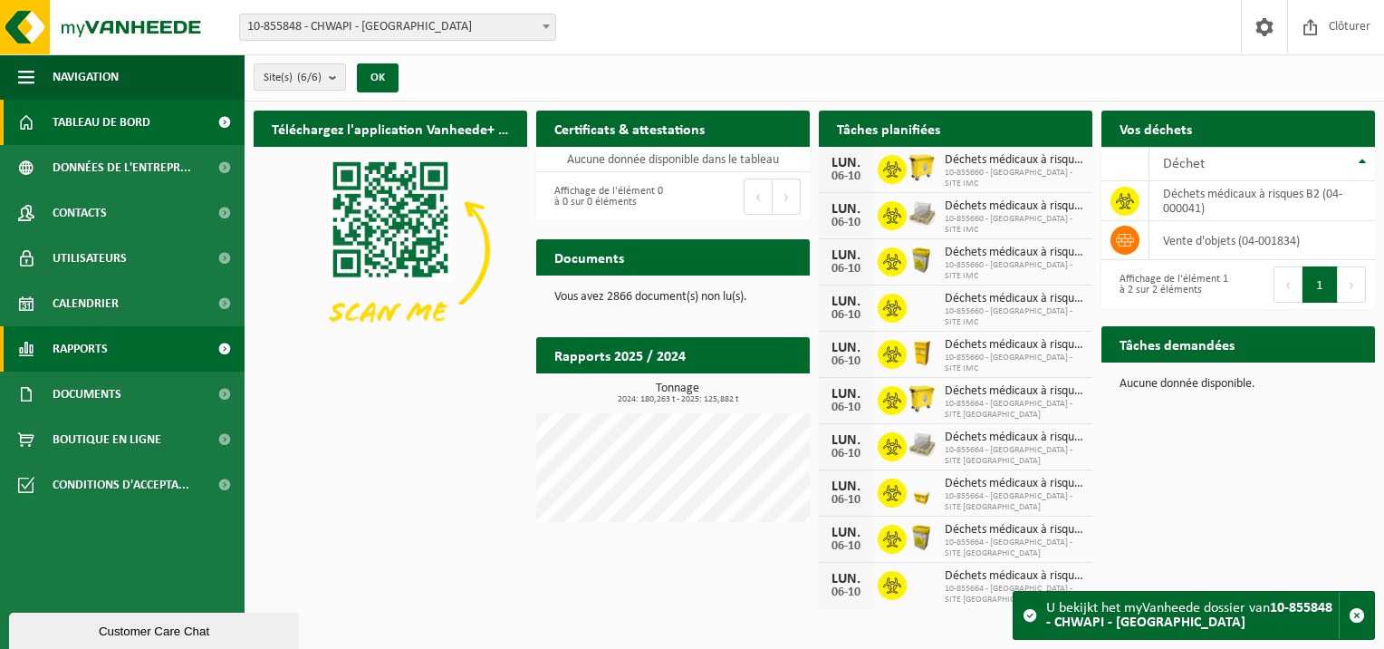
click at [108, 351] on span "Rapports" at bounding box center [80, 348] width 55 height 45
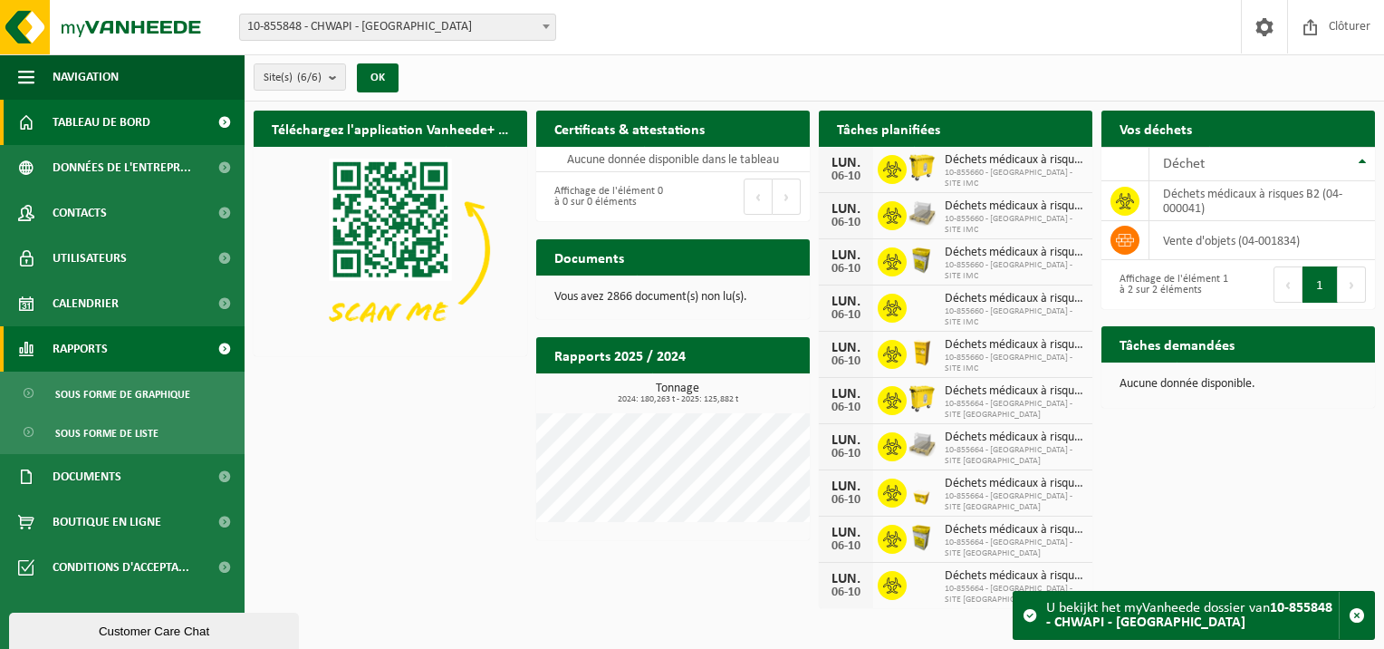
click at [225, 345] on span at bounding box center [224, 348] width 41 height 45
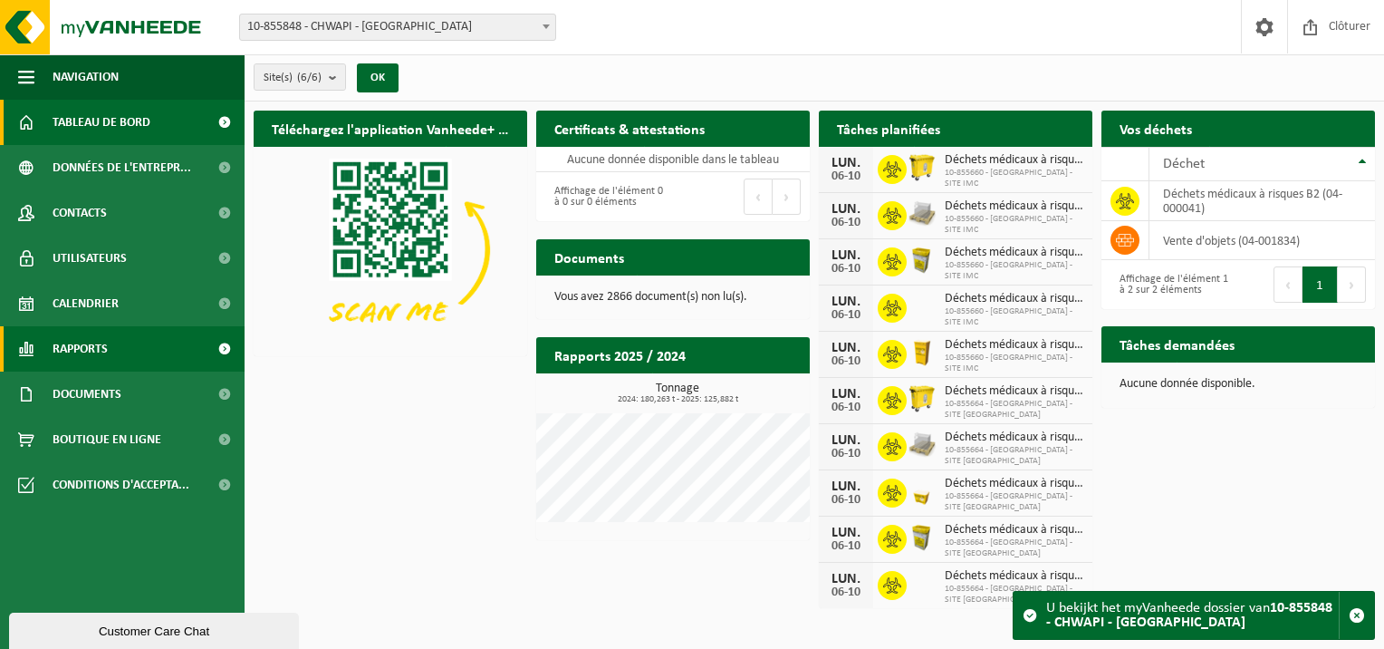
click at [220, 344] on span at bounding box center [224, 348] width 41 height 45
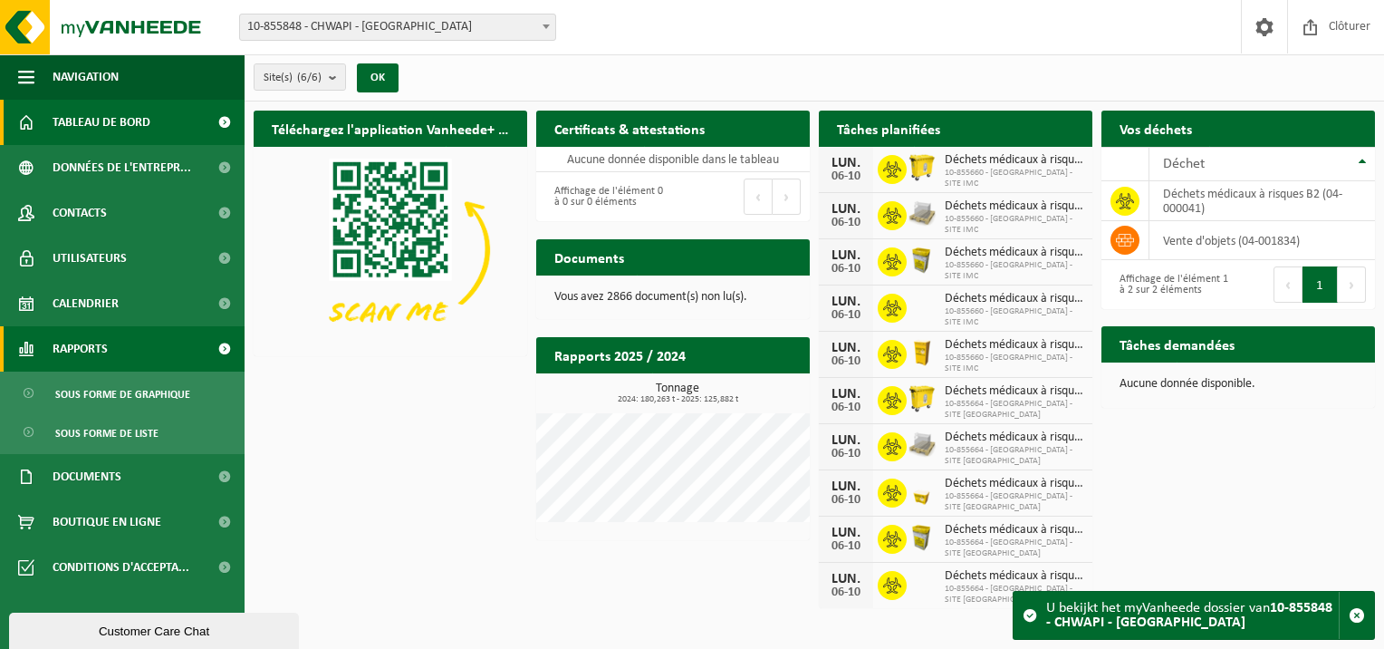
click at [220, 344] on span at bounding box center [224, 348] width 41 height 45
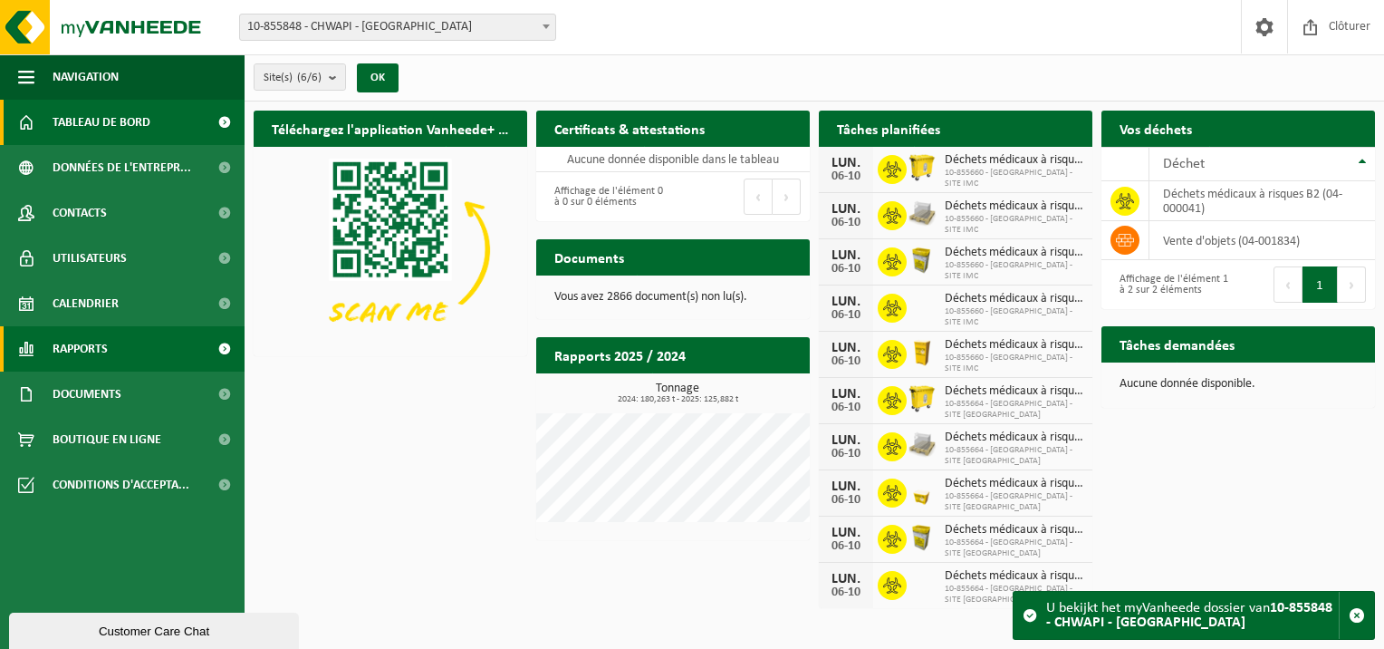
click at [220, 344] on span at bounding box center [224, 348] width 41 height 45
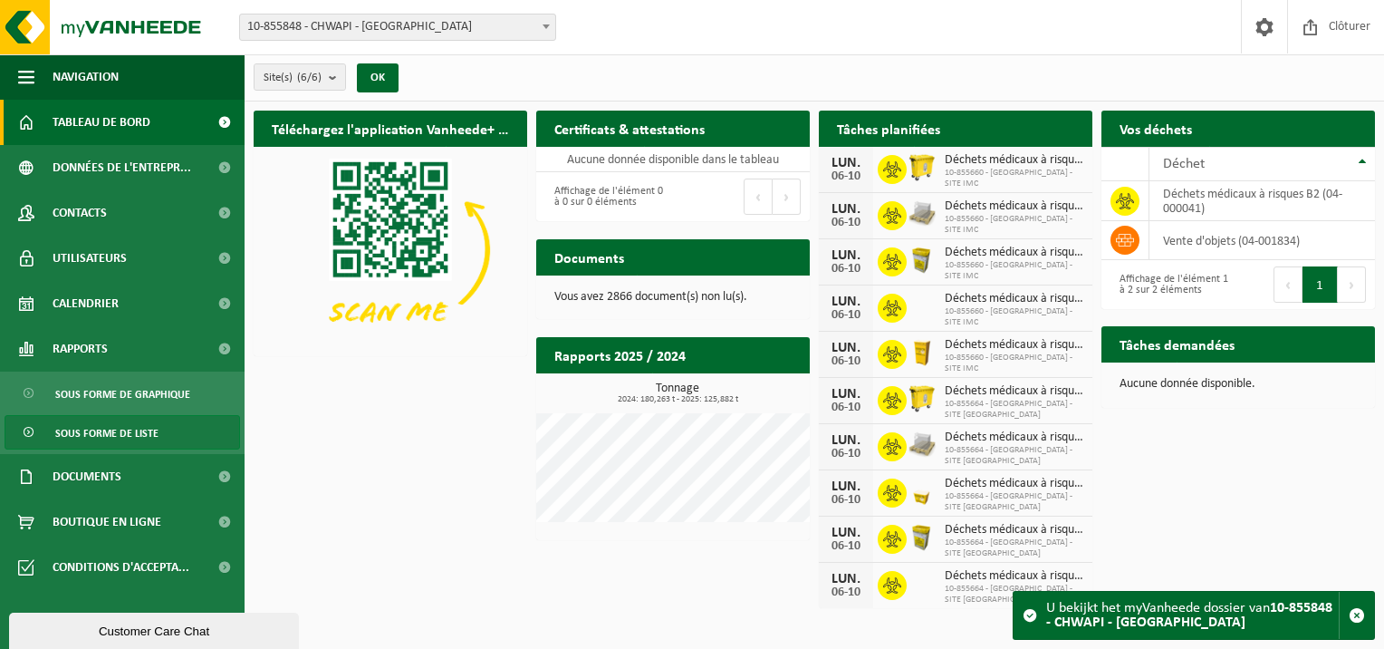
click at [134, 437] on span "Sous forme de liste" at bounding box center [106, 433] width 103 height 34
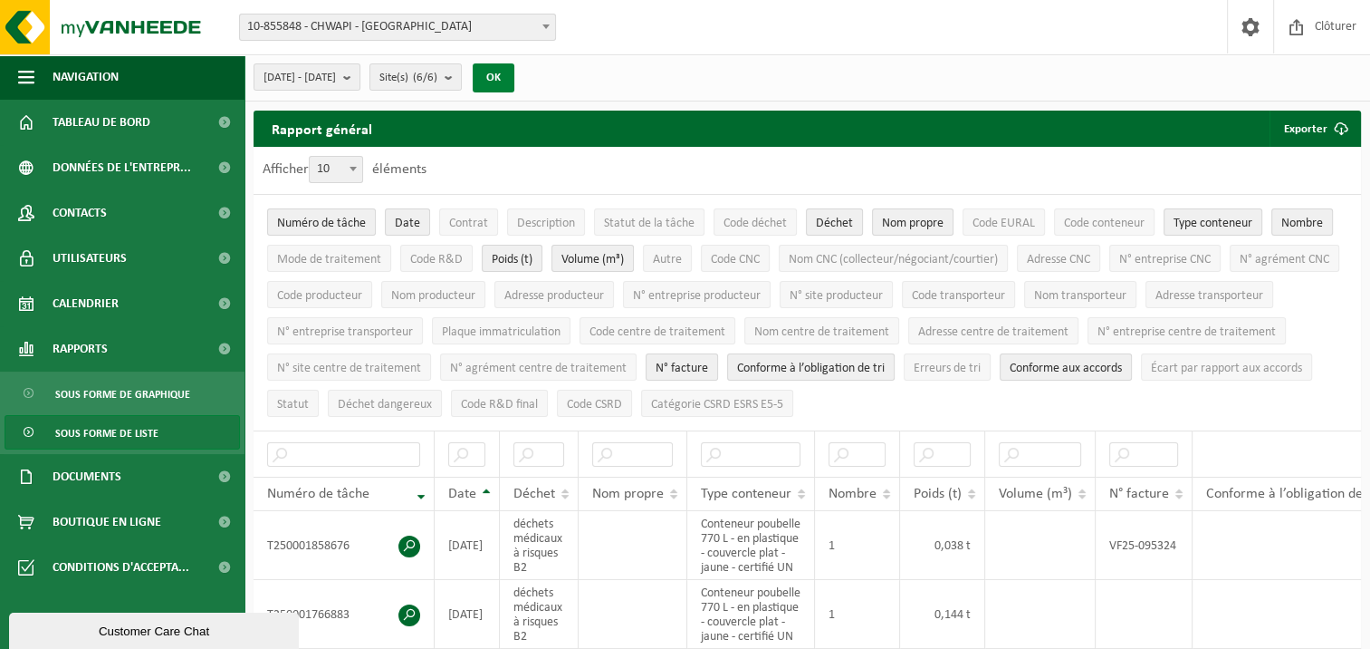
click at [514, 77] on button "OK" at bounding box center [494, 77] width 42 height 29
click at [604, 292] on span "Adresse producteur" at bounding box center [555, 296] width 100 height 14
click at [476, 293] on span "Nom producteur" at bounding box center [433, 296] width 84 height 14
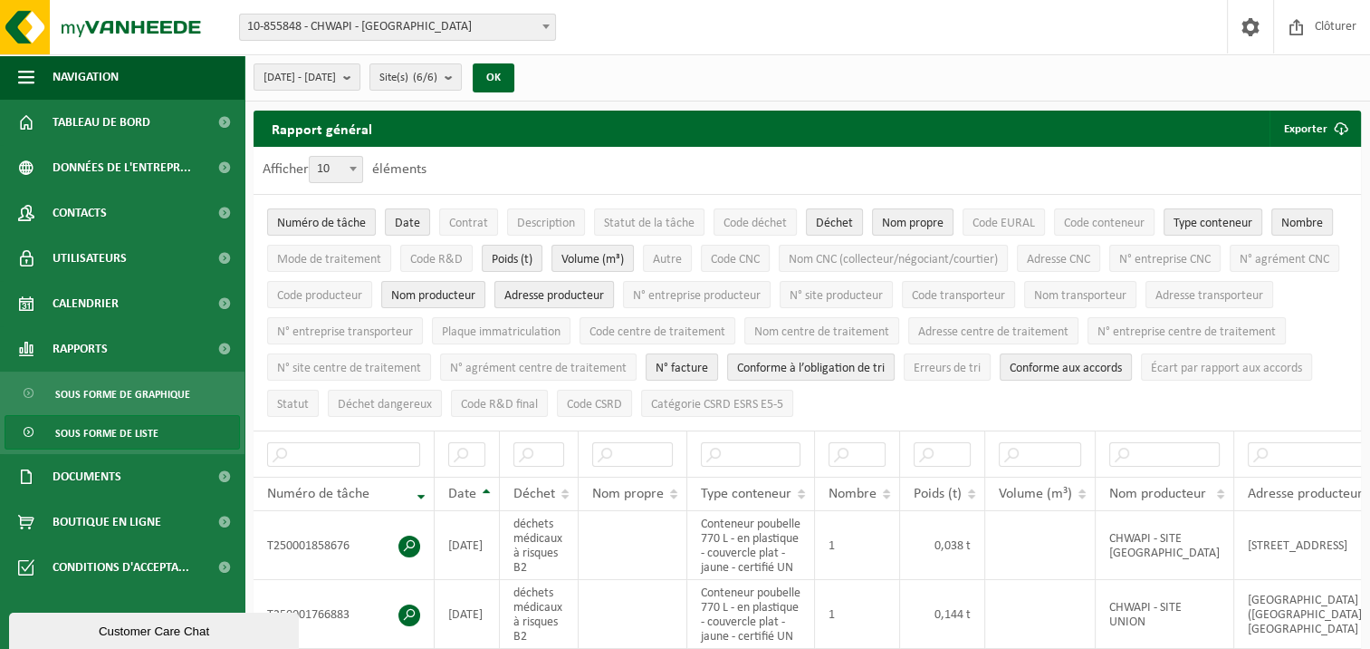
click at [604, 292] on span "Adresse producteur" at bounding box center [555, 296] width 100 height 14
click at [1338, 127] on span "submit" at bounding box center [1341, 129] width 36 height 36
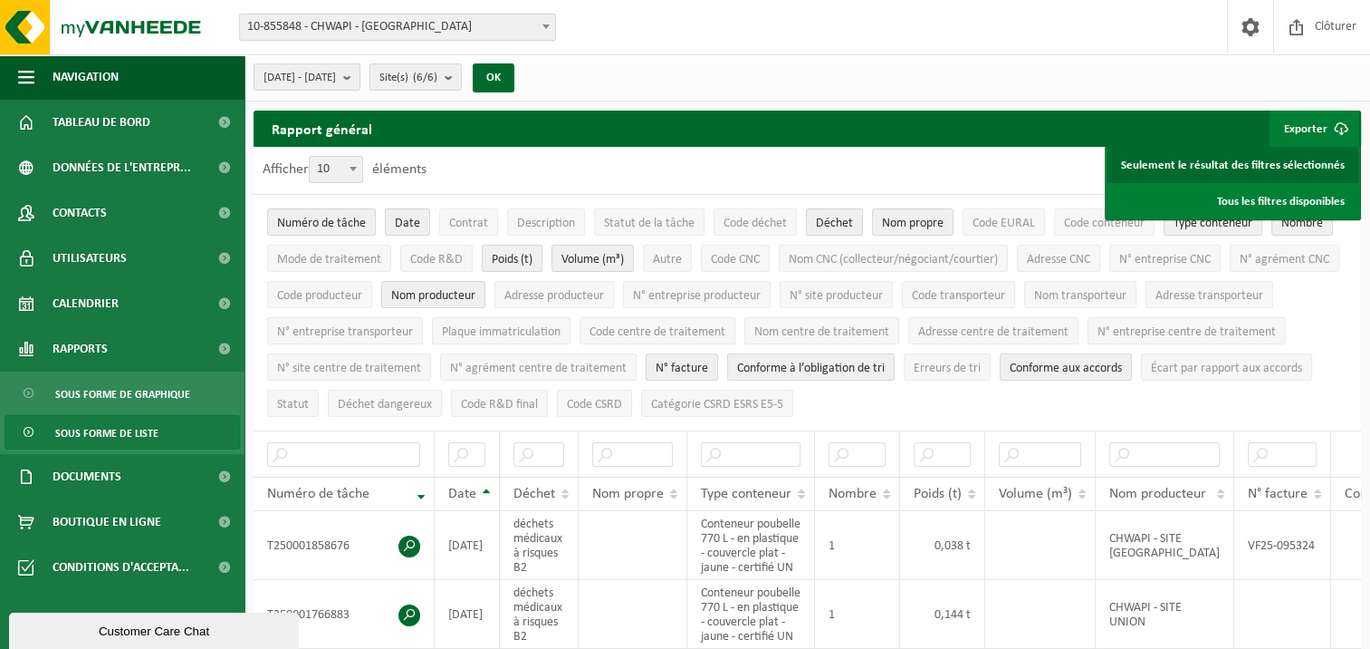
click at [1286, 159] on link "Seulement le résultat des filtres sélectionnés" at bounding box center [1233, 165] width 251 height 36
click at [1056, 395] on ul "Numéro de tâche Date Contrat Description Statut de la tâche Code déchet Déchet …" at bounding box center [808, 312] width 1108 height 235
click at [562, 223] on span "Description" at bounding box center [546, 223] width 58 height 14
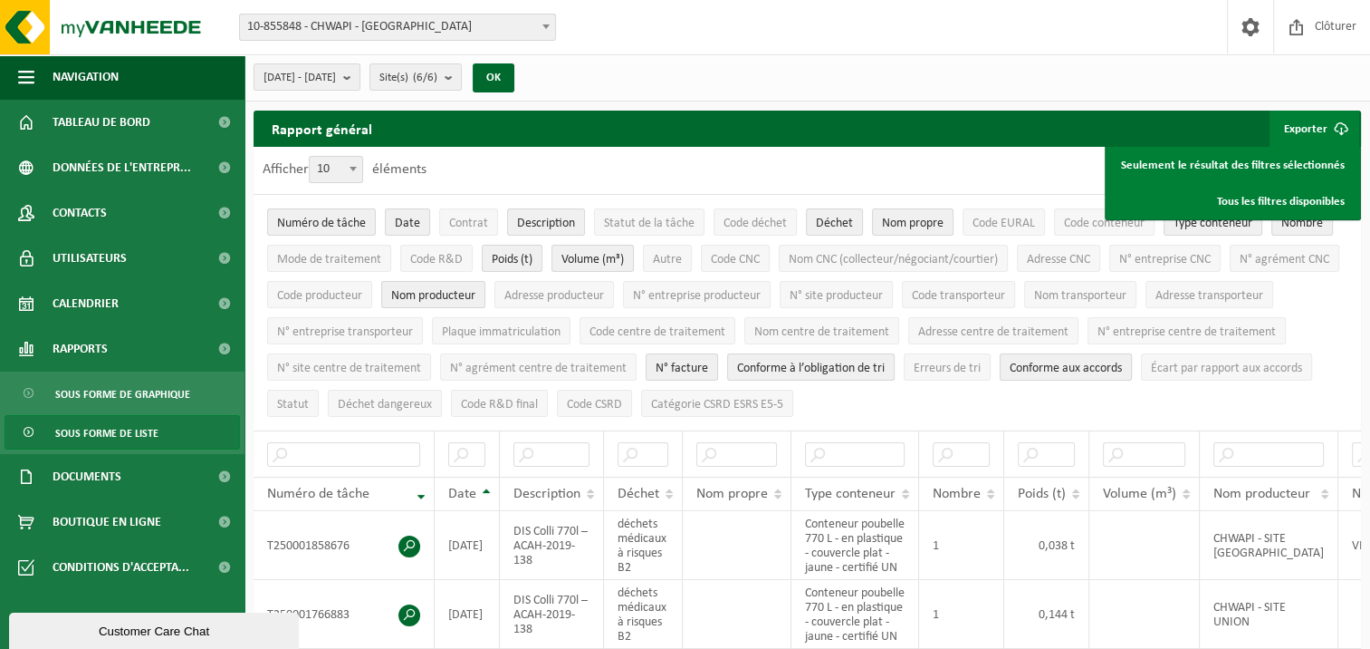
click at [1122, 361] on span "Conforme aux accords" at bounding box center [1066, 368] width 112 height 14
click at [885, 361] on span "Conforme à l’obligation de tri" at bounding box center [811, 368] width 148 height 14
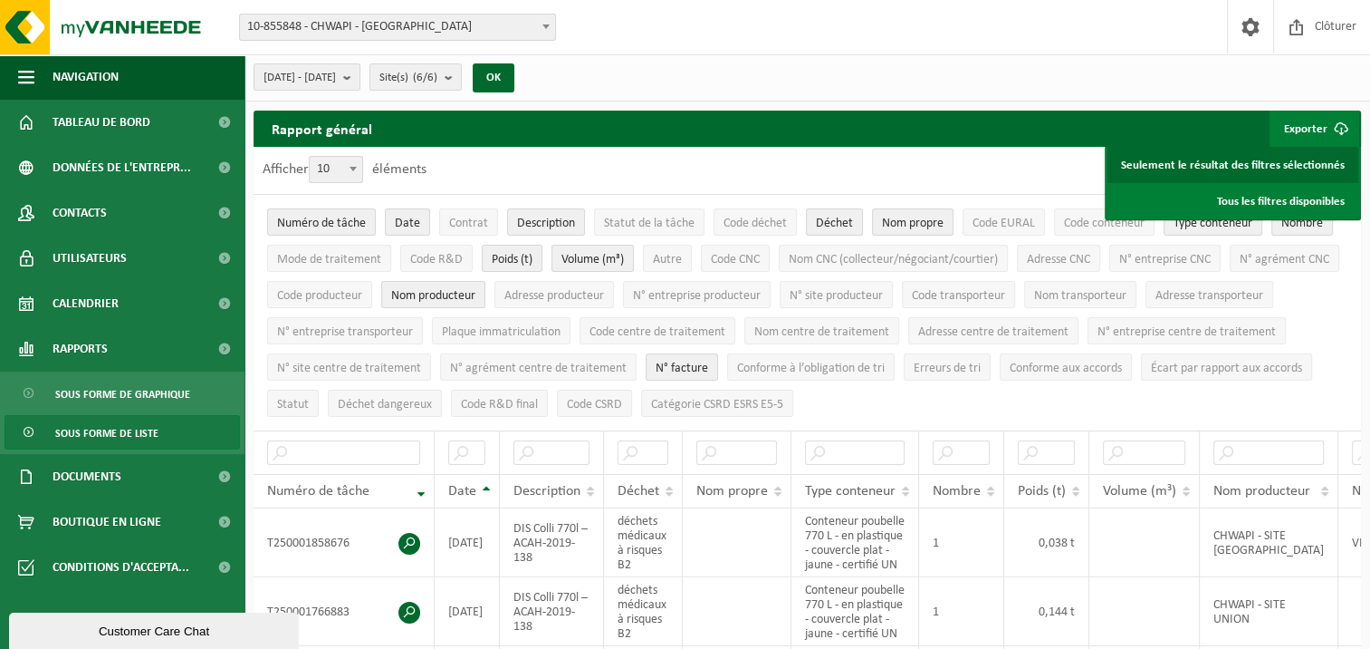
click at [1269, 161] on link "Seulement le résultat des filtres sélectionnés" at bounding box center [1233, 165] width 251 height 36
click at [711, 80] on div "[DATE] - [DATE] Mois actuel Mois précédent Les 6 derniers mois Année actuelle L…" at bounding box center [808, 77] width 1126 height 47
click at [514, 76] on button "OK" at bounding box center [494, 77] width 42 height 29
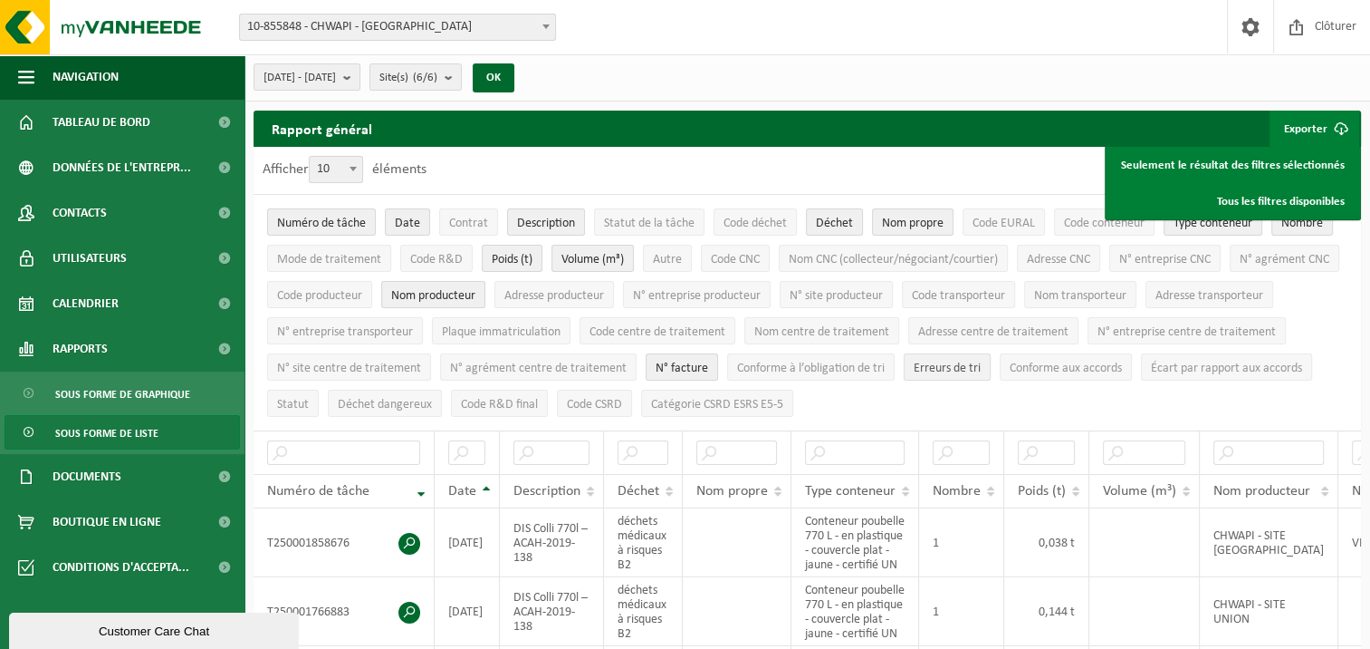
click at [981, 361] on span "Erreurs de tri" at bounding box center [947, 368] width 67 height 14
click at [981, 368] on span "Erreurs de tri" at bounding box center [947, 368] width 67 height 14
click at [885, 365] on span "Conforme à l’obligation de tri" at bounding box center [811, 368] width 148 height 14
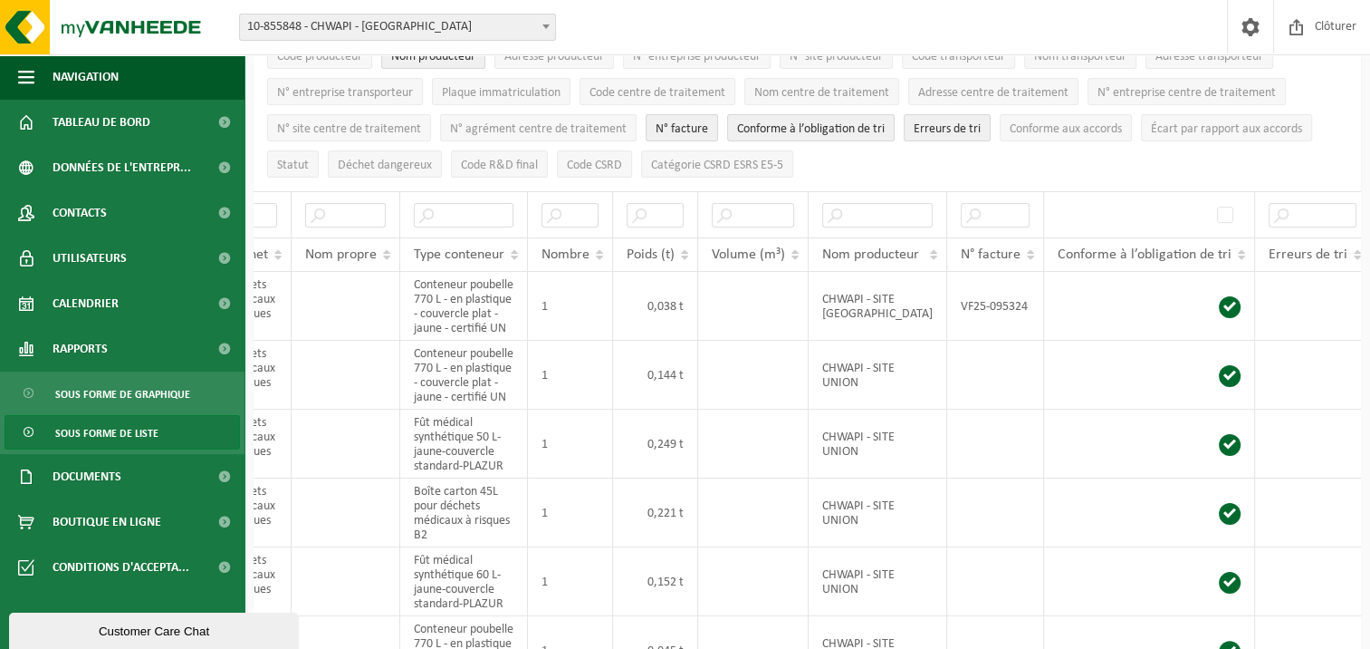
scroll to position [160, 0]
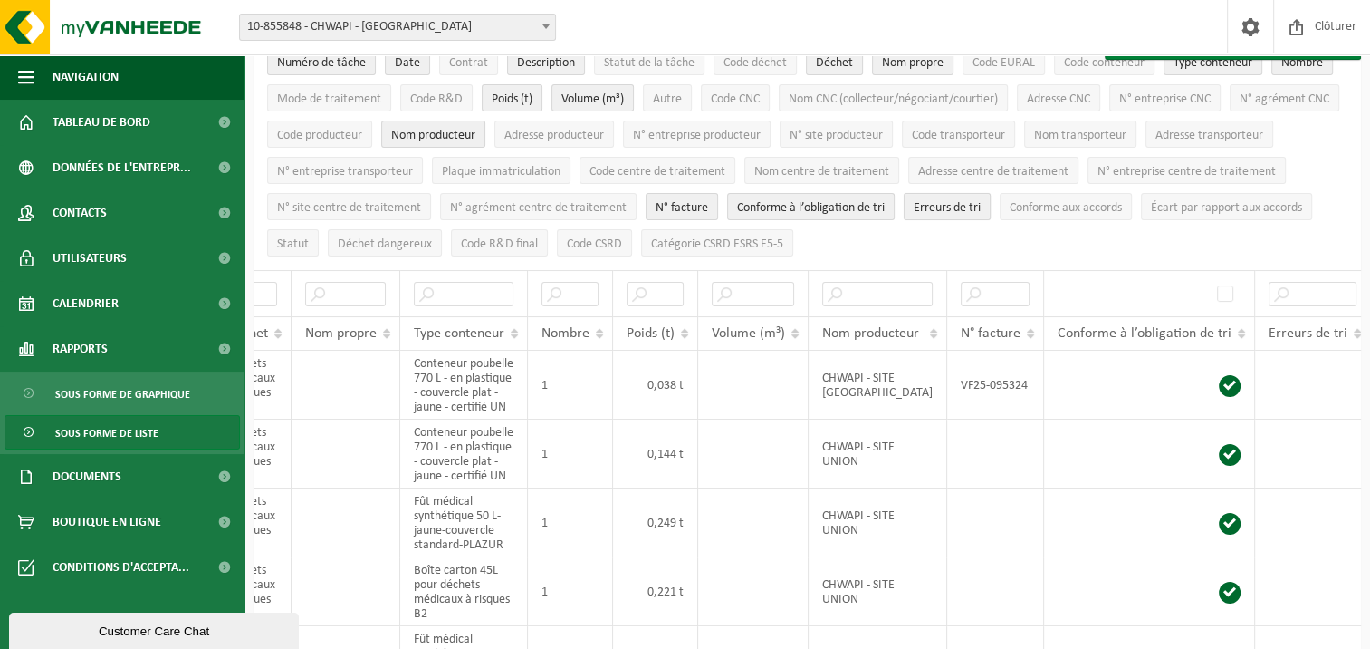
click at [981, 201] on span "Erreurs de tri" at bounding box center [947, 208] width 67 height 14
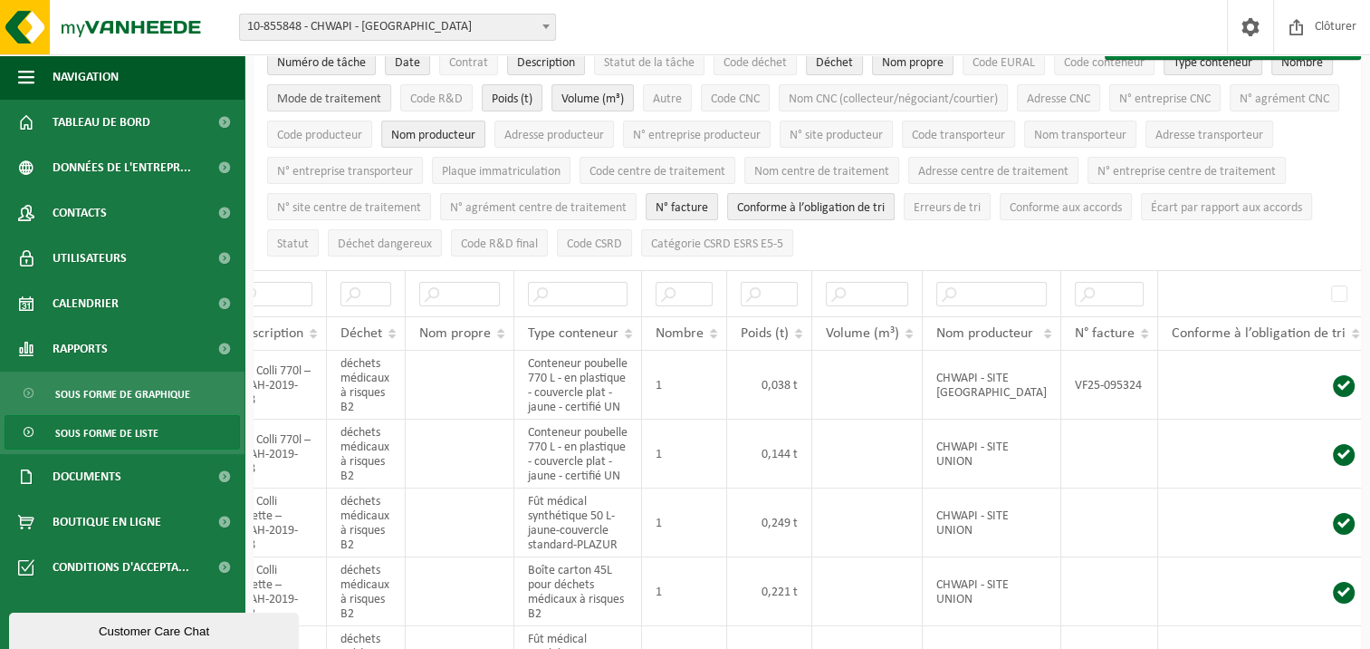
click at [373, 98] on span "Mode de traitement" at bounding box center [329, 99] width 104 height 14
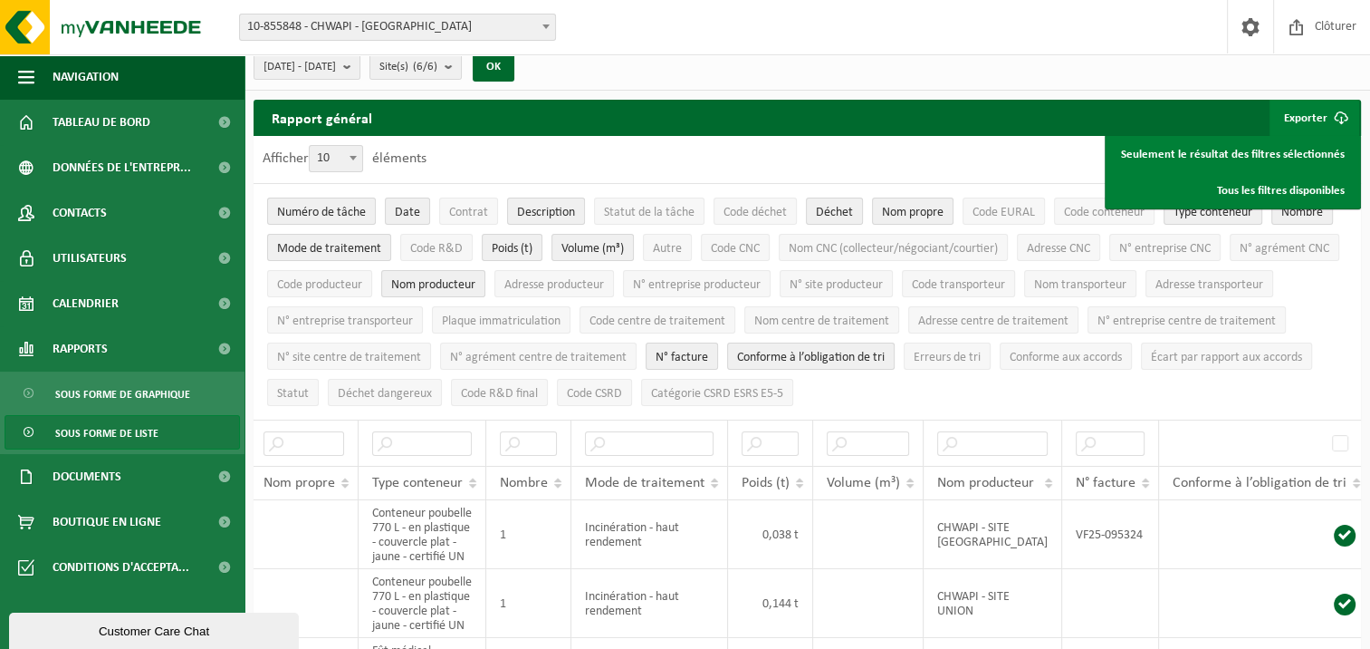
scroll to position [0, 0]
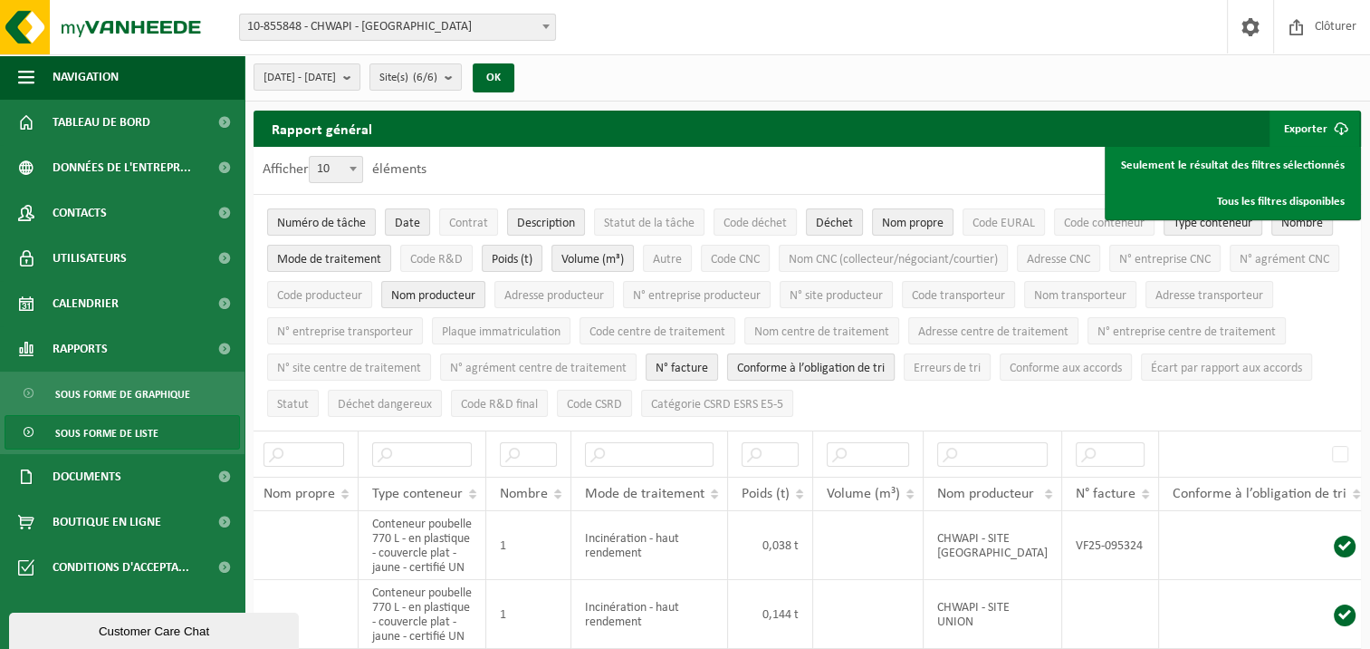
click at [885, 370] on span "Conforme à l’obligation de tri" at bounding box center [811, 368] width 148 height 14
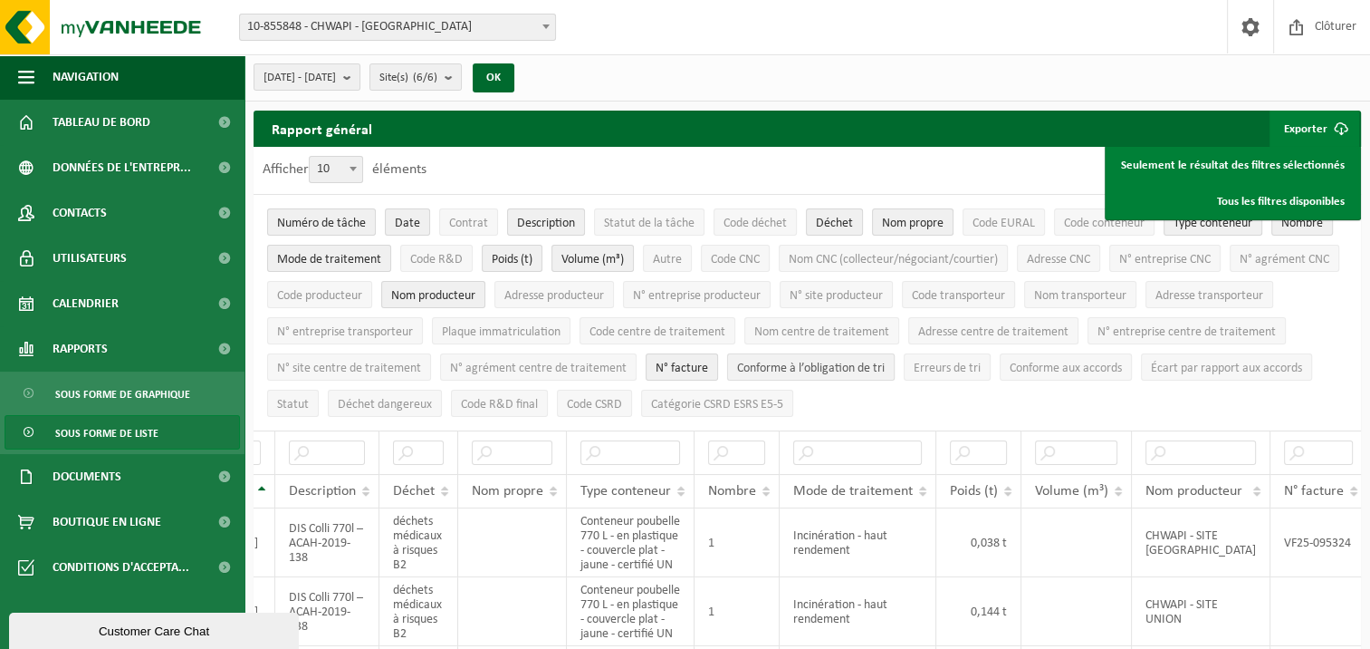
click at [885, 361] on span "Conforme à l’obligation de tri" at bounding box center [811, 368] width 148 height 14
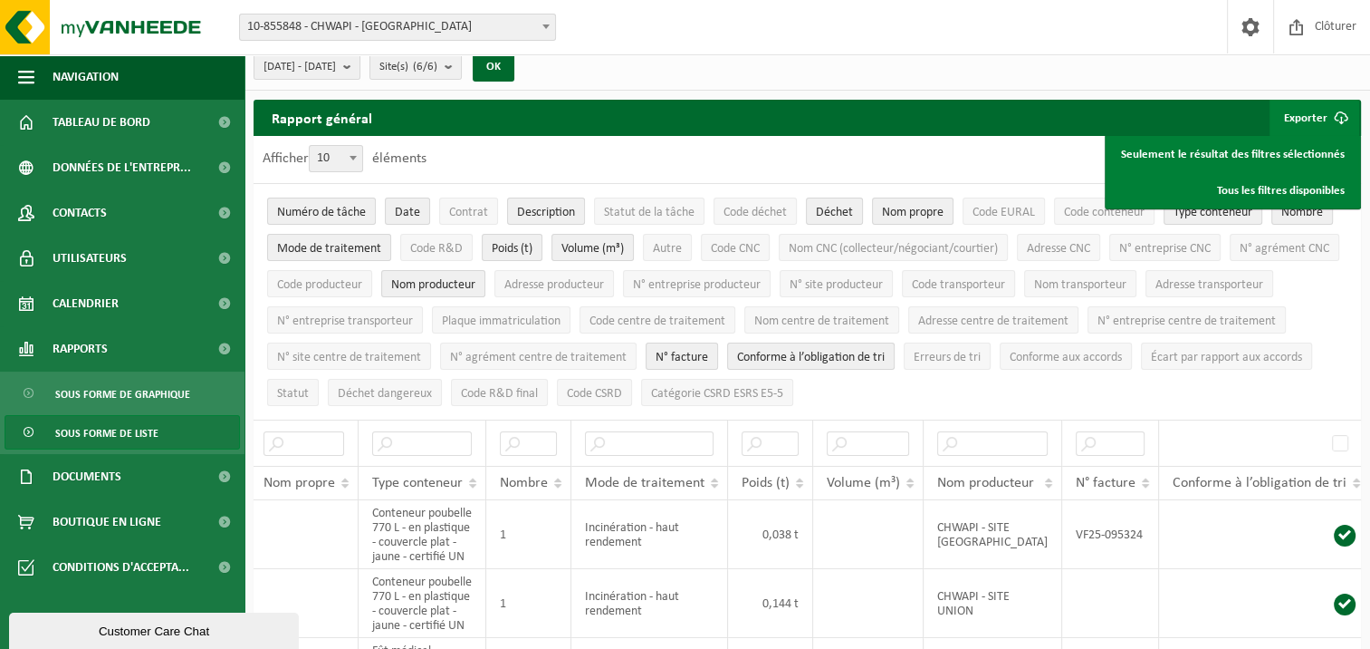
scroll to position [0, 0]
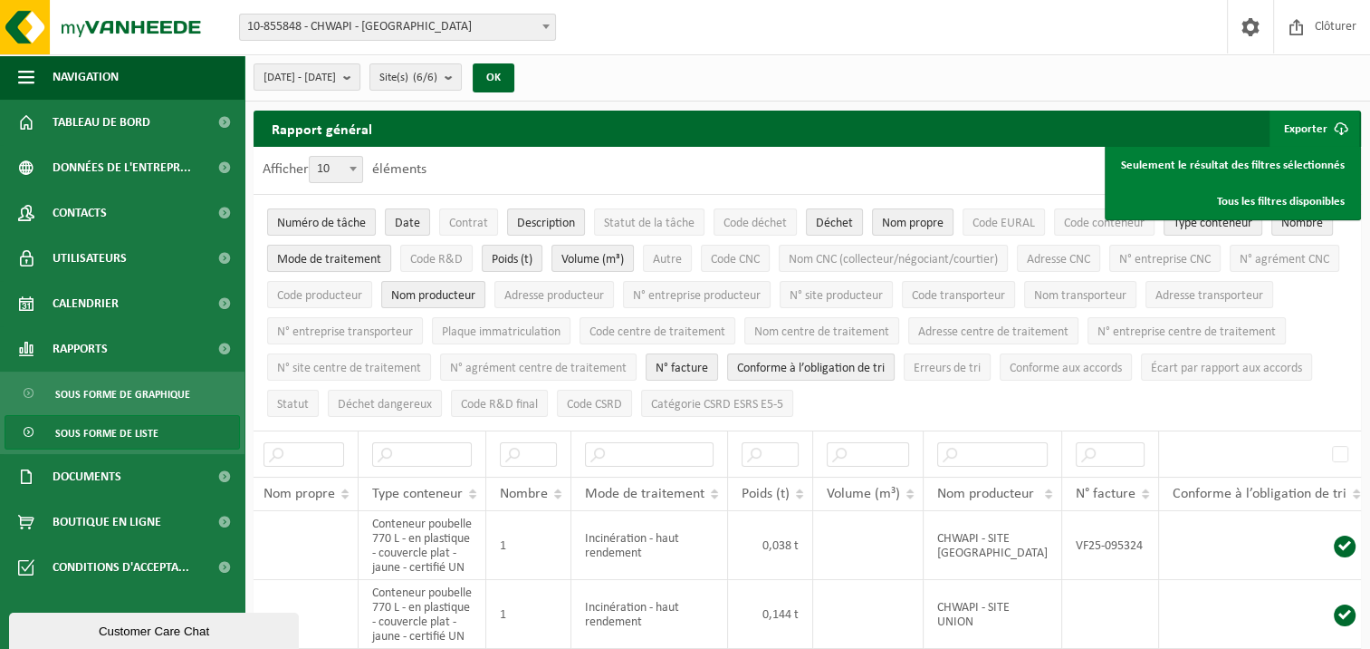
click at [297, 258] on span "Mode de traitement" at bounding box center [329, 260] width 104 height 14
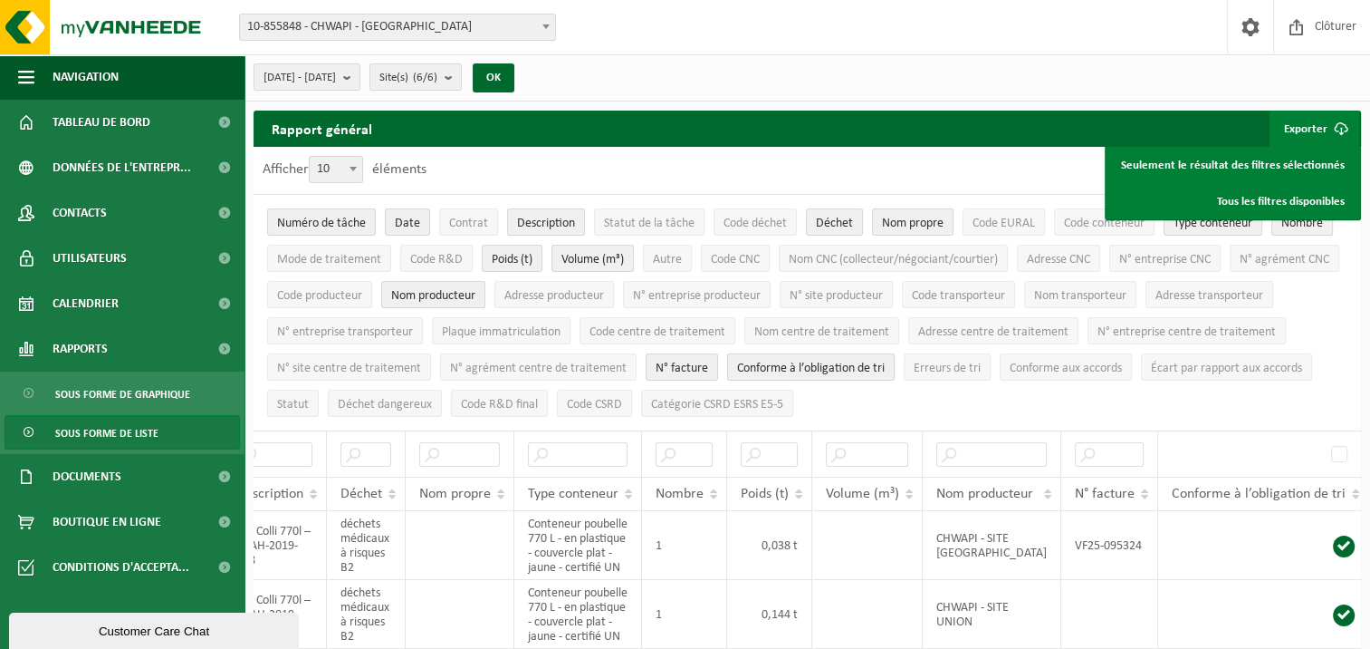
click at [885, 361] on span "Conforme à l’obligation de tri" at bounding box center [811, 368] width 148 height 14
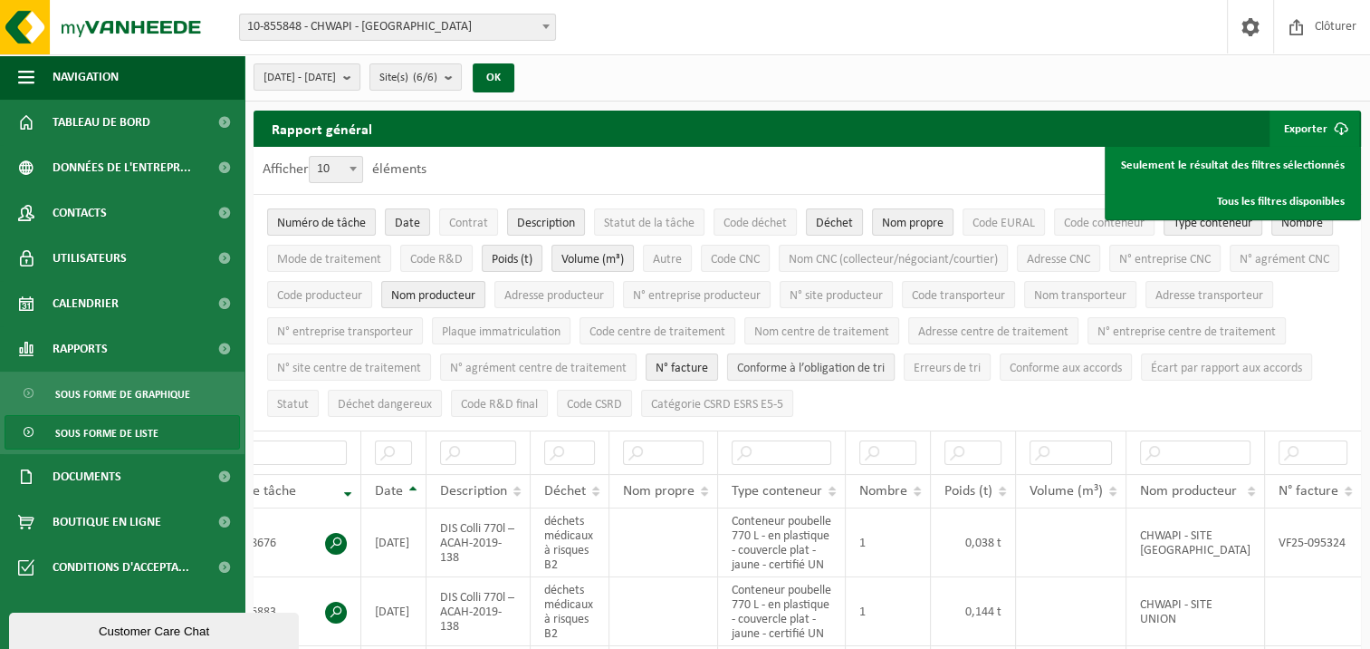
scroll to position [0, 69]
click at [673, 257] on span "Autre" at bounding box center [667, 260] width 29 height 14
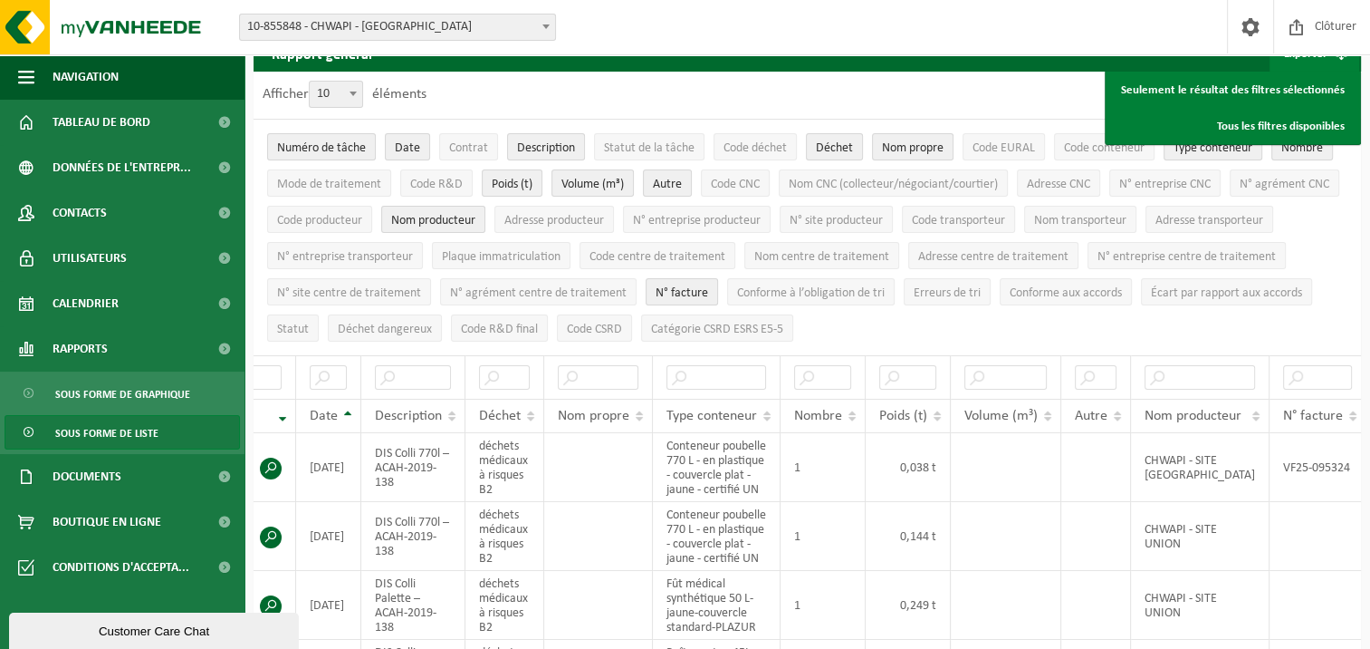
scroll to position [0, 0]
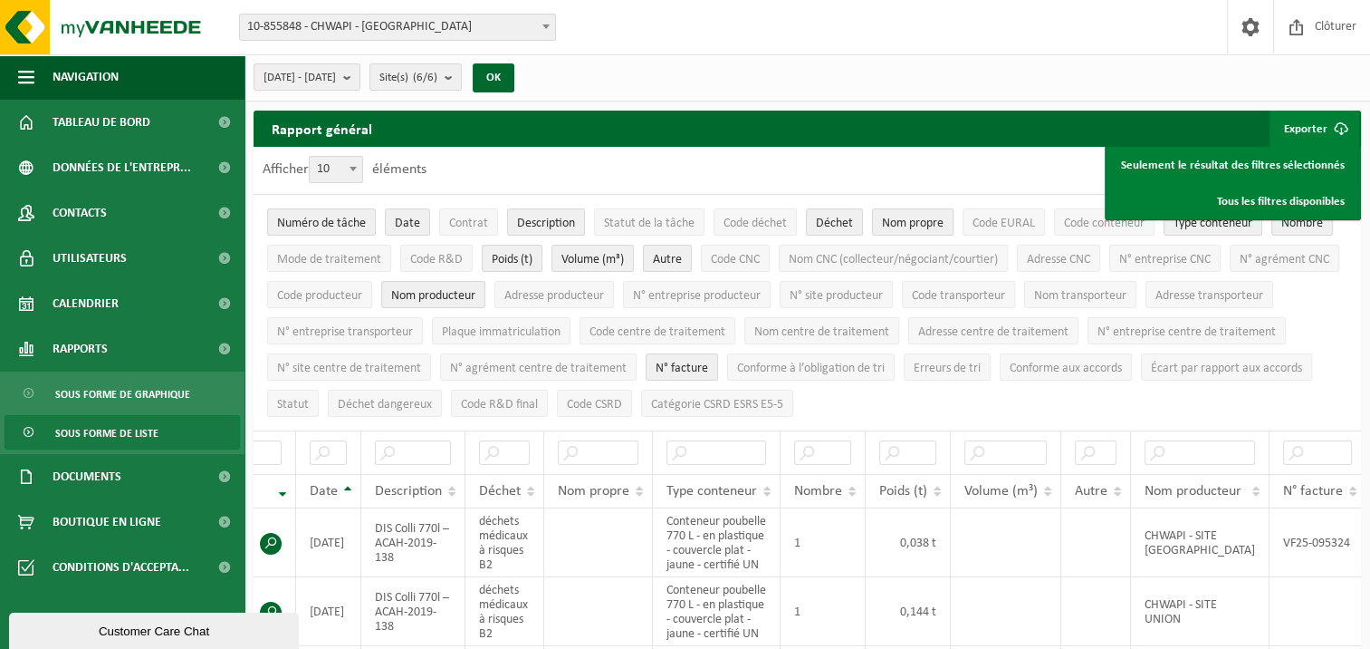
click at [924, 219] on span "Nom propre" at bounding box center [913, 223] width 62 height 14
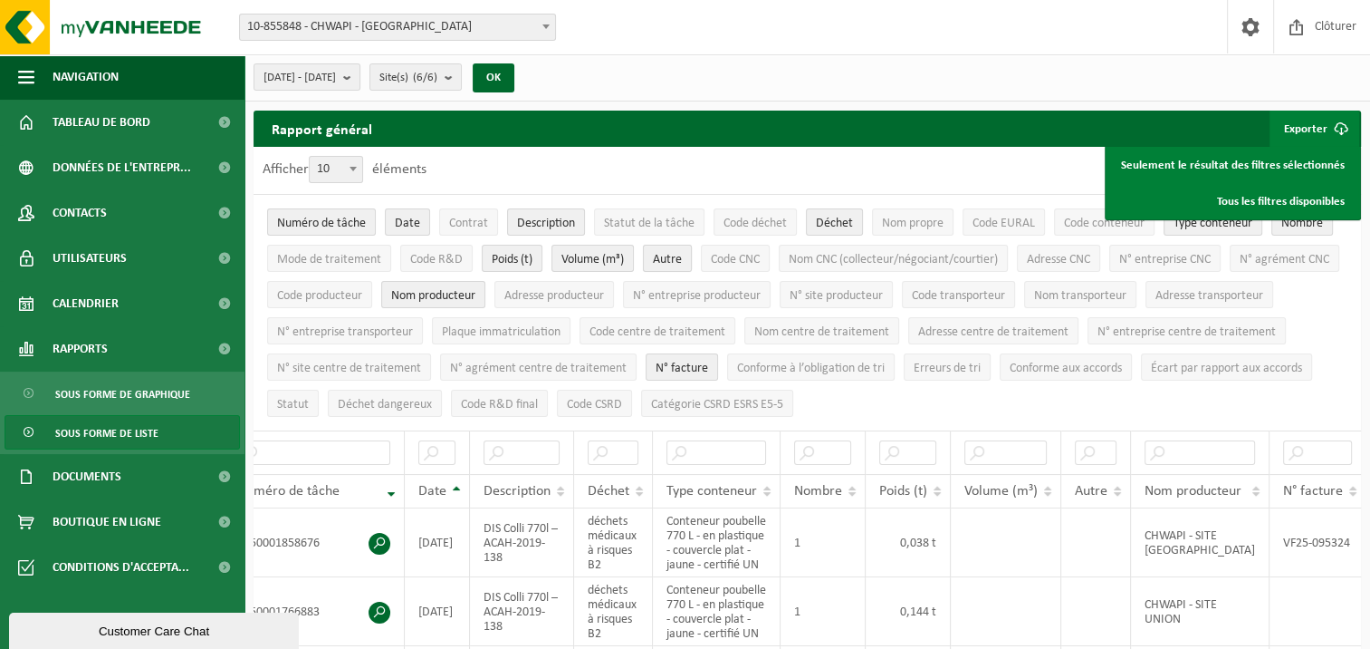
click at [669, 259] on span "Autre" at bounding box center [667, 260] width 29 height 14
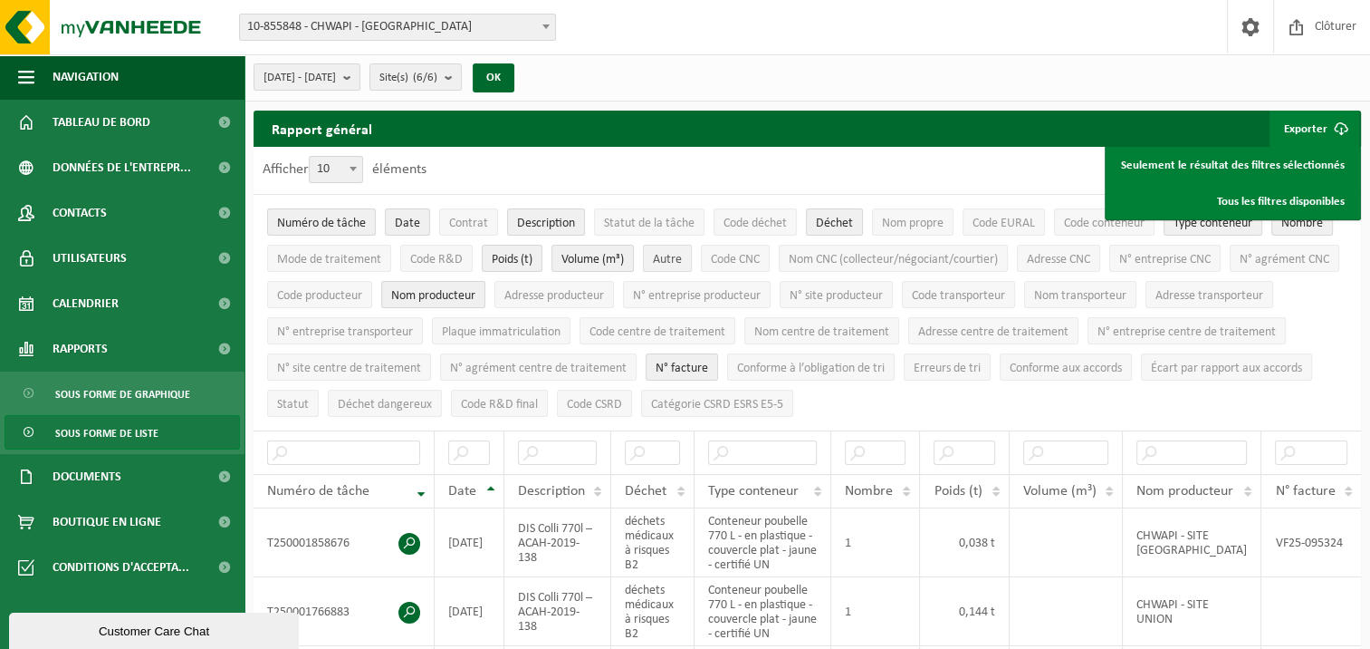
click at [669, 259] on span "Autre" at bounding box center [667, 260] width 29 height 14
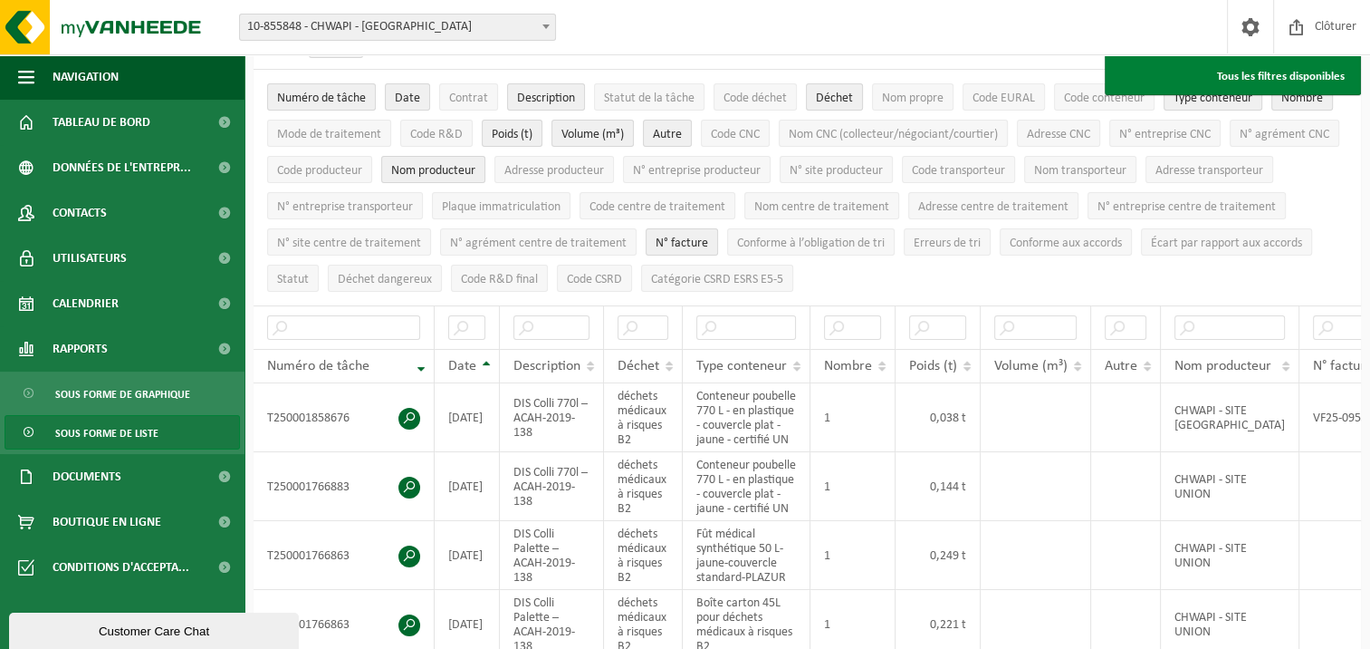
scroll to position [133, 0]
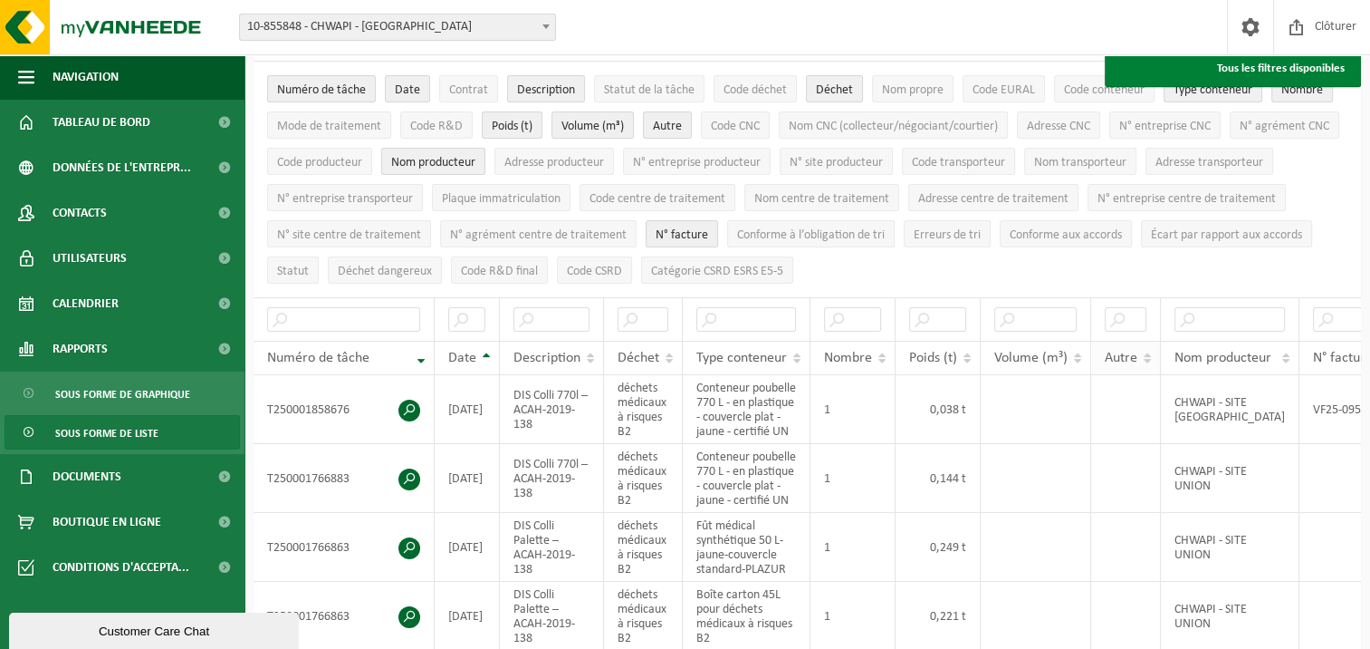
click at [1147, 348] on th "Autre" at bounding box center [1126, 358] width 70 height 34
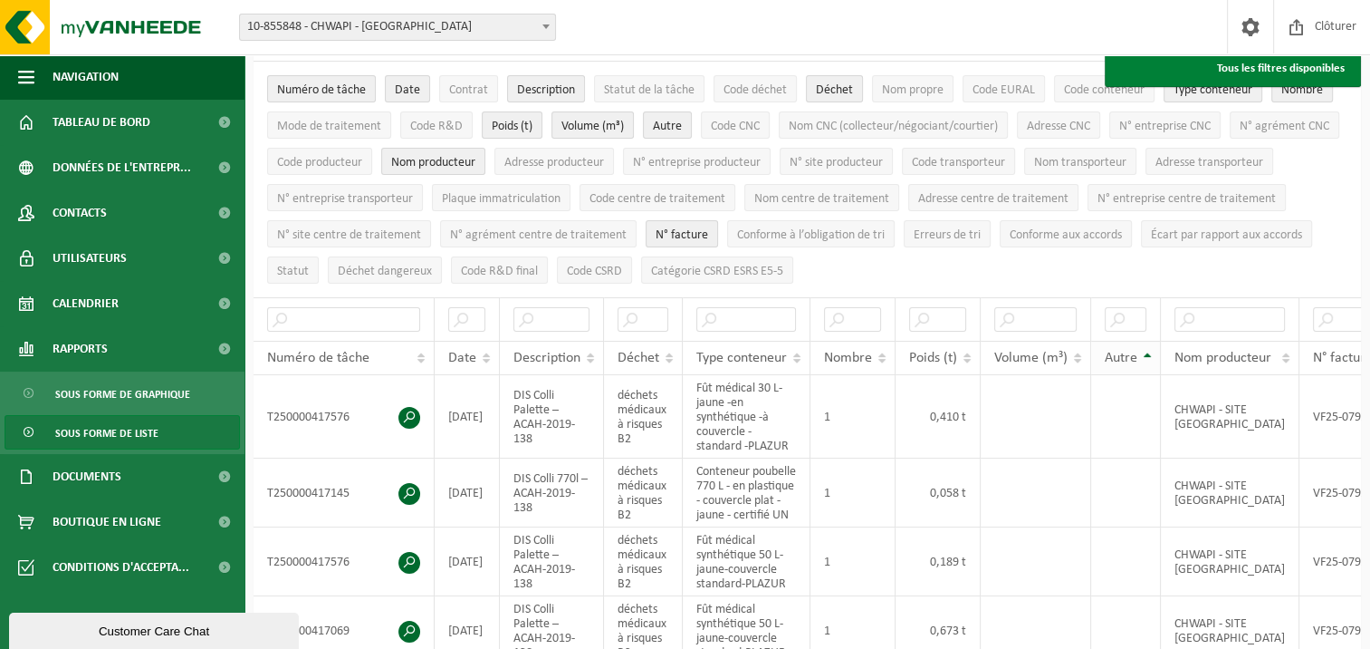
click at [1147, 348] on th "Autre" at bounding box center [1126, 358] width 70 height 34
click at [677, 120] on span "Autre" at bounding box center [667, 127] width 29 height 14
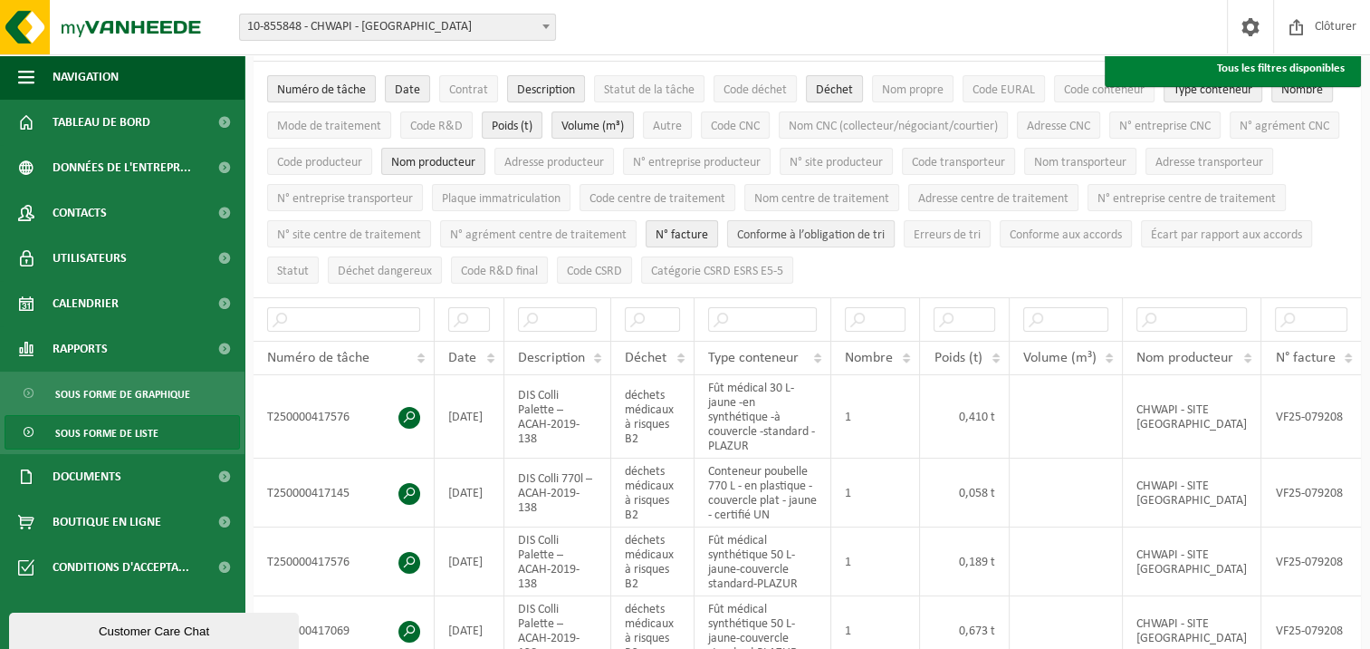
click at [885, 233] on span "Conforme à l’obligation de tri" at bounding box center [811, 235] width 148 height 14
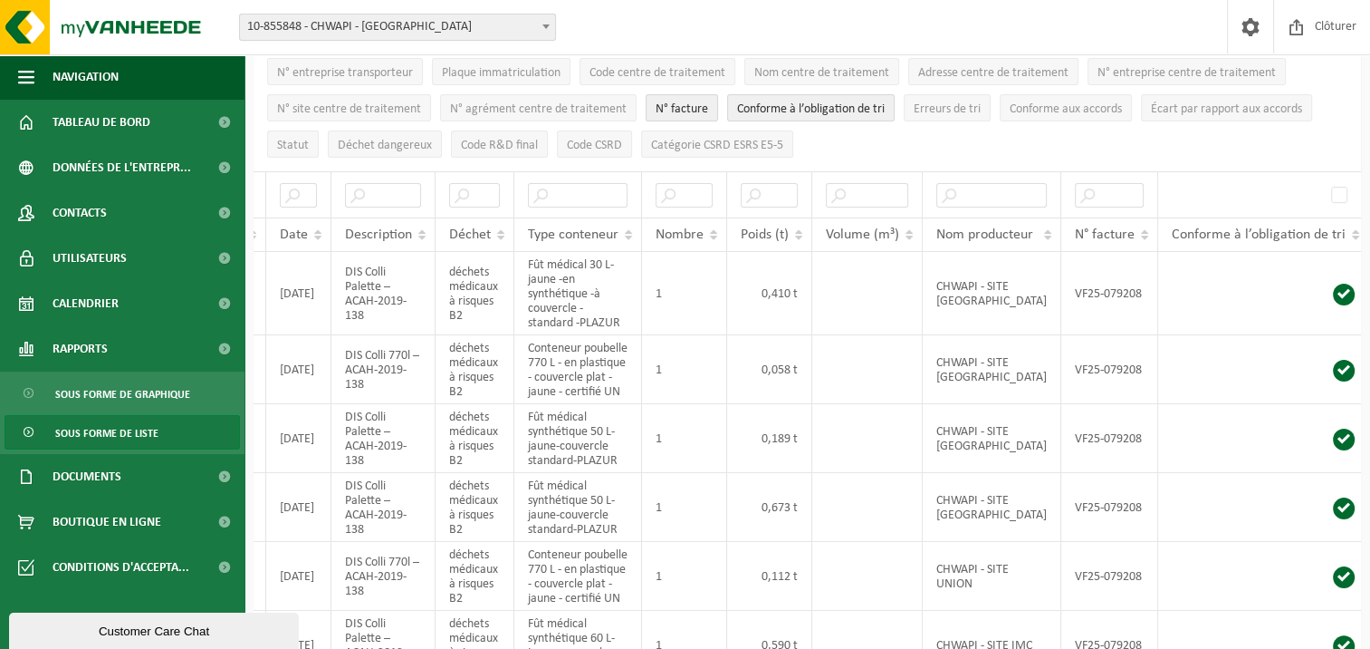
scroll to position [245, 0]
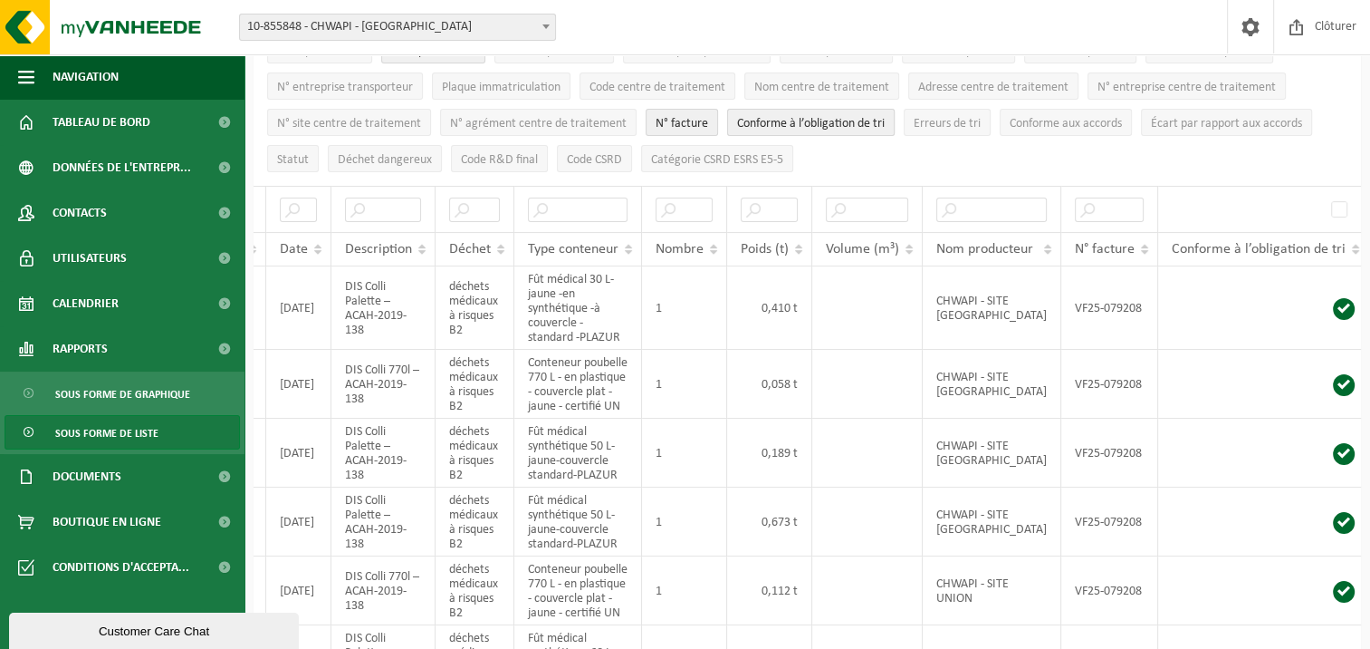
click at [885, 118] on span "Conforme à l’obligation de tri" at bounding box center [811, 124] width 148 height 14
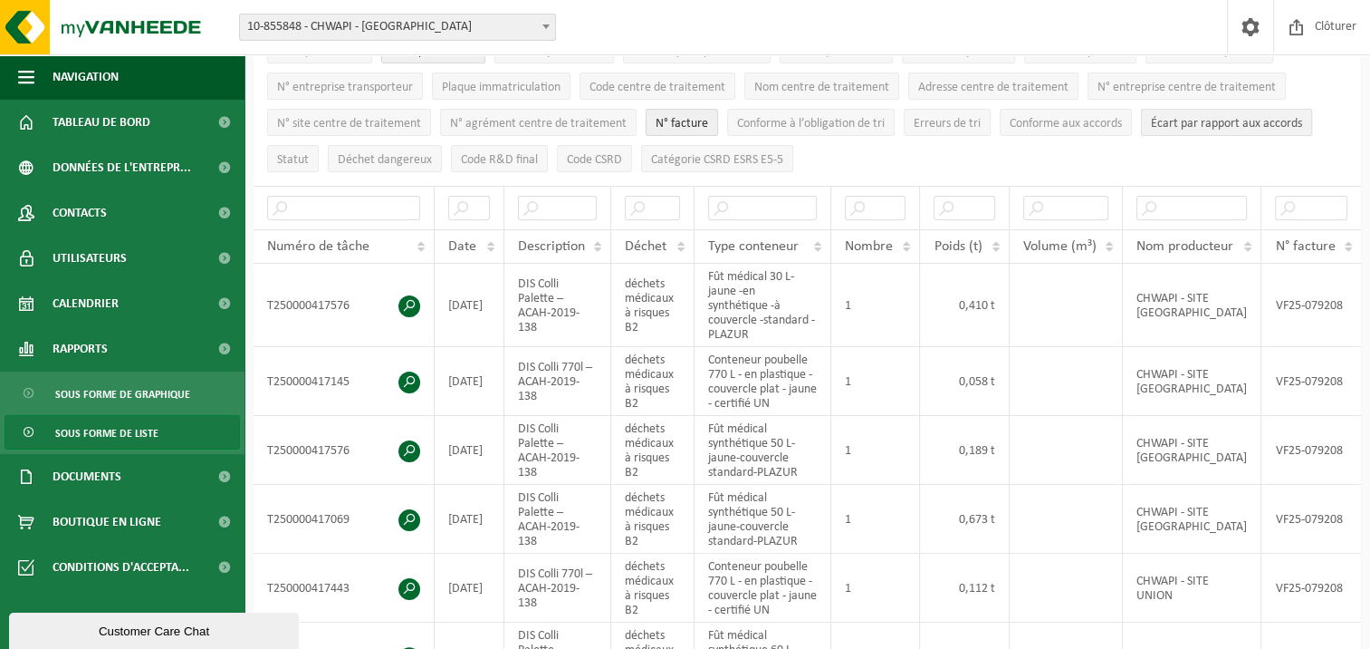
click at [1151, 130] on span "Écart par rapport aux accords" at bounding box center [1226, 124] width 151 height 14
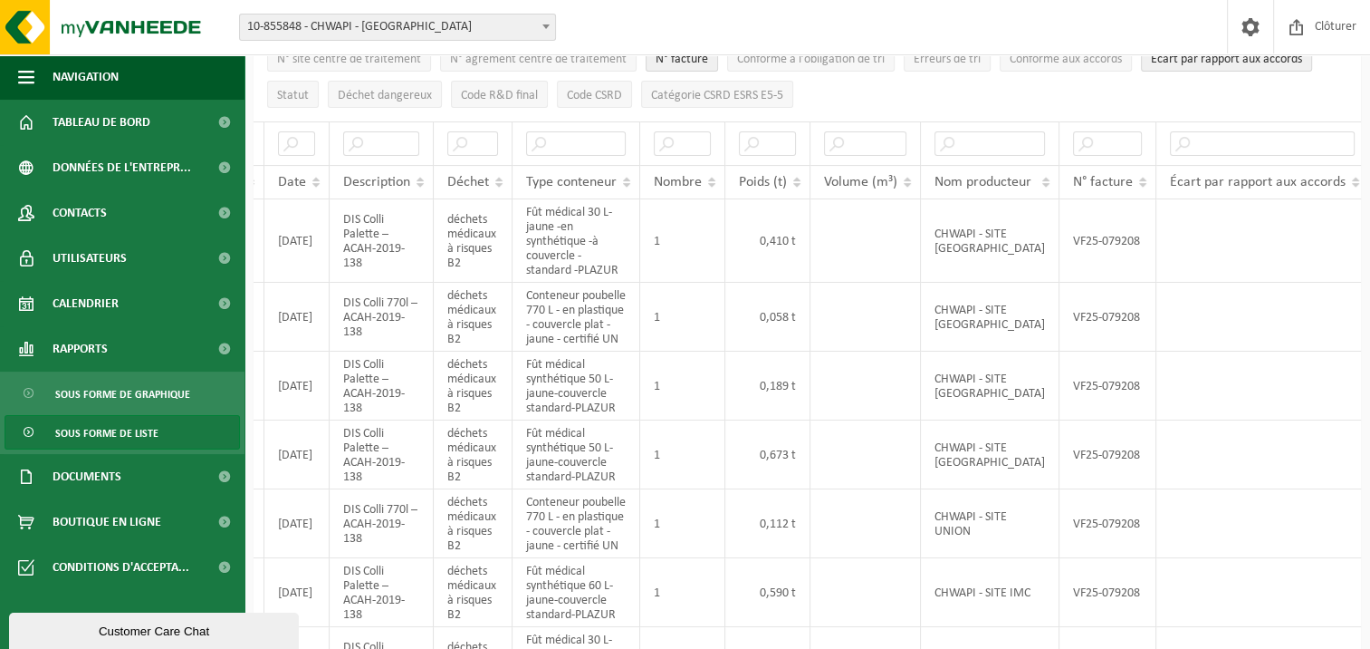
scroll to position [239, 0]
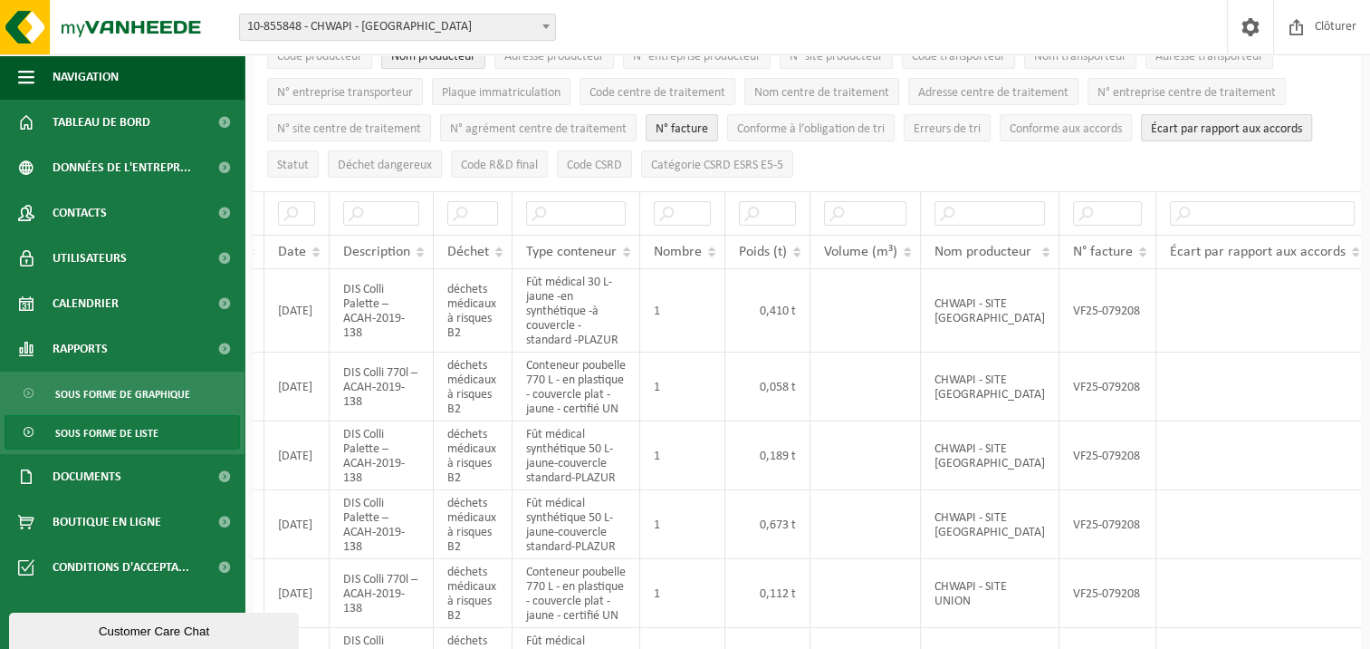
click at [1151, 136] on span "Écart par rapport aux accords" at bounding box center [1226, 129] width 151 height 14
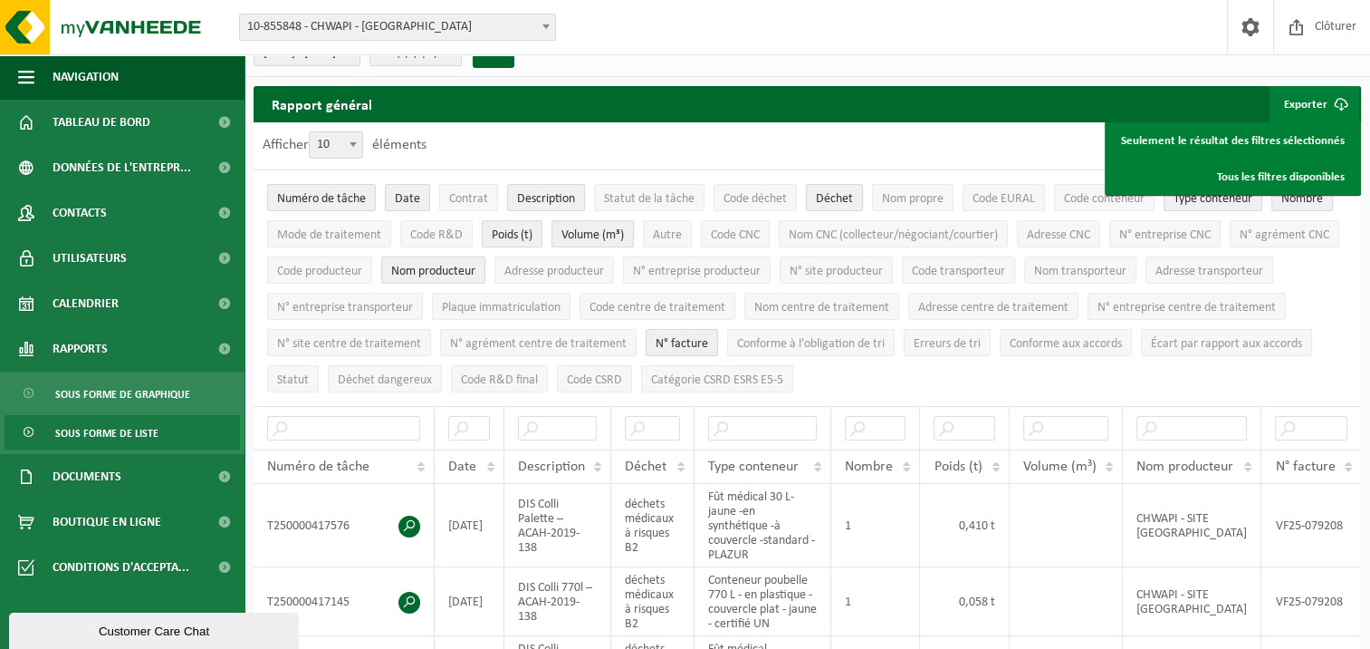
scroll to position [15, 0]
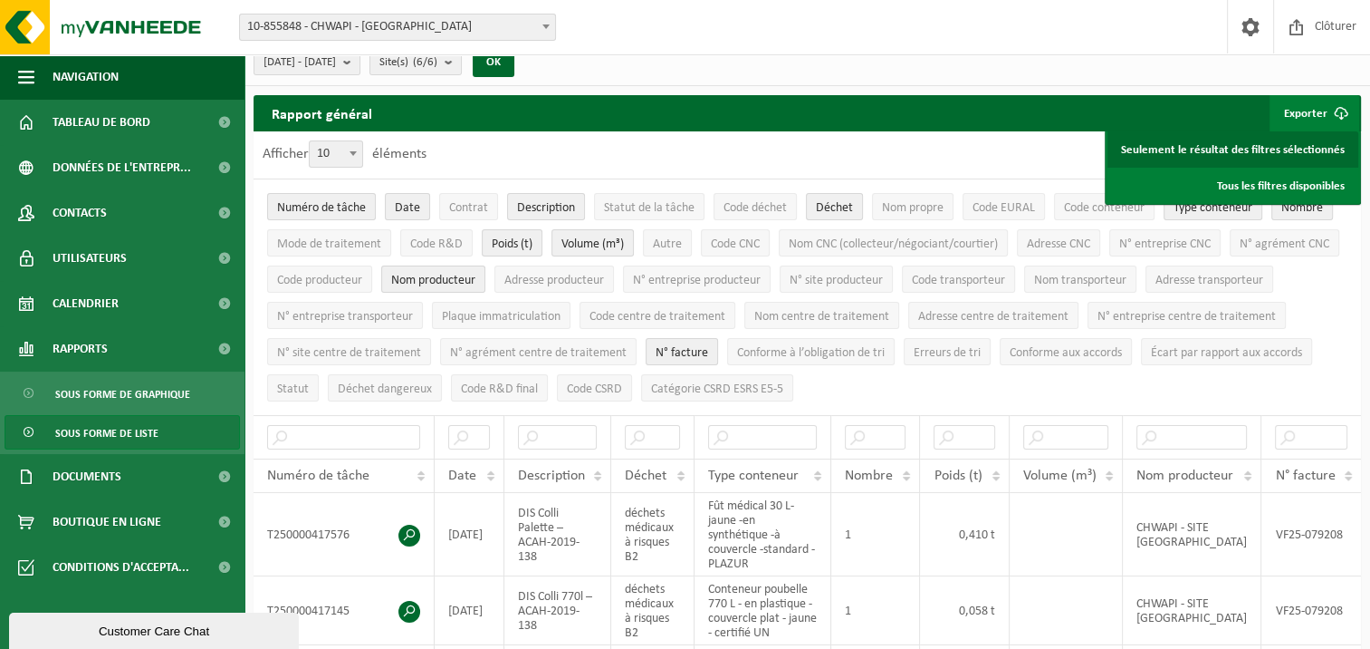
click at [1269, 146] on link "Seulement le résultat des filtres sélectionnés" at bounding box center [1233, 149] width 251 height 36
click at [697, 144] on div "Afficher 10 25 50 100 10 éléments" at bounding box center [808, 154] width 1108 height 47
click at [357, 152] on b at bounding box center [353, 153] width 7 height 5
click at [357, 141] on select "10 25 50 100" at bounding box center [340, 140] width 54 height 1
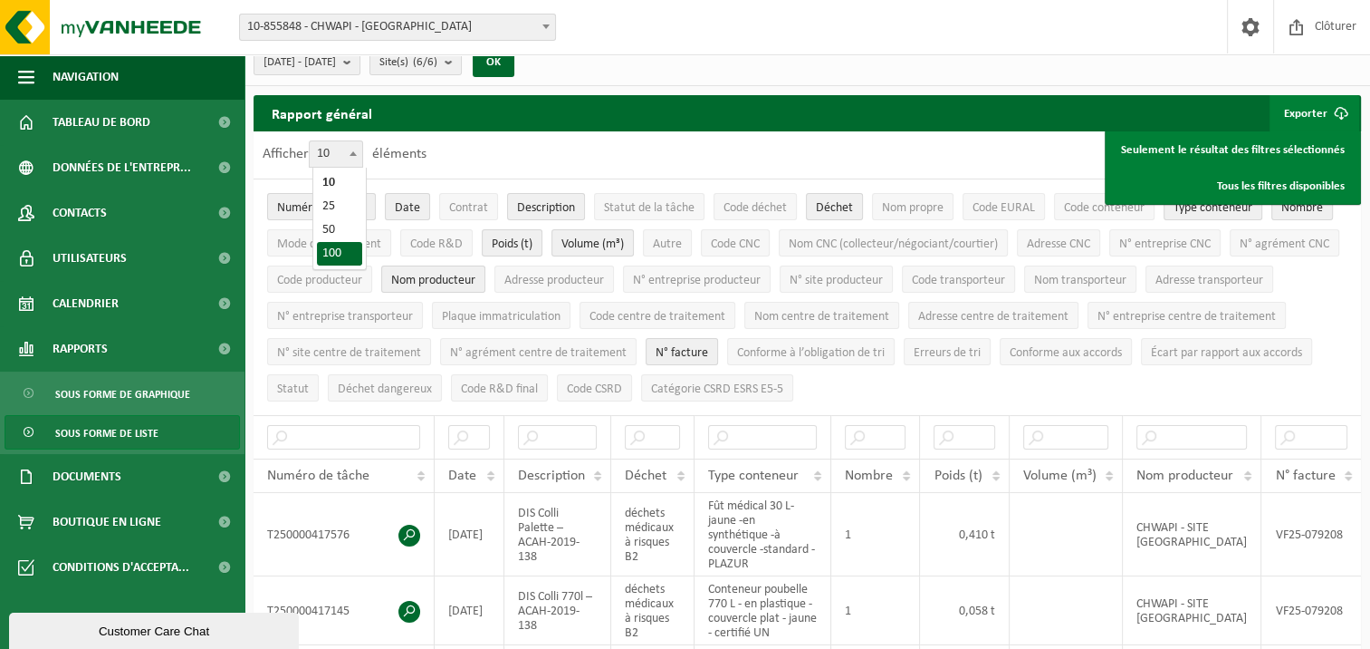
select select "100"
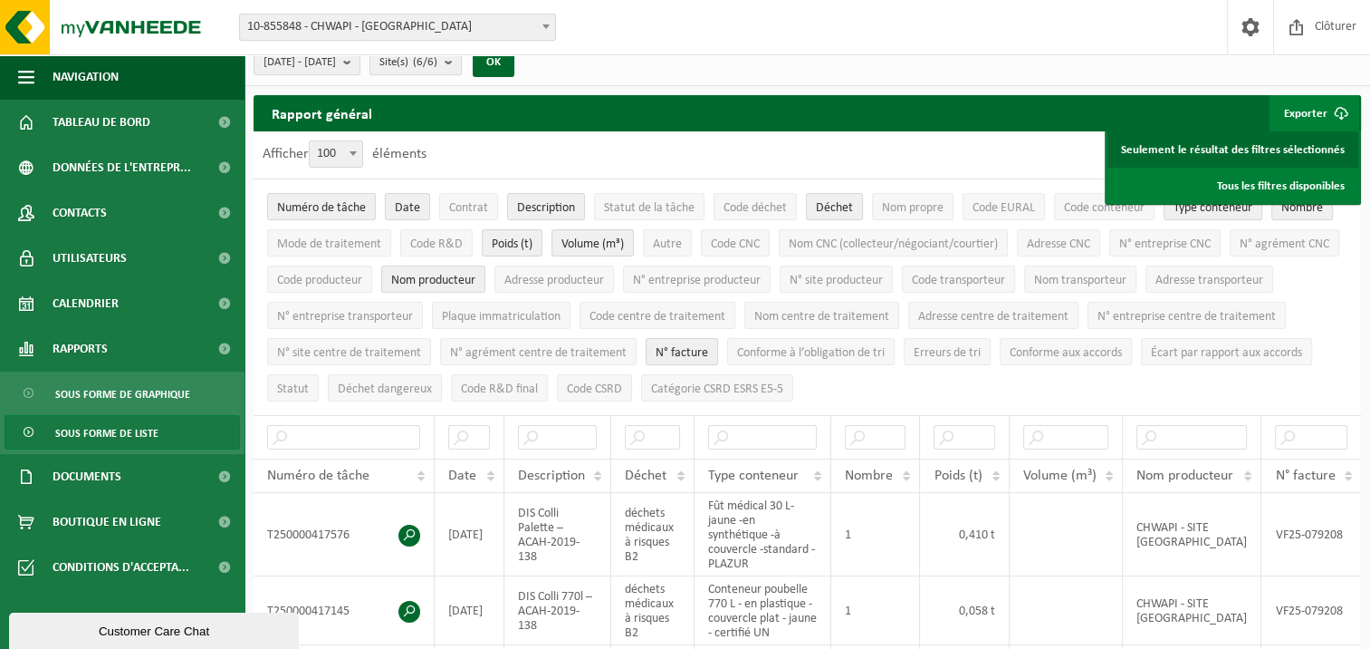
click at [1276, 141] on link "Seulement le résultat des filtres sélectionnés" at bounding box center [1233, 149] width 251 height 36
click at [554, 138] on div "Afficher 10 25 50 100 100 éléments" at bounding box center [808, 154] width 1108 height 47
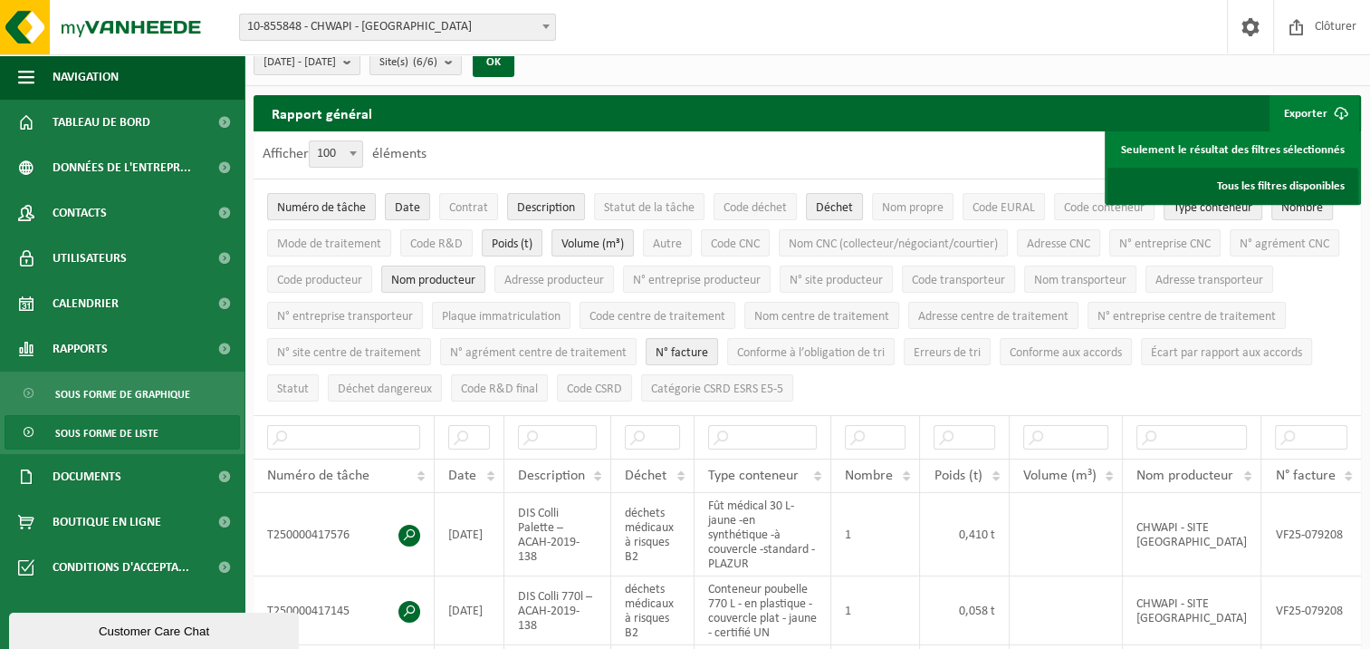
click at [1240, 181] on link "Tous les filtres disponibles" at bounding box center [1233, 186] width 251 height 36
click at [848, 24] on div "Site: 10-855848 - [GEOGRAPHIC_DATA] - [GEOGRAPHIC_DATA] 10-855660 - [GEOGRAPHIC…" at bounding box center [685, 27] width 1370 height 55
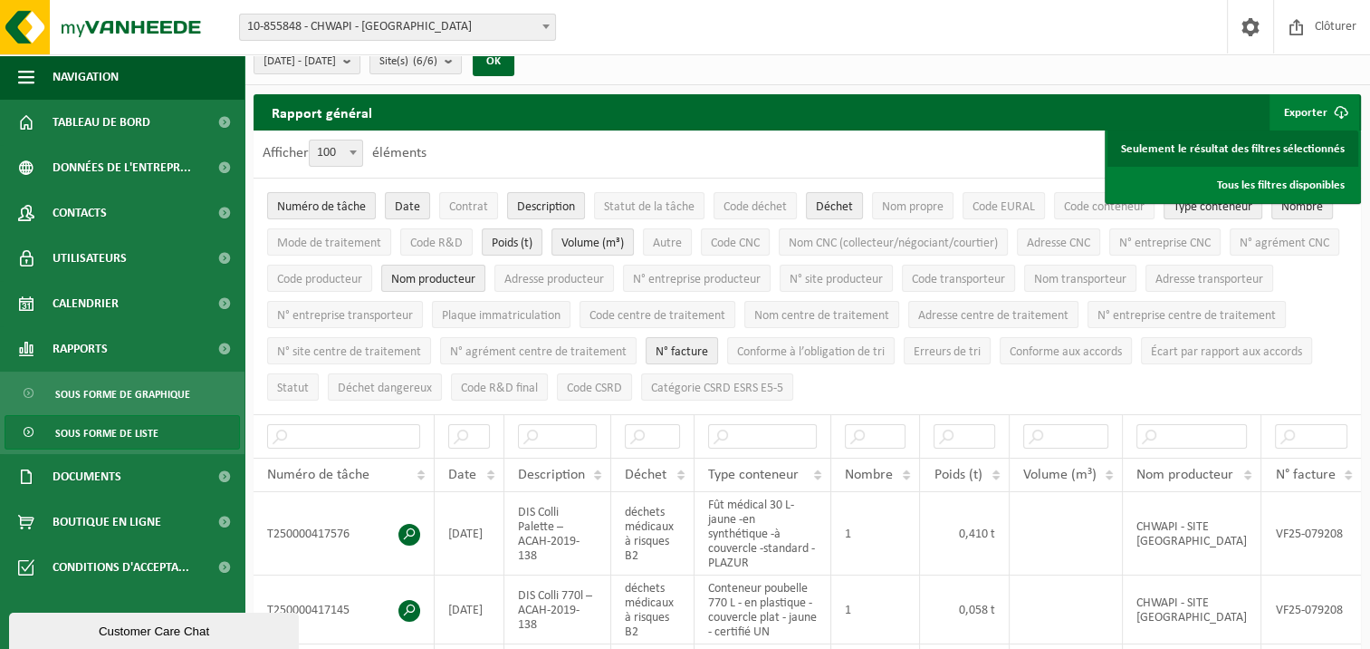
click at [1238, 145] on link "Seulement le résultat des filtres sélectionnés" at bounding box center [1233, 148] width 251 height 36
click at [360, 62] on b "submit" at bounding box center [351, 60] width 16 height 25
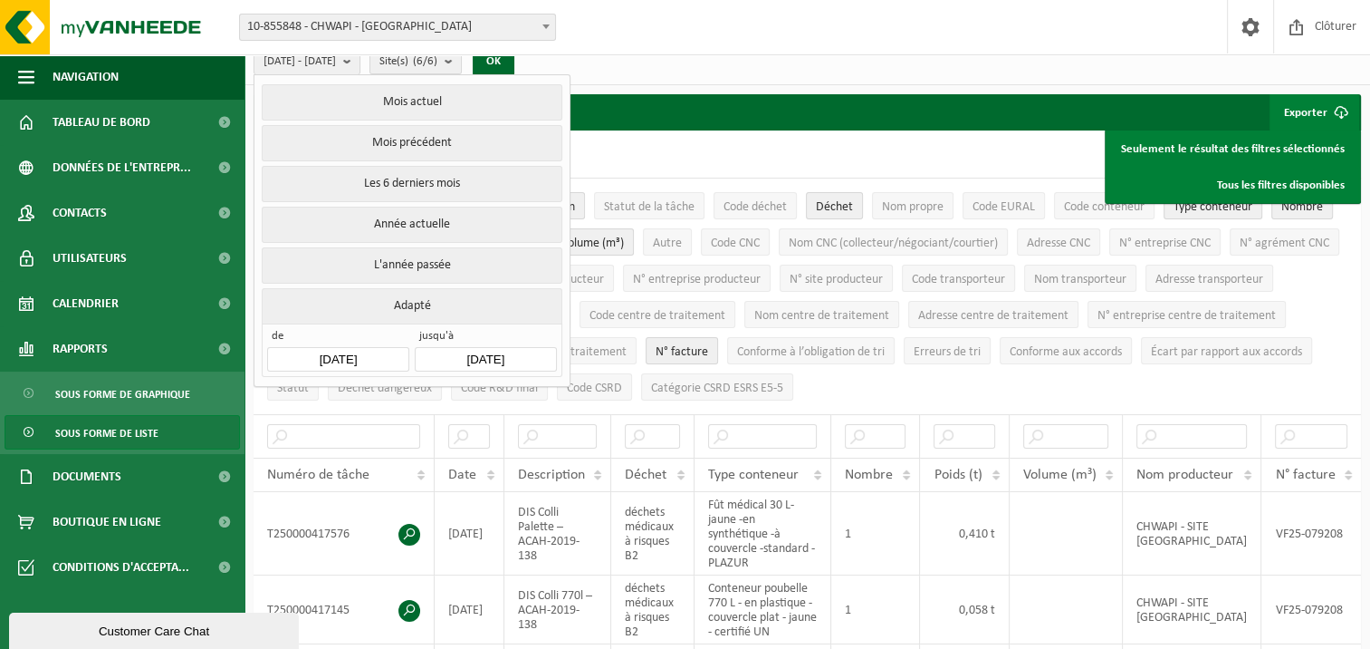
click at [360, 62] on b "submit" at bounding box center [351, 61] width 16 height 26
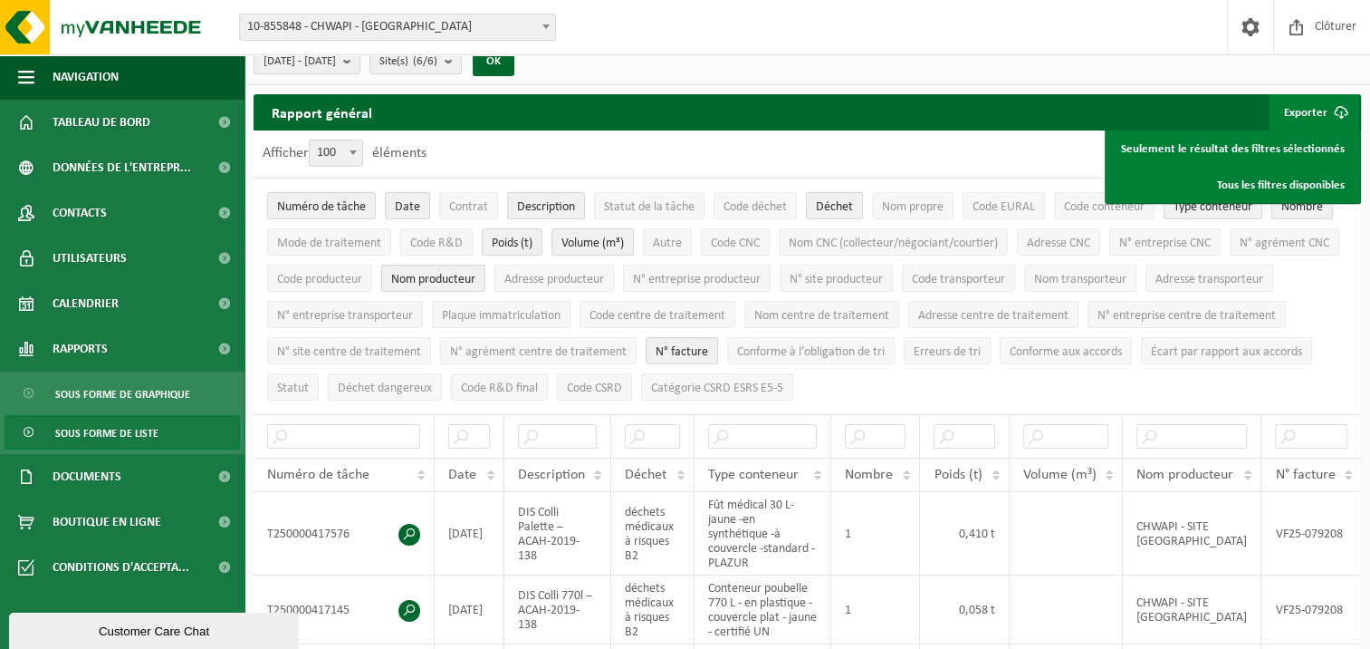
click at [360, 62] on b "submit" at bounding box center [351, 60] width 16 height 25
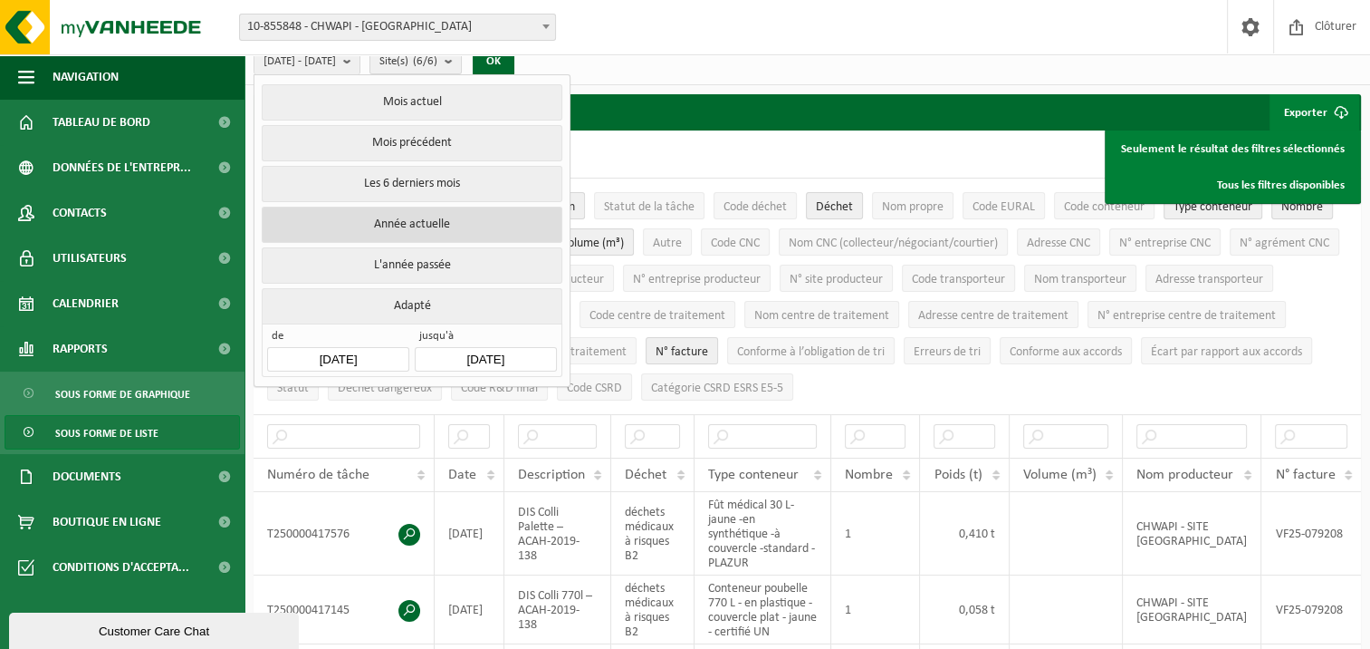
click at [380, 225] on button "Année actuelle" at bounding box center [412, 225] width 300 height 36
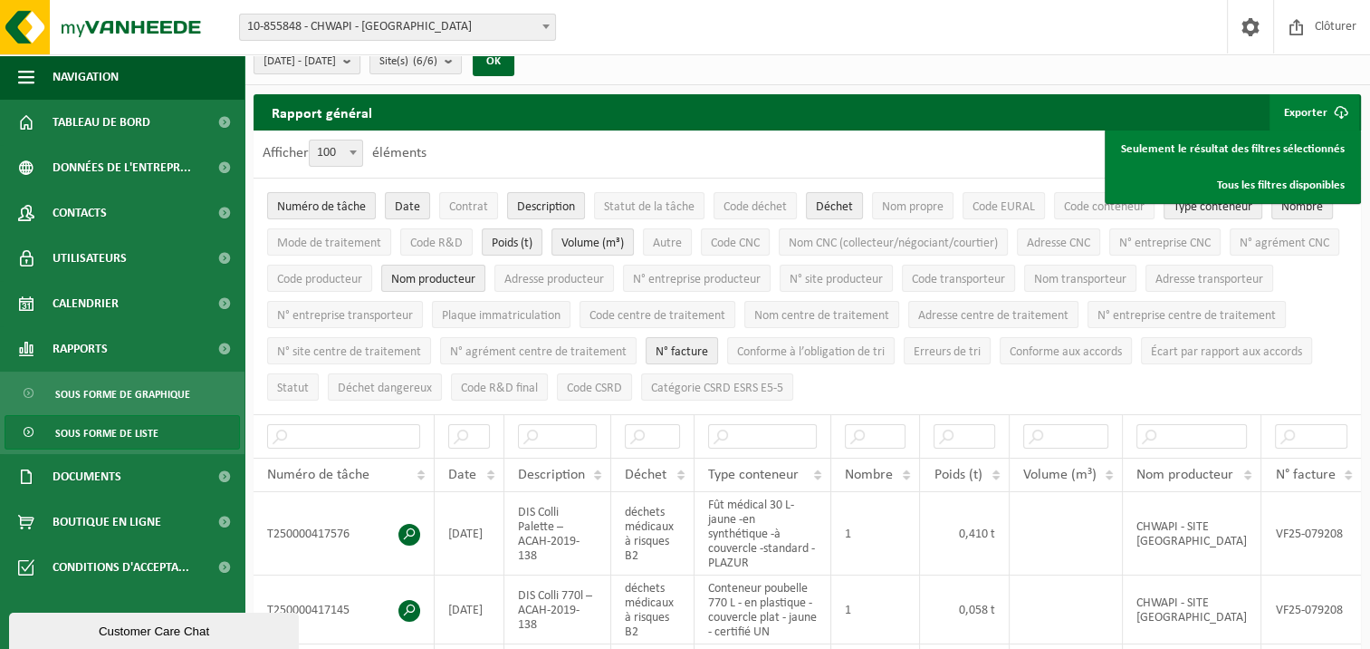
click at [360, 59] on b "submit" at bounding box center [351, 60] width 16 height 25
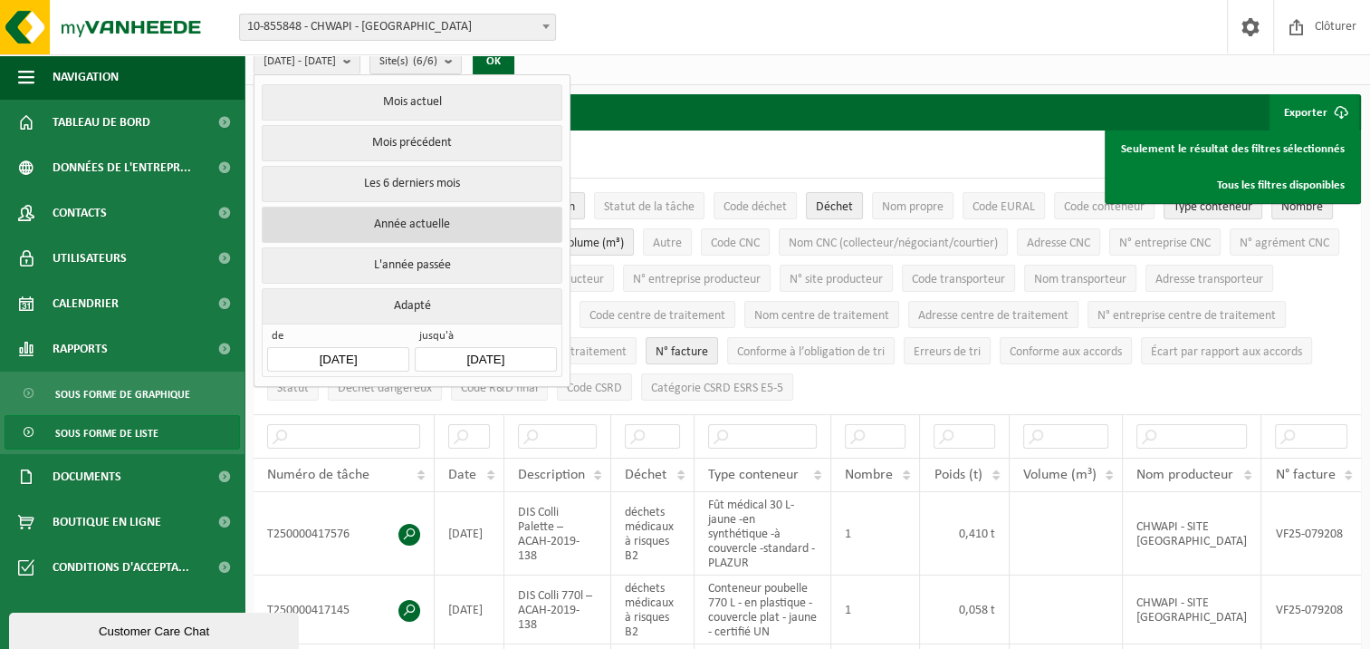
click at [395, 222] on button "Année actuelle" at bounding box center [412, 225] width 300 height 36
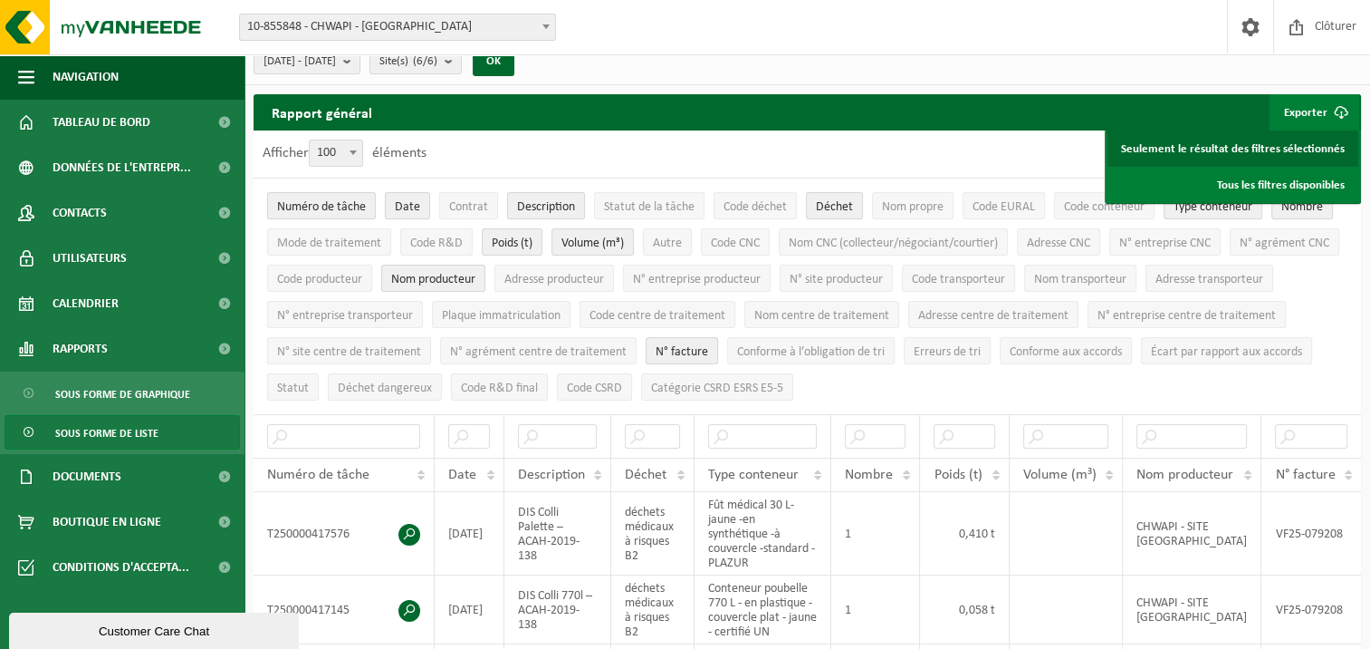
click at [1187, 146] on link "Seulement le résultat des filtres sélectionnés" at bounding box center [1233, 148] width 251 height 36
click at [360, 58] on b "submit" at bounding box center [351, 60] width 16 height 25
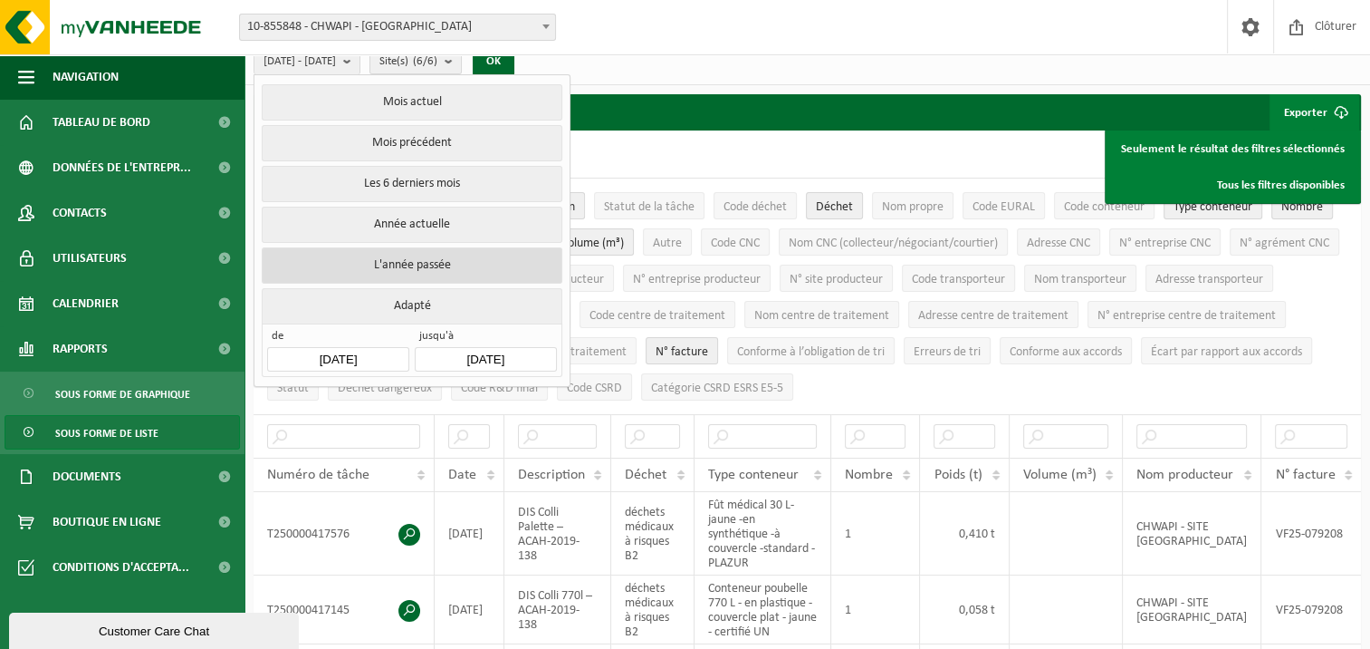
click at [380, 257] on button "L'année passée" at bounding box center [412, 265] width 300 height 36
type input "[DATE]"
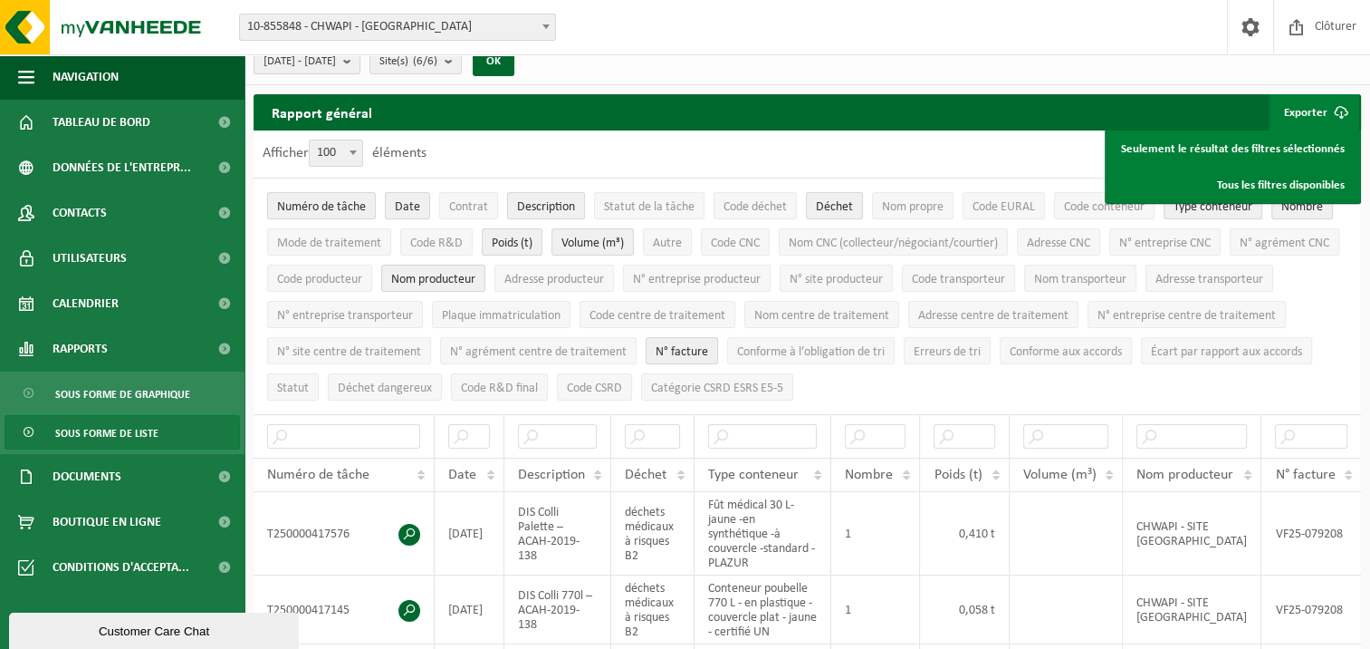
click at [360, 61] on b "submit" at bounding box center [351, 60] width 16 height 25
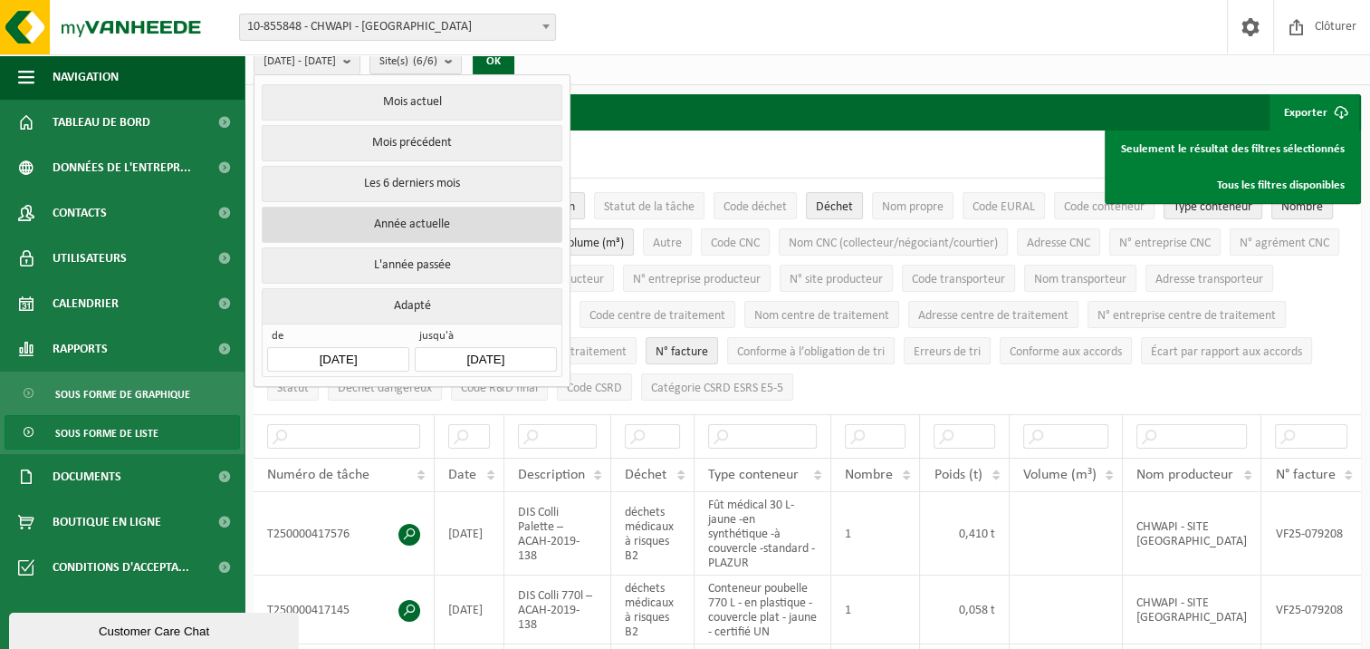
click at [375, 220] on button "Année actuelle" at bounding box center [412, 225] width 300 height 36
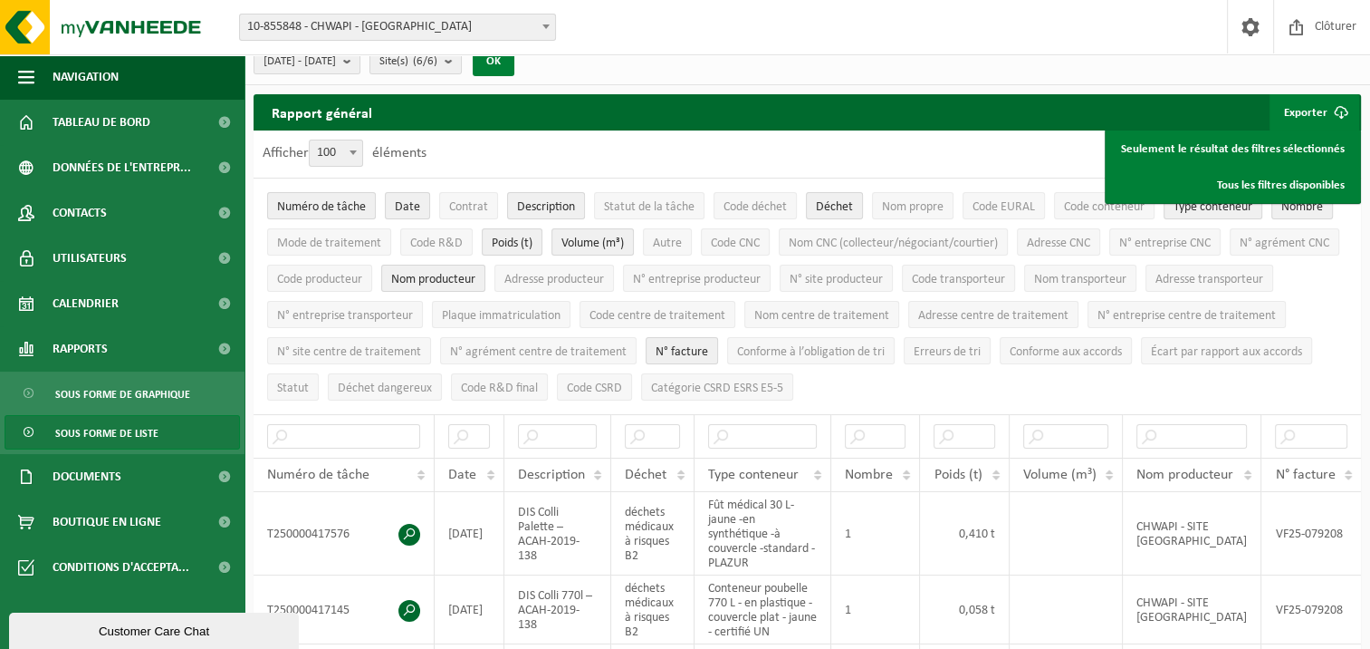
click at [514, 62] on button "OK" at bounding box center [494, 61] width 42 height 29
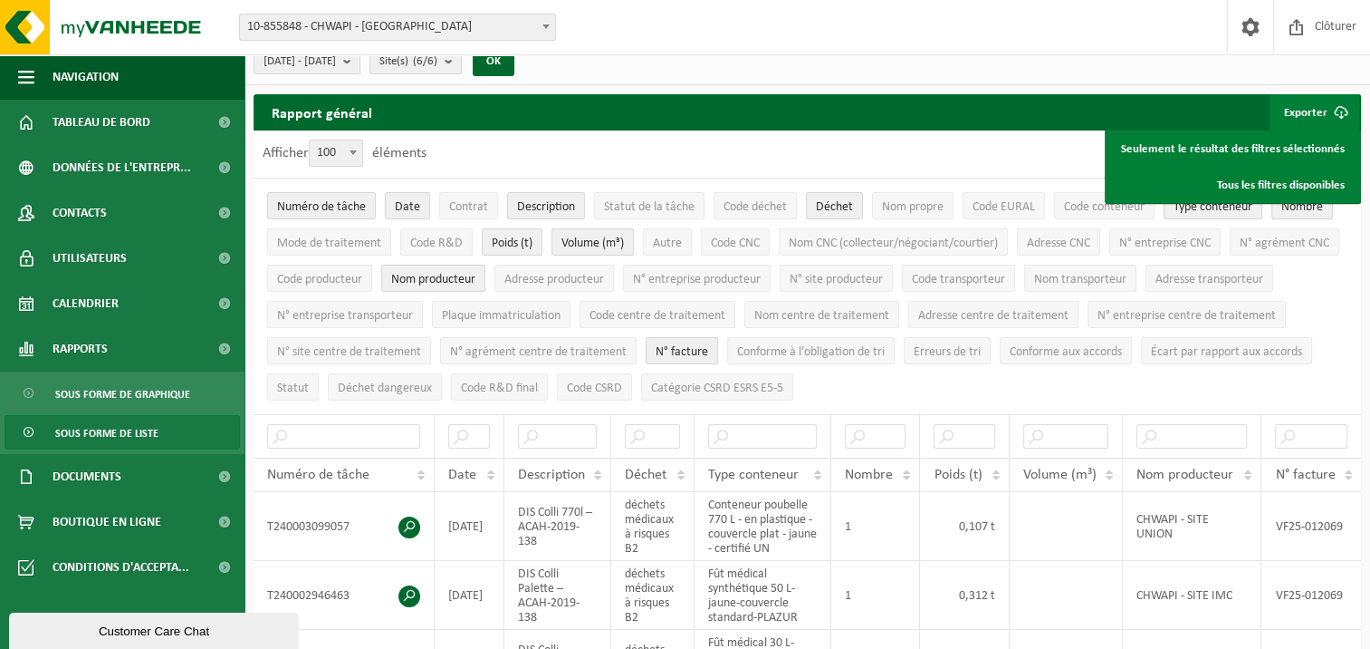
click at [539, 151] on div "Afficher 10 25 50 100 100 éléments" at bounding box center [808, 153] width 1108 height 47
click at [1159, 149] on link "Seulement le résultat des filtres sélectionnés" at bounding box center [1233, 148] width 251 height 36
click at [801, 22] on div "Site: 10-855848 - [GEOGRAPHIC_DATA] - [GEOGRAPHIC_DATA] 10-855660 - [GEOGRAPHIC…" at bounding box center [685, 27] width 1370 height 55
